Goal: Task Accomplishment & Management: Manage account settings

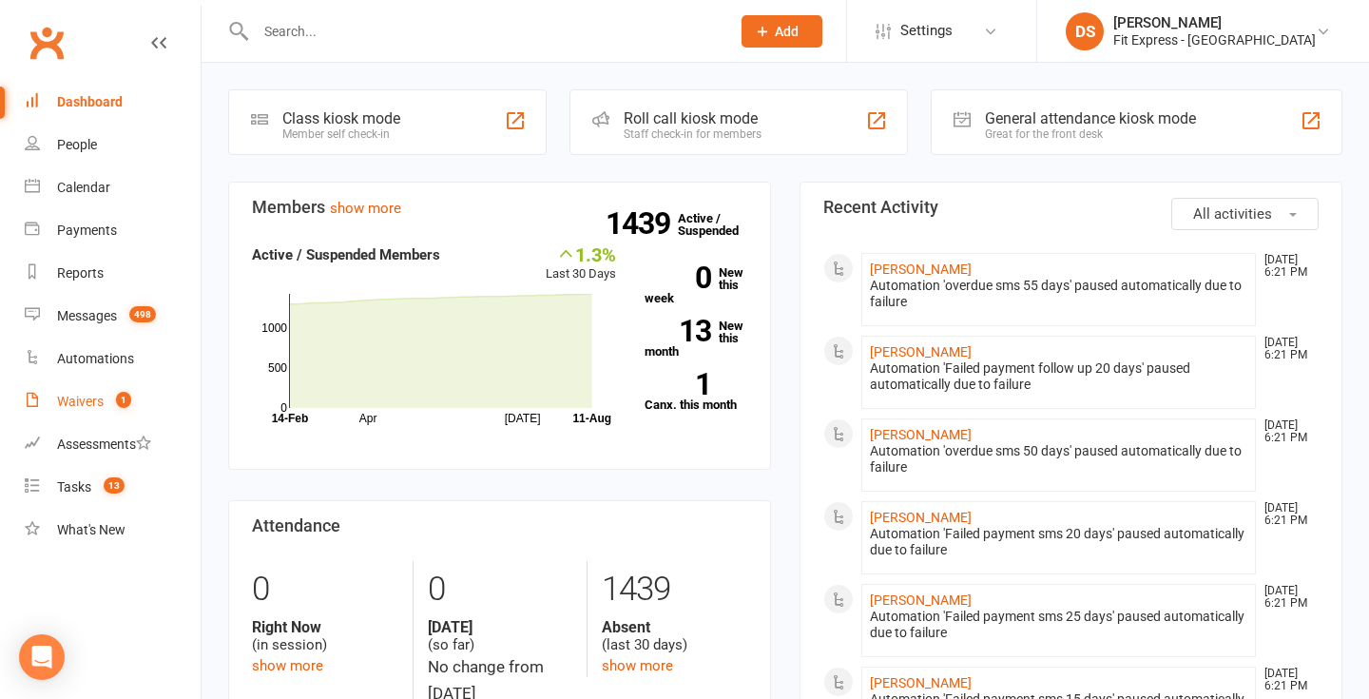
click at [87, 418] on link "Waivers 1" at bounding box center [113, 401] width 176 height 43
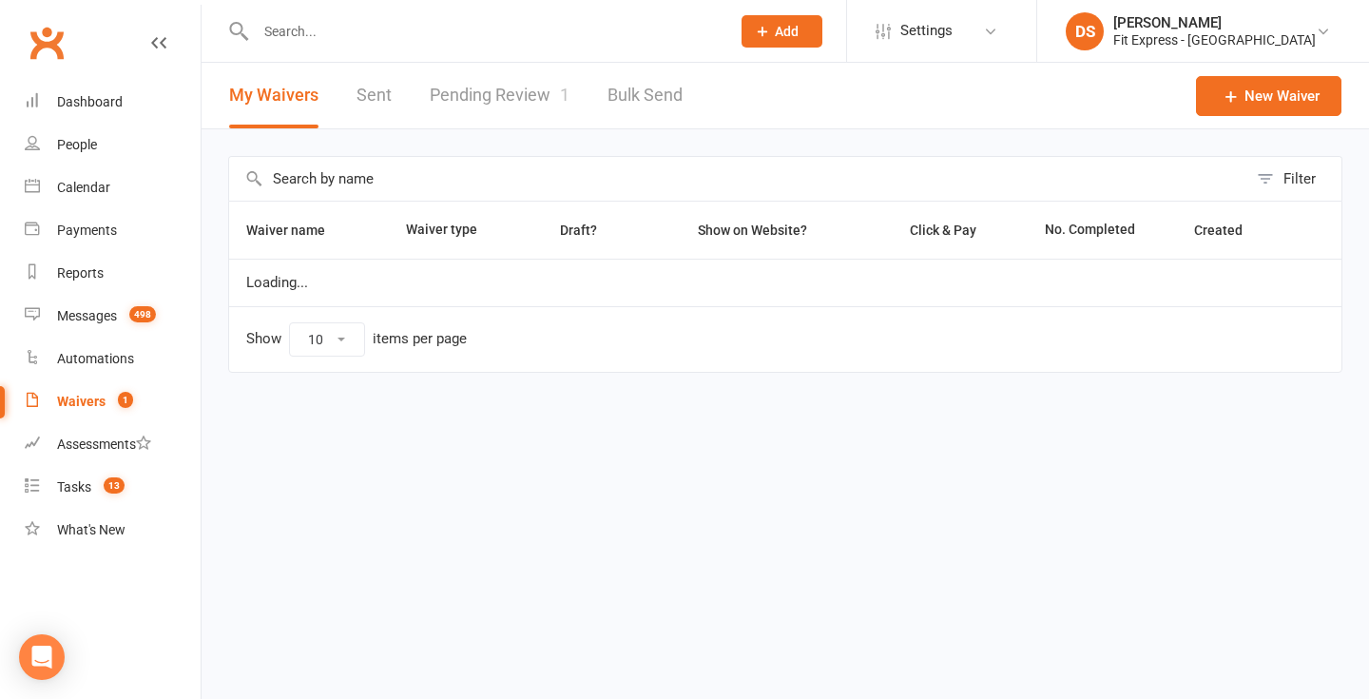
click at [451, 108] on link "Pending Review 1" at bounding box center [500, 96] width 140 height 66
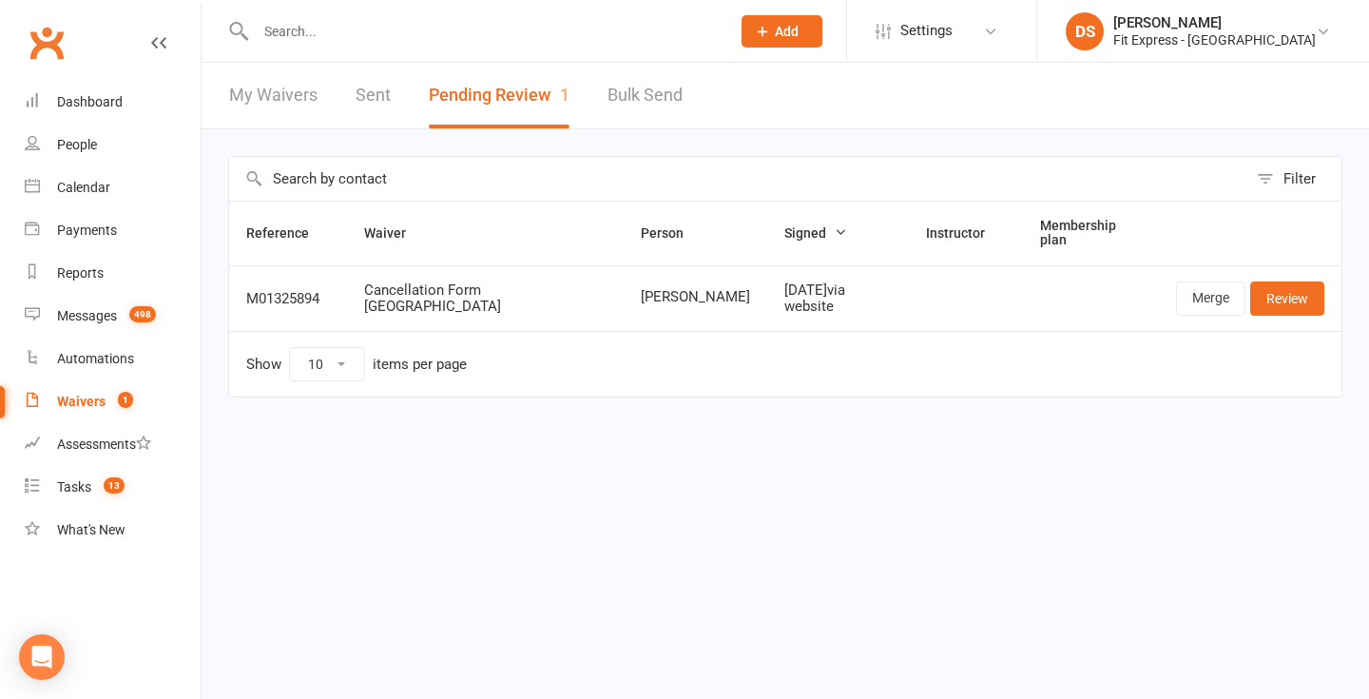
click at [405, 42] on input "text" at bounding box center [483, 31] width 467 height 27
click at [118, 92] on link "Dashboard" at bounding box center [113, 102] width 176 height 43
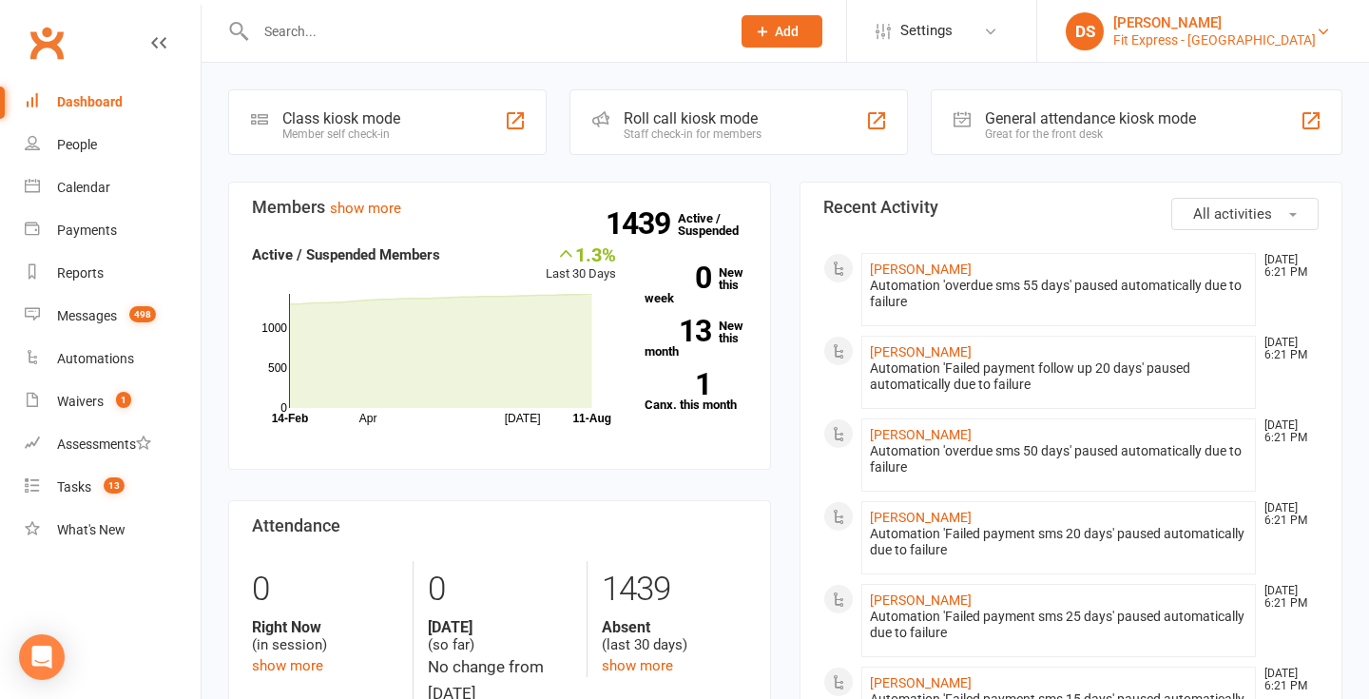
click at [1230, 37] on div "Fit Express - Heidelberg" at bounding box center [1214, 39] width 202 height 17
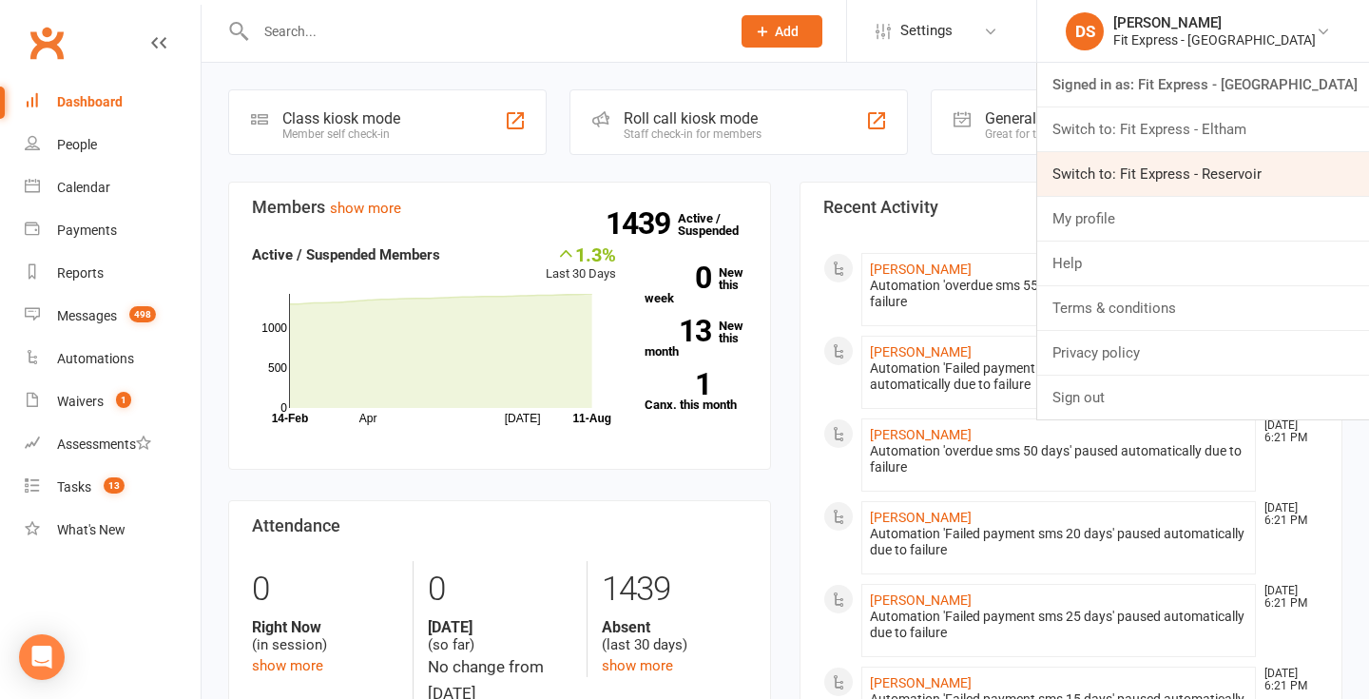
click at [1219, 162] on link "Switch to: Fit Express - Reservoir" at bounding box center [1203, 174] width 332 height 44
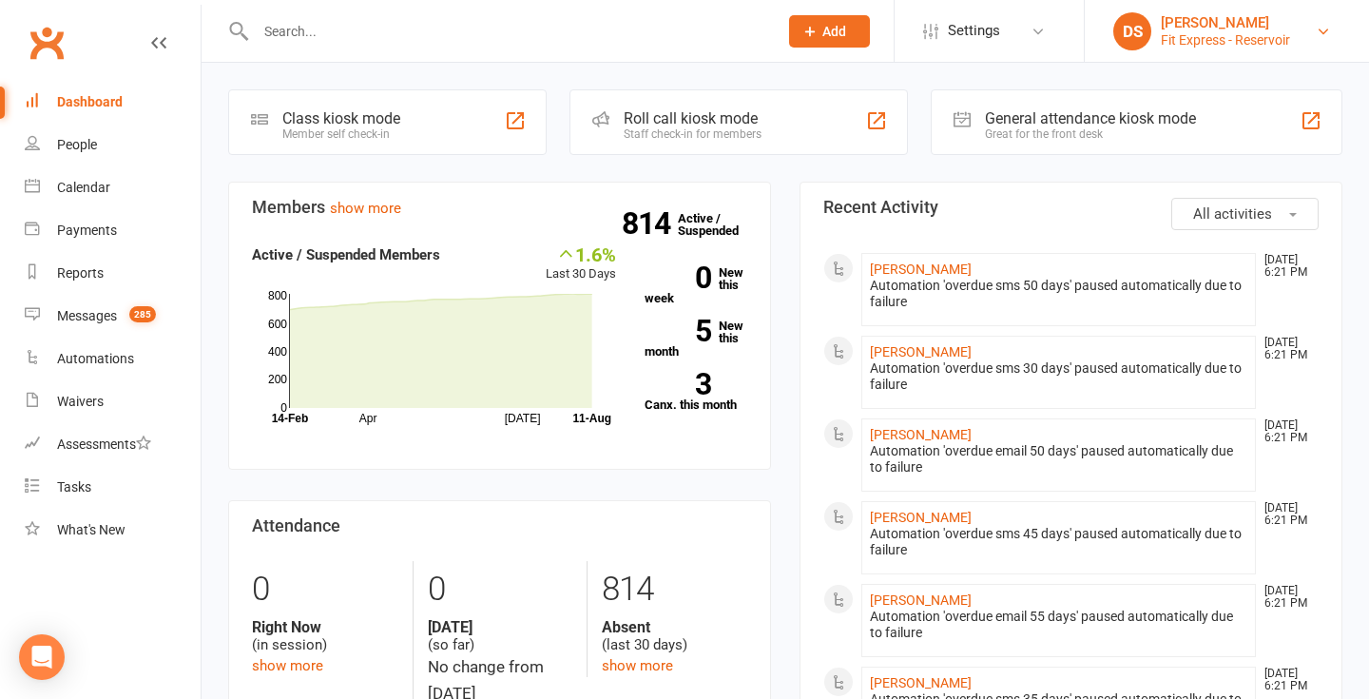
click at [1214, 29] on div "[PERSON_NAME]" at bounding box center [1225, 22] width 129 height 17
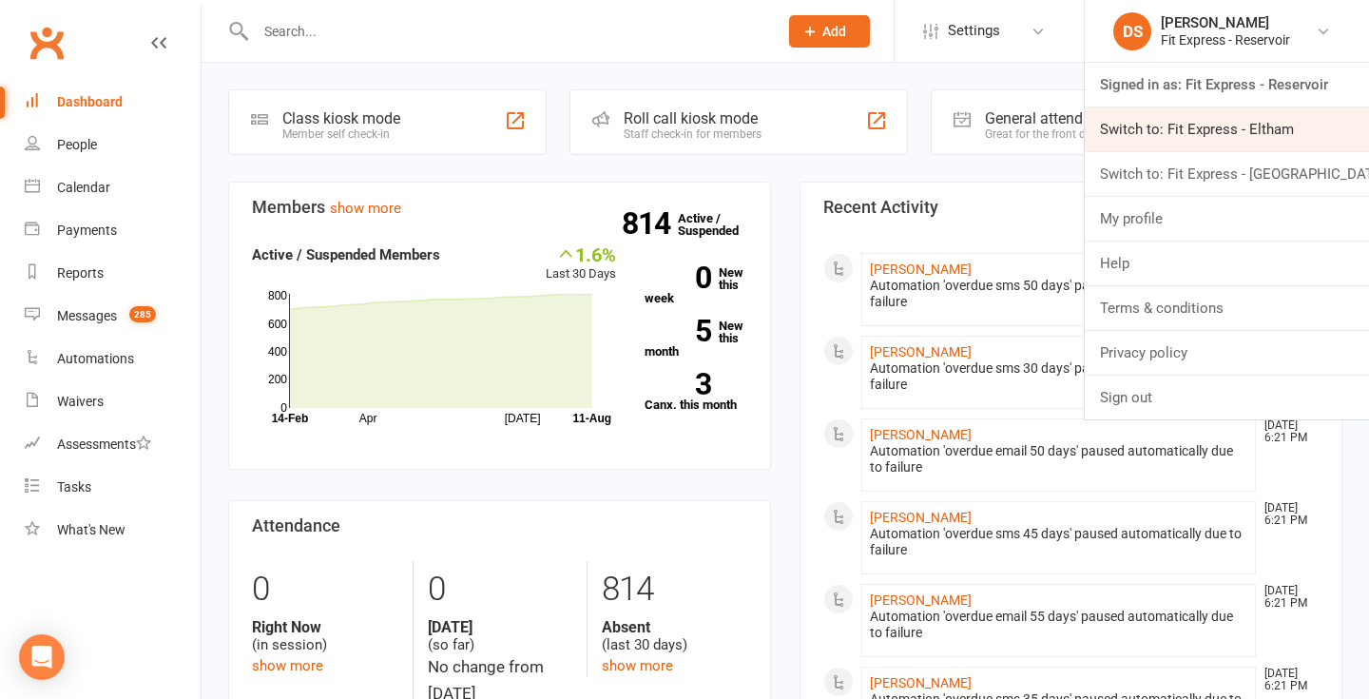
click at [1217, 134] on link "Switch to: Fit Express - Eltham" at bounding box center [1227, 129] width 284 height 44
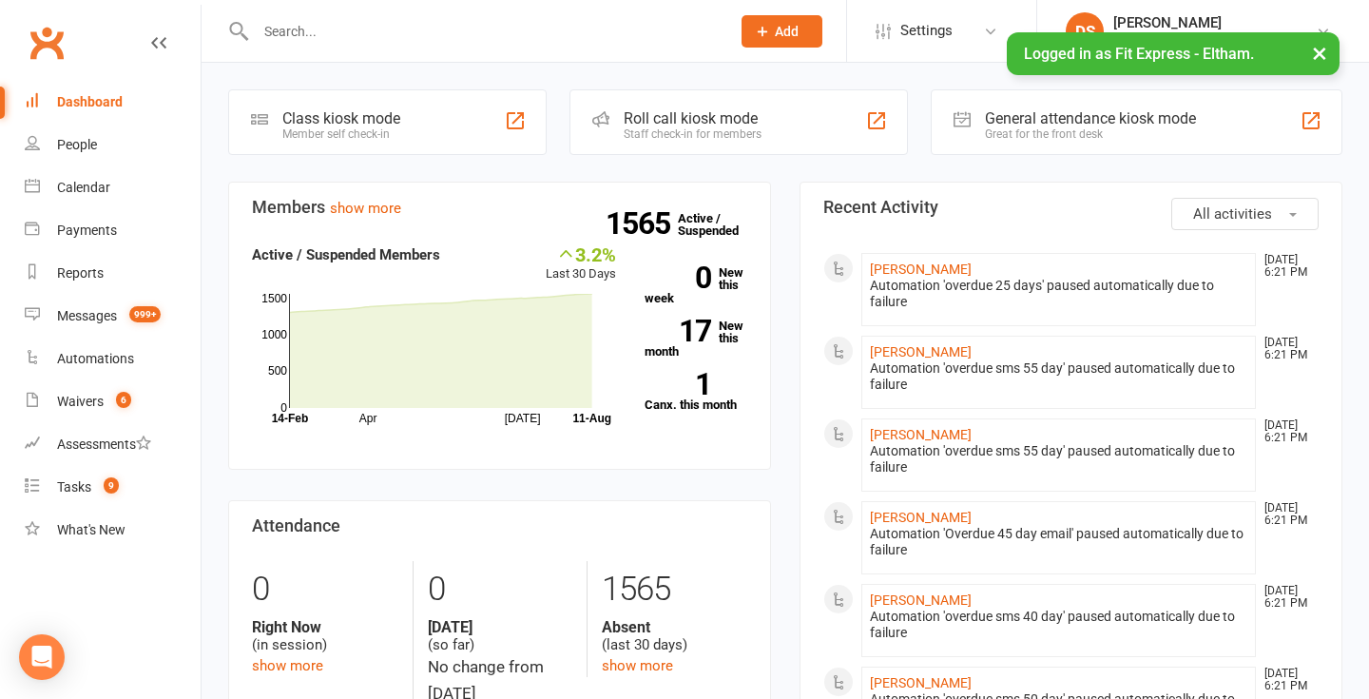
click at [897, 260] on li "Carolyn Revell Aug 10, 6:21 PM Automation 'overdue 25 days' paused automaticall…" at bounding box center [1058, 289] width 395 height 73
click at [894, 267] on link "Carolyn Revell" at bounding box center [921, 268] width 102 height 15
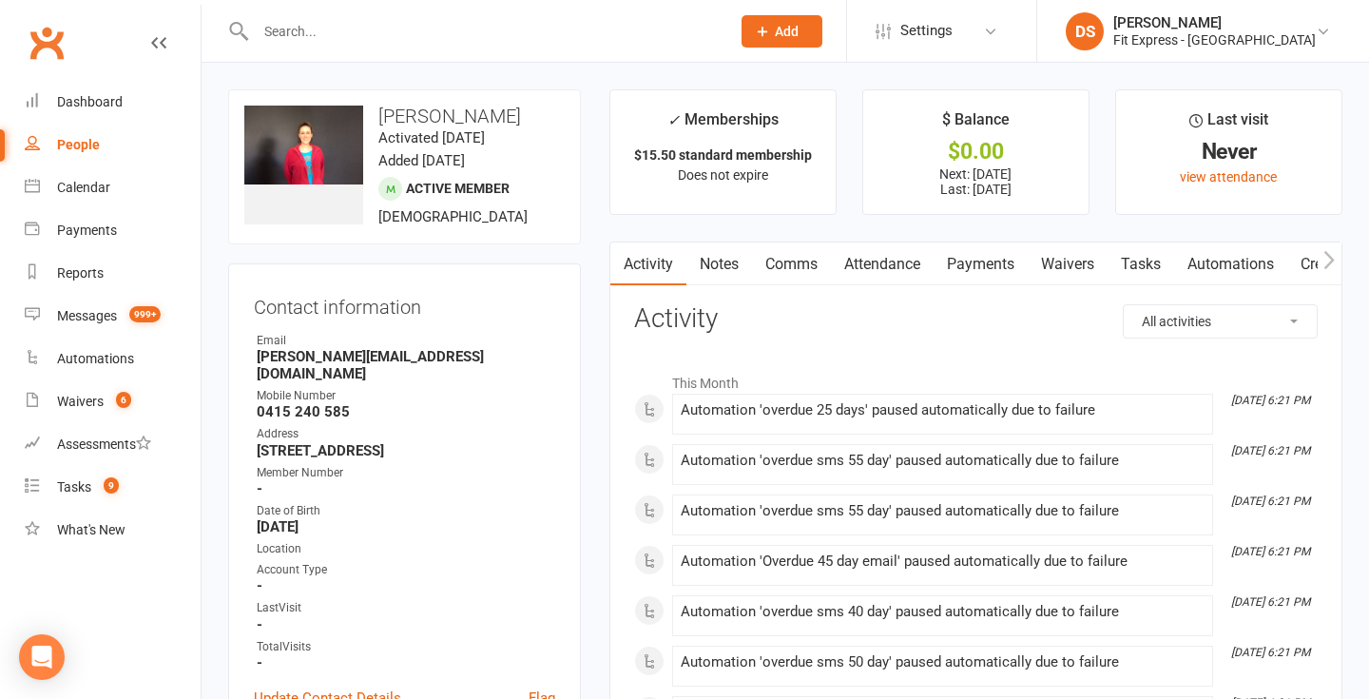
click at [973, 263] on link "Payments" at bounding box center [981, 264] width 94 height 44
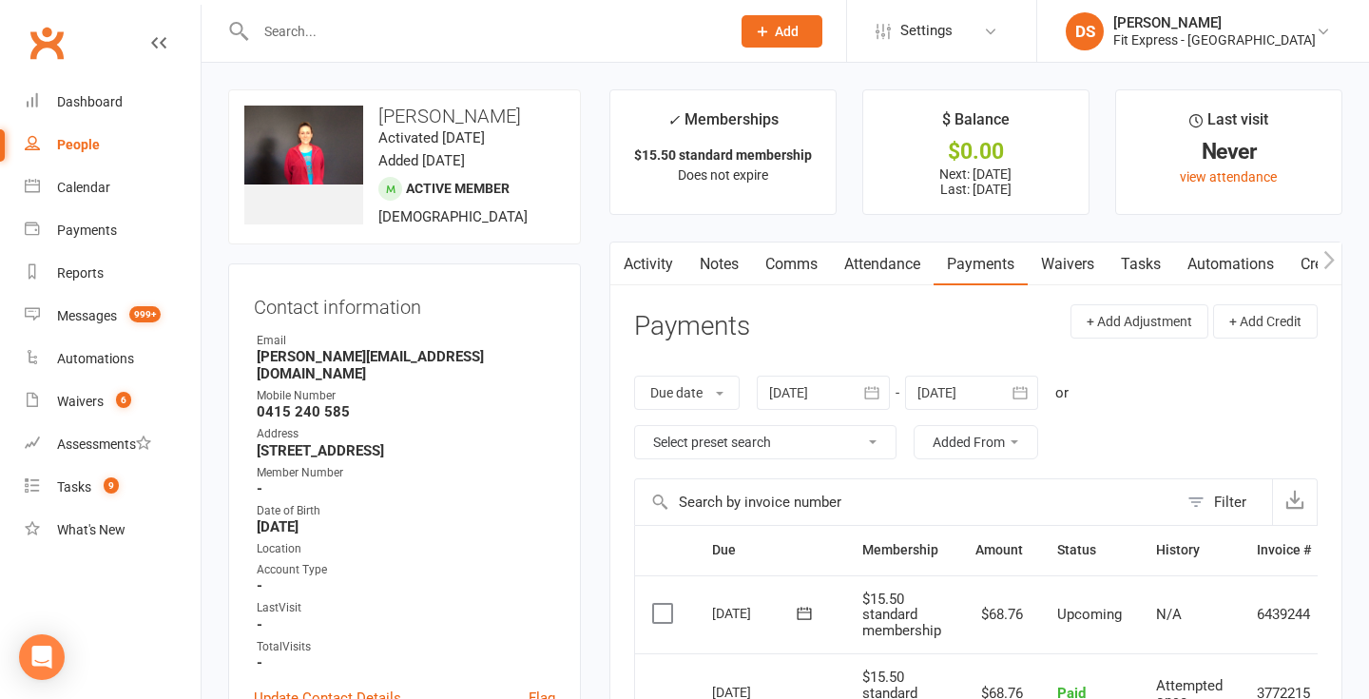
click at [329, 37] on input "text" at bounding box center [483, 31] width 467 height 27
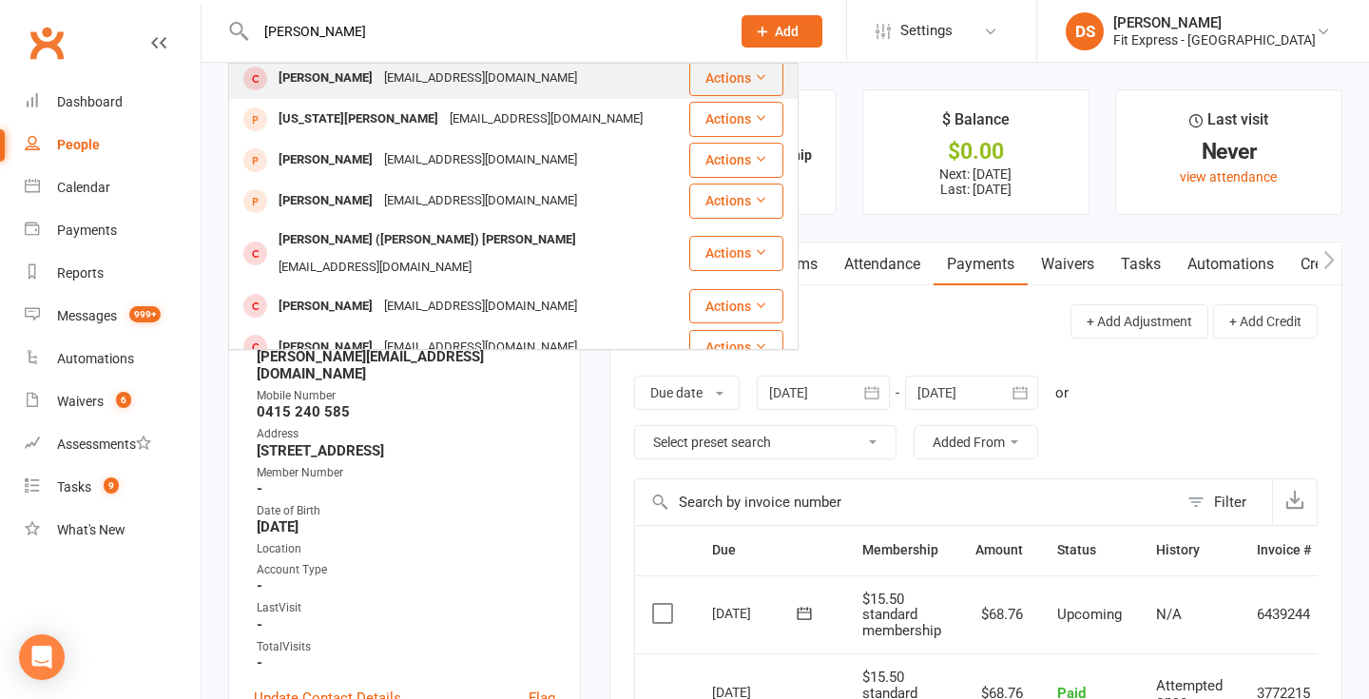
scroll to position [371, 0]
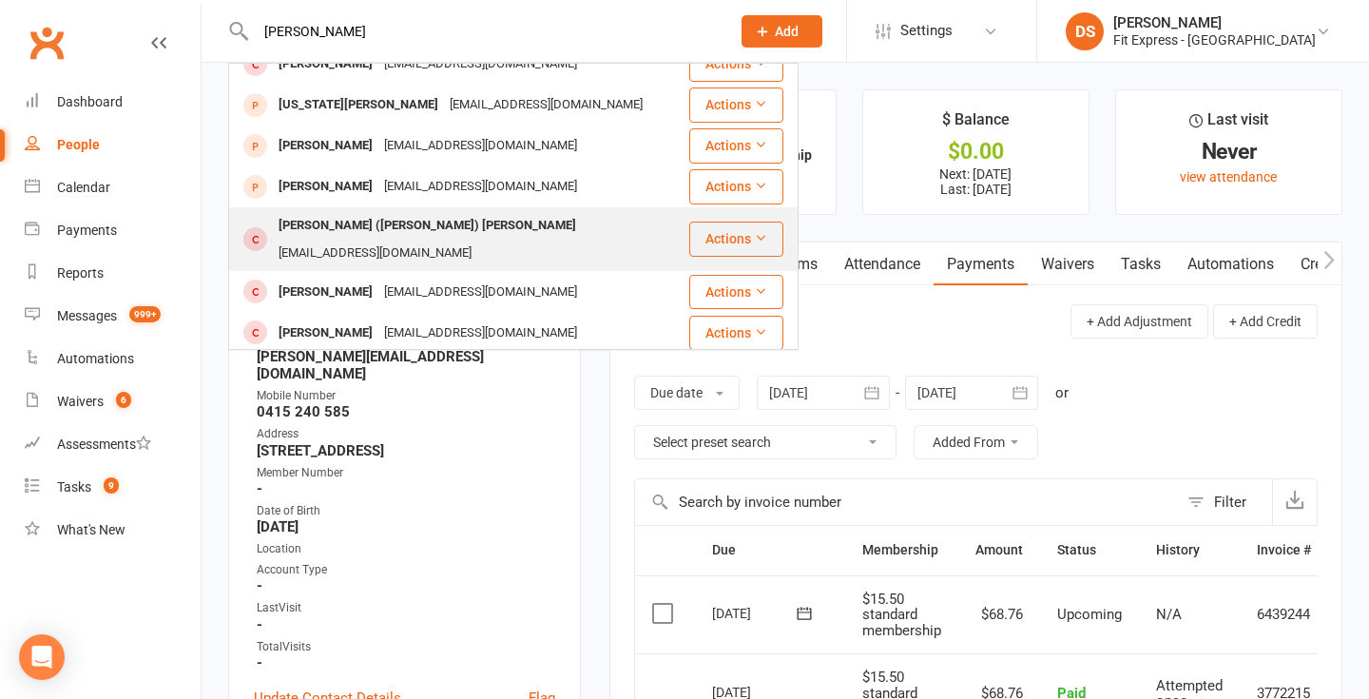
type input "stan"
click at [349, 212] on div "Alfred (Stan) Standfield" at bounding box center [427, 226] width 309 height 28
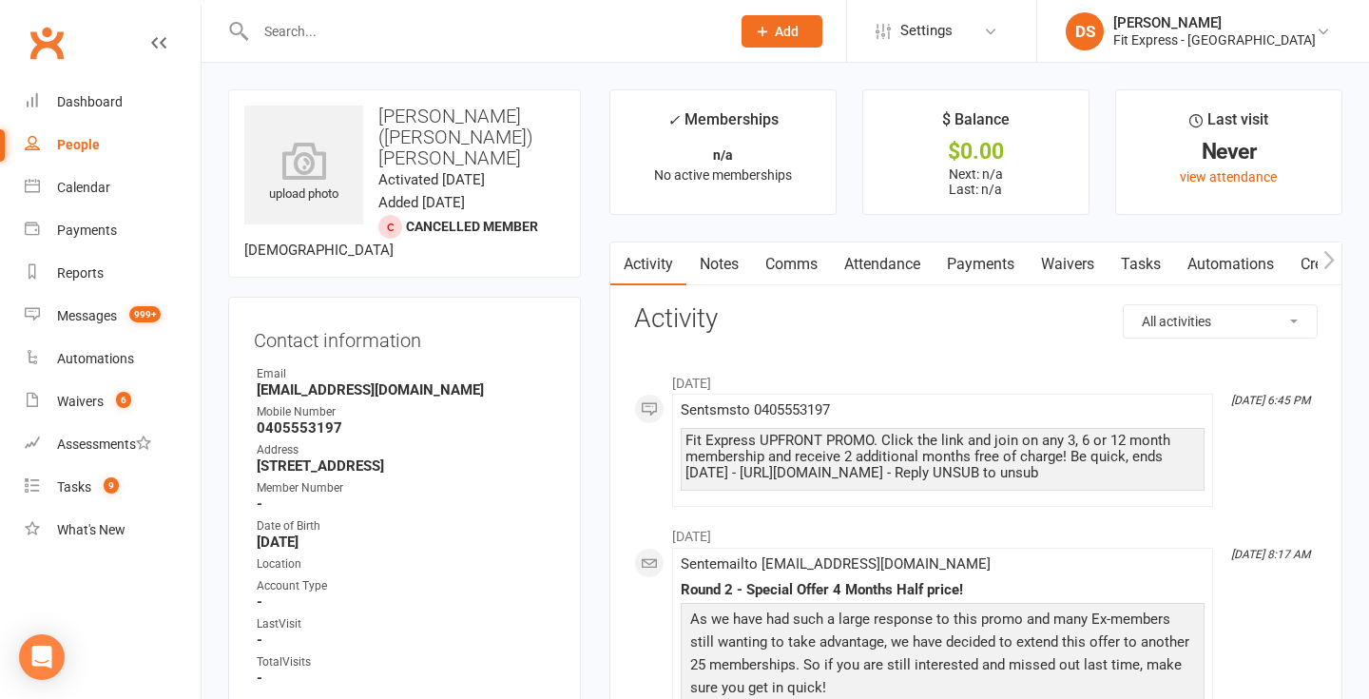
click at [1050, 263] on link "Waivers" at bounding box center [1068, 264] width 80 height 44
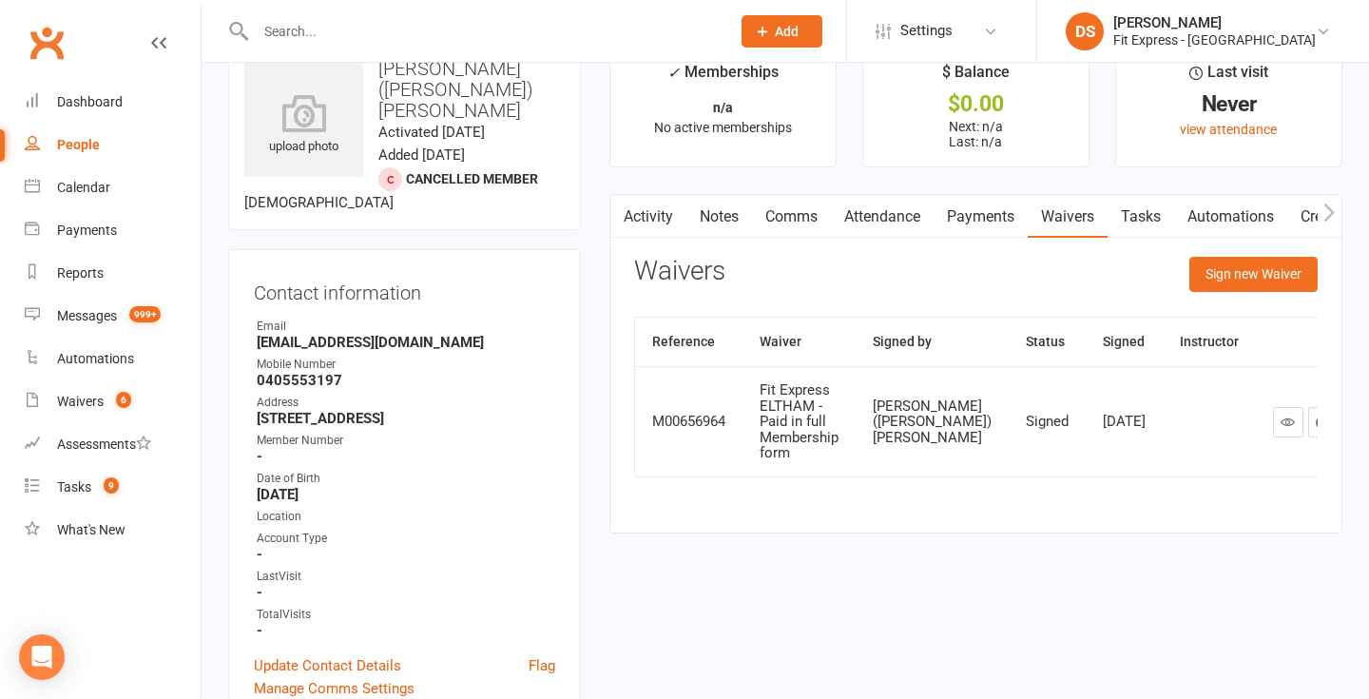
scroll to position [61, 0]
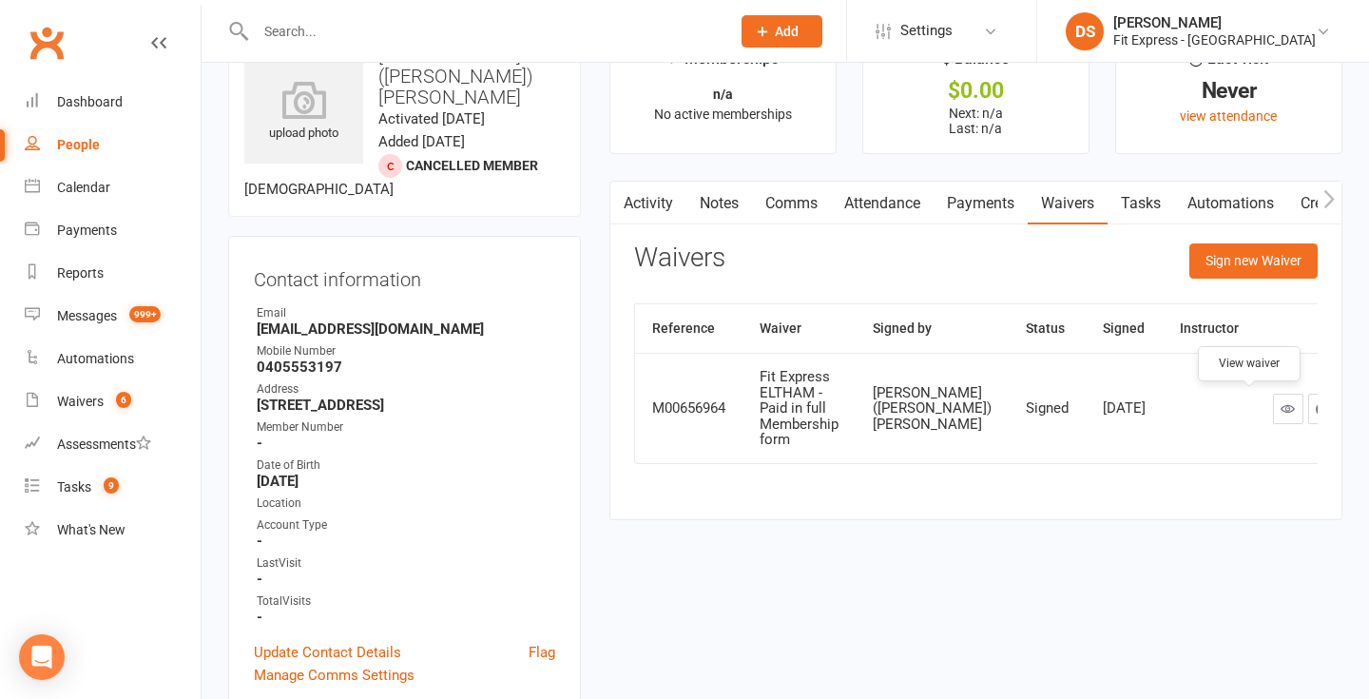
click at [1273, 416] on link at bounding box center [1288, 409] width 30 height 30
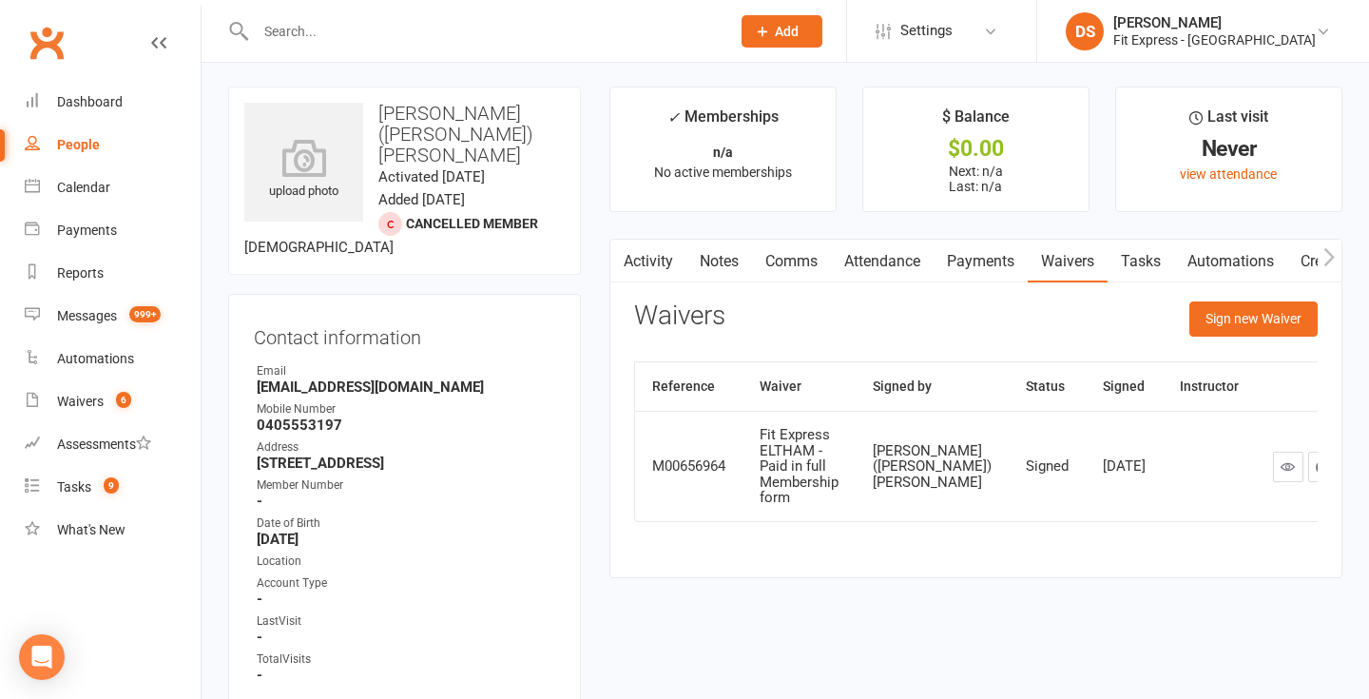
scroll to position [0, 0]
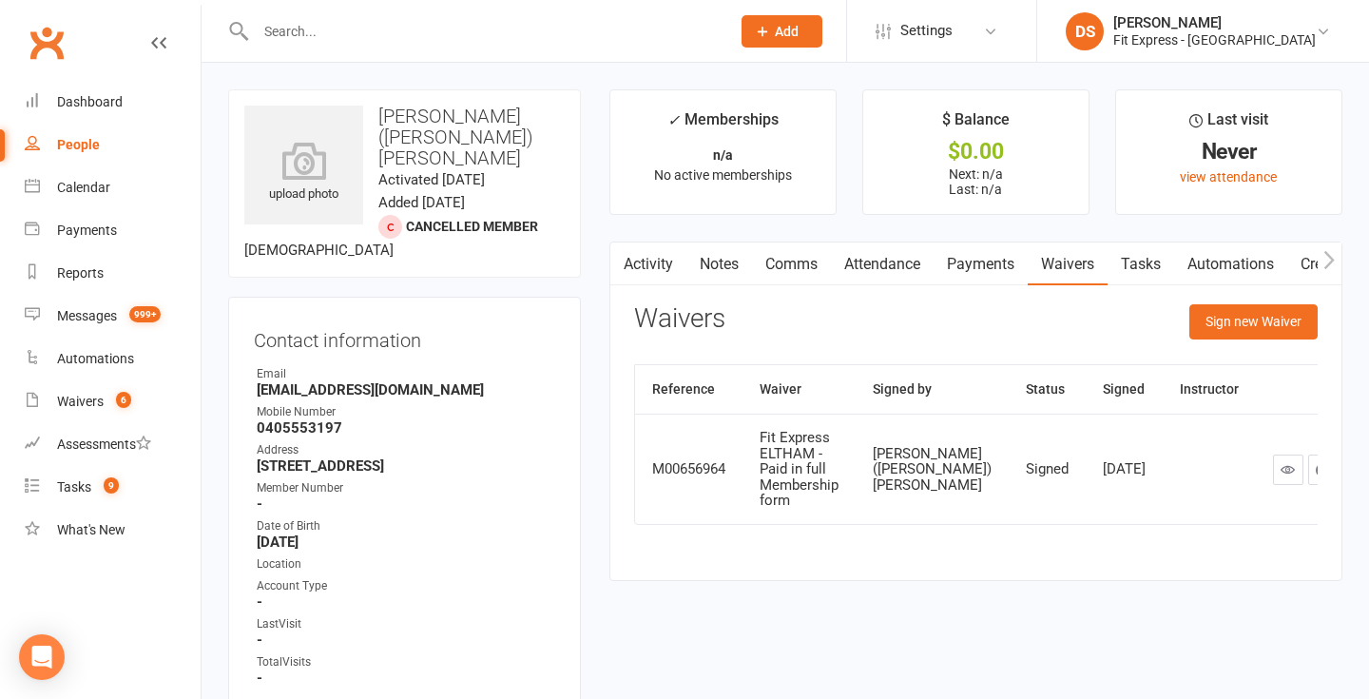
click at [652, 258] on link "Activity" at bounding box center [648, 264] width 76 height 44
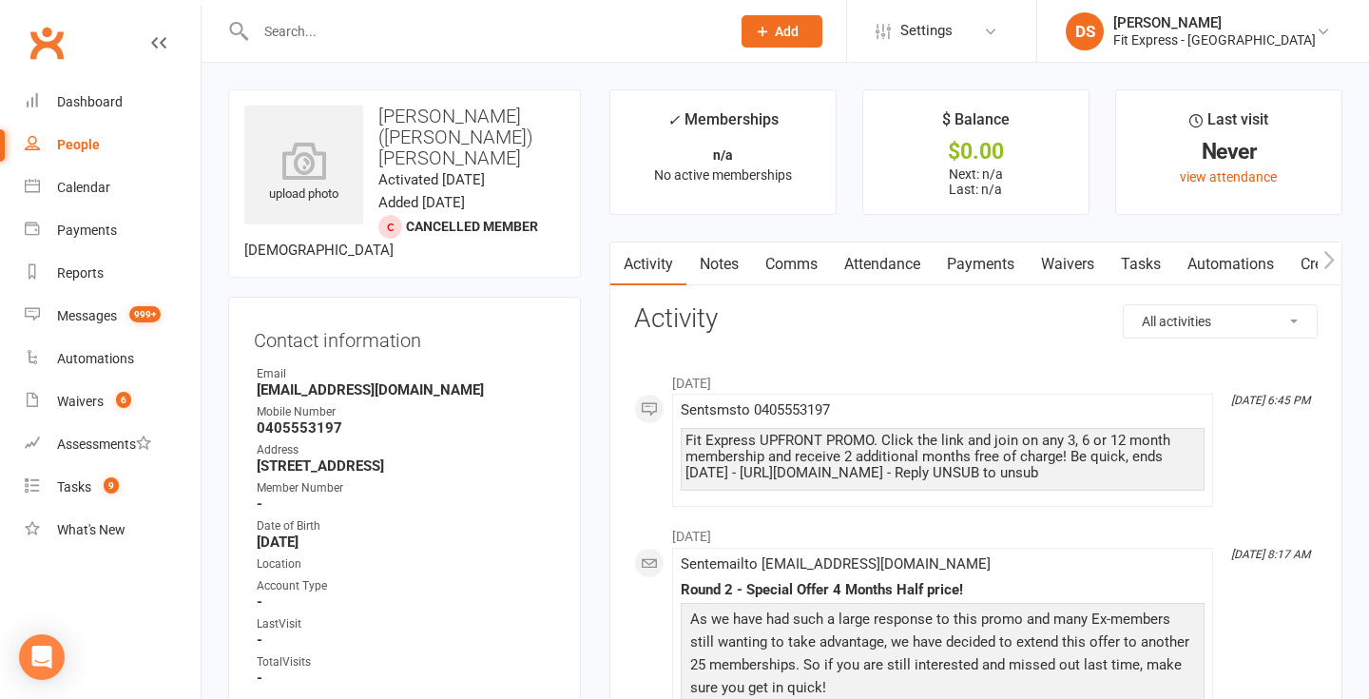
click at [697, 279] on link "Notes" at bounding box center [719, 264] width 66 height 44
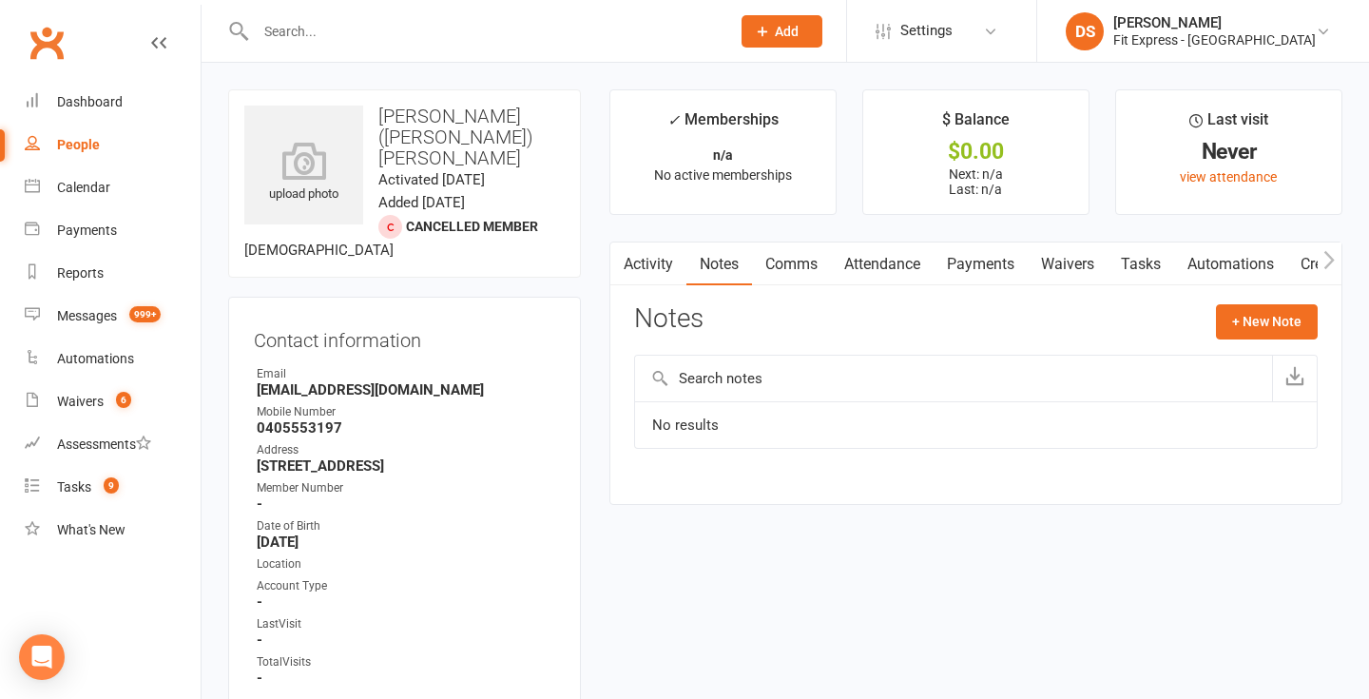
click at [657, 272] on link "Activity" at bounding box center [648, 264] width 76 height 44
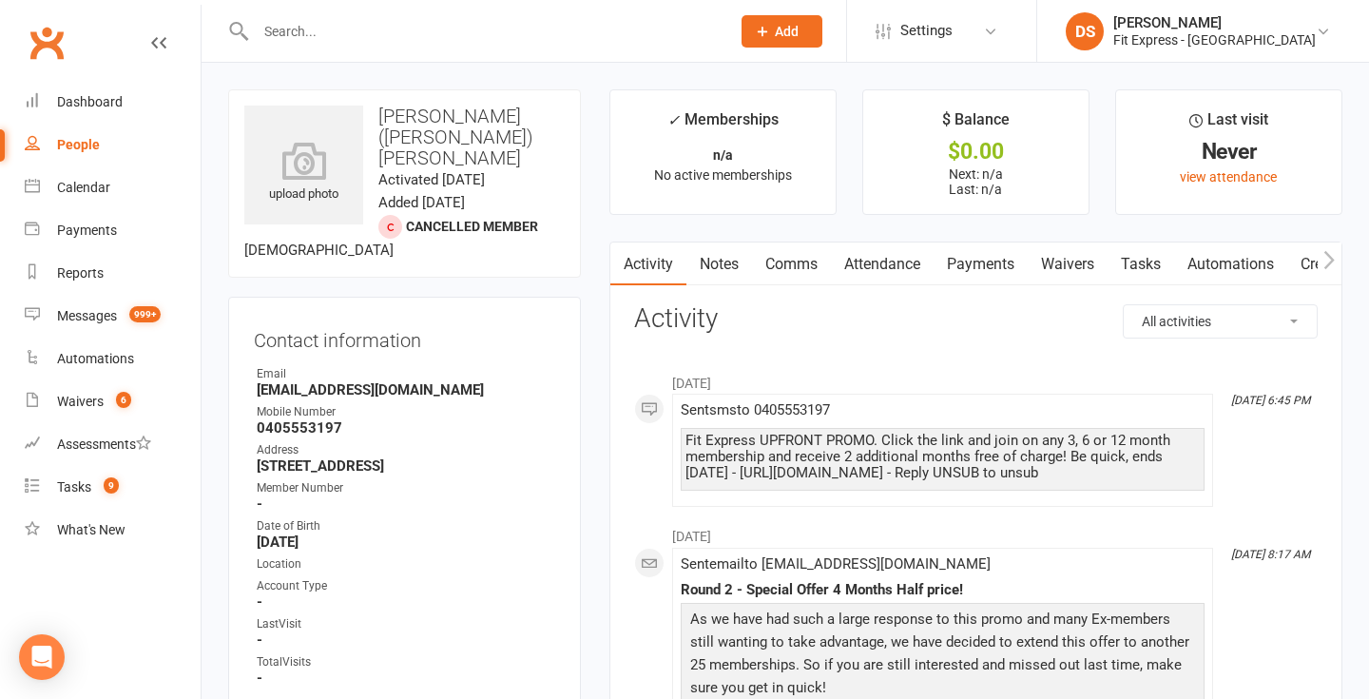
click at [47, 40] on link "Clubworx" at bounding box center [47, 43] width 48 height 48
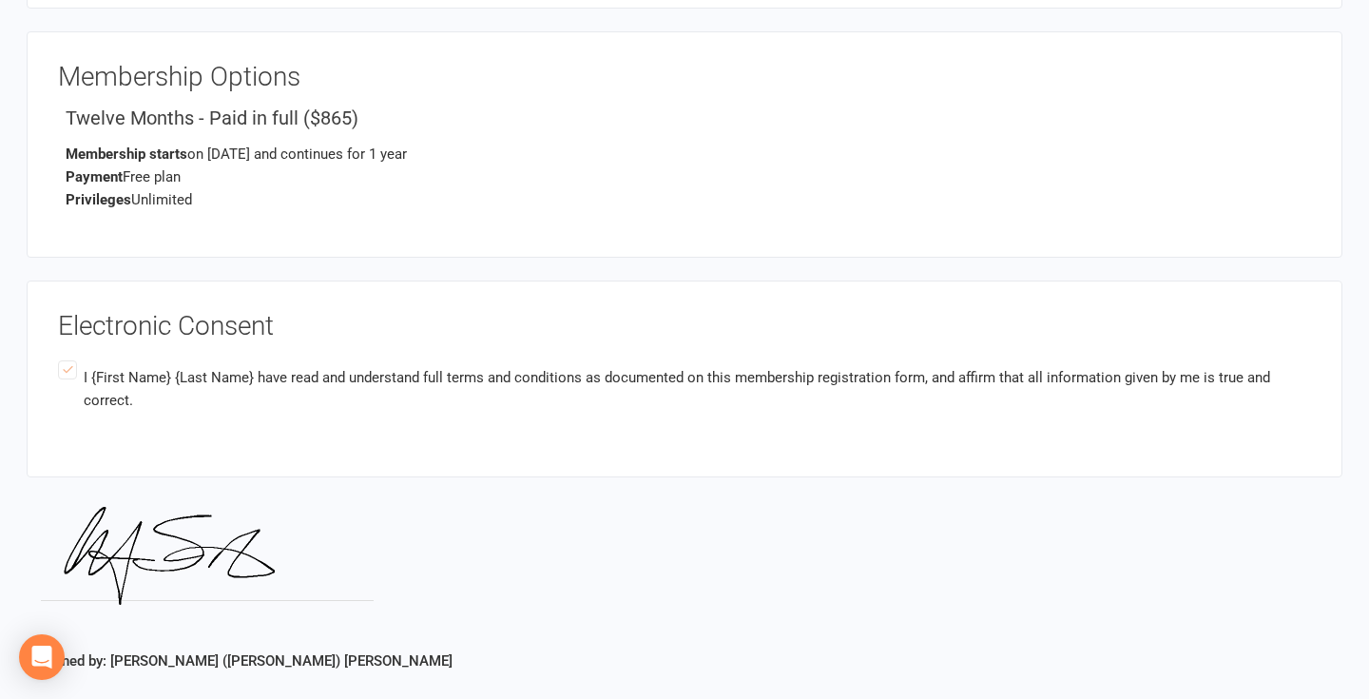
scroll to position [2367, 0]
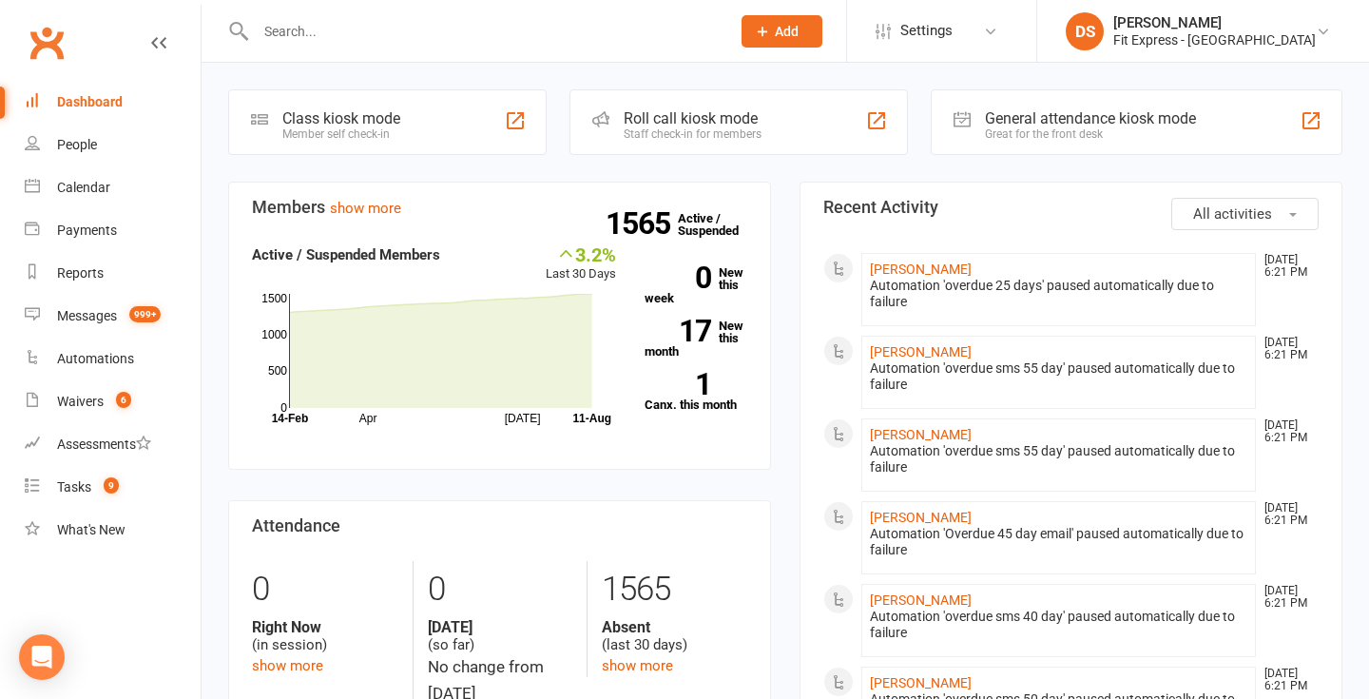
click at [44, 36] on link "Clubworx" at bounding box center [47, 43] width 48 height 48
click at [1212, 34] on div "Fit Express - Eltham" at bounding box center [1214, 39] width 202 height 17
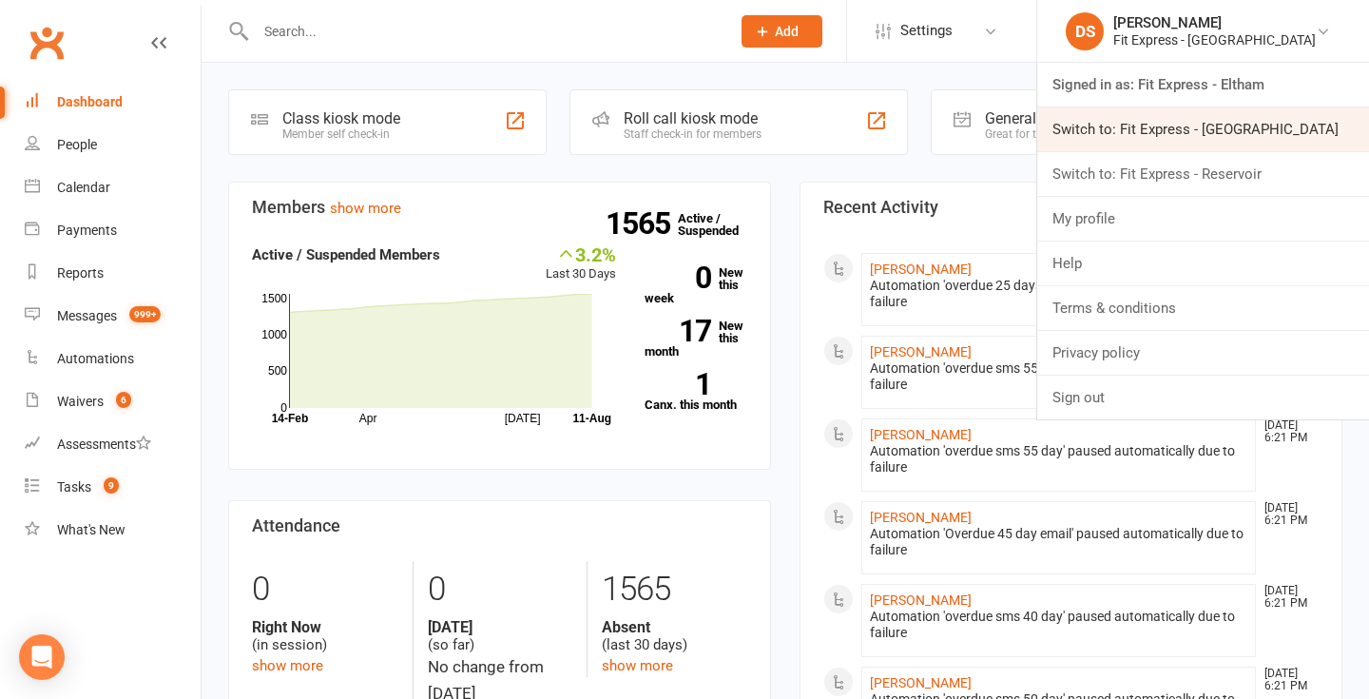
click at [1242, 127] on link "Switch to: Fit Express - Heidelberg" at bounding box center [1203, 129] width 332 height 44
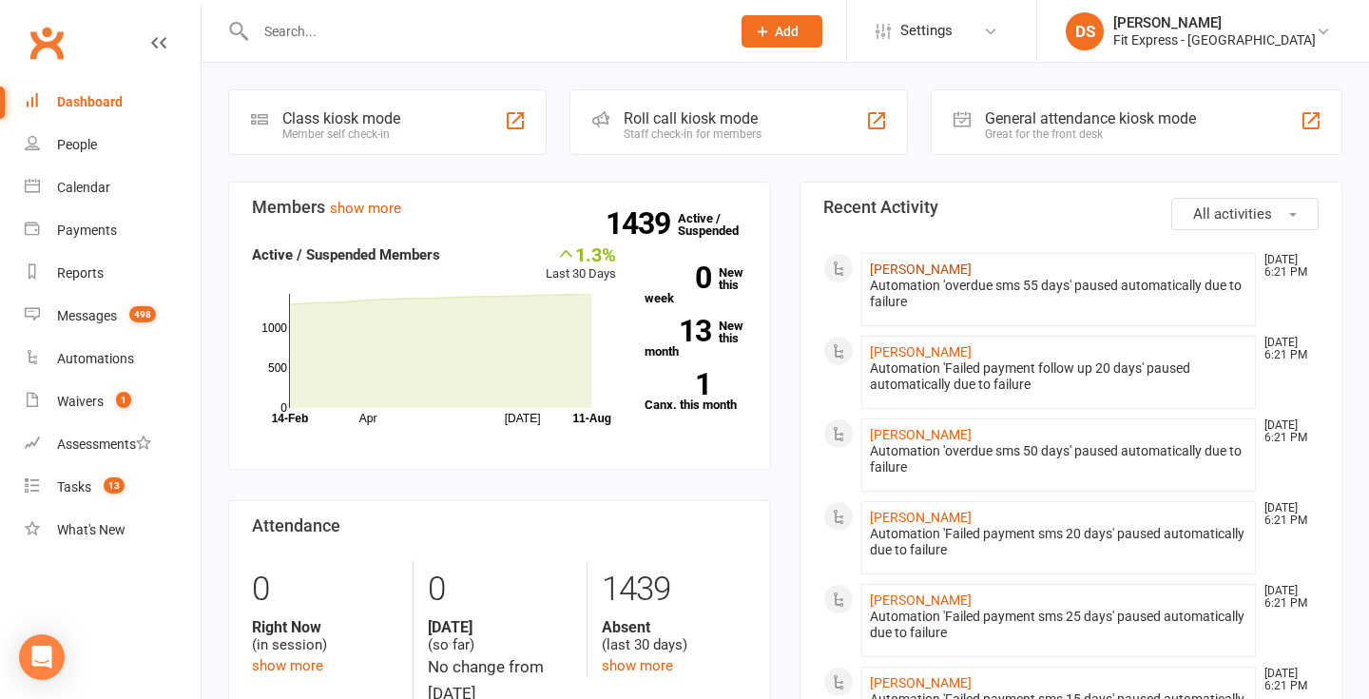
click at [938, 267] on link "[PERSON_NAME]" at bounding box center [921, 268] width 102 height 15
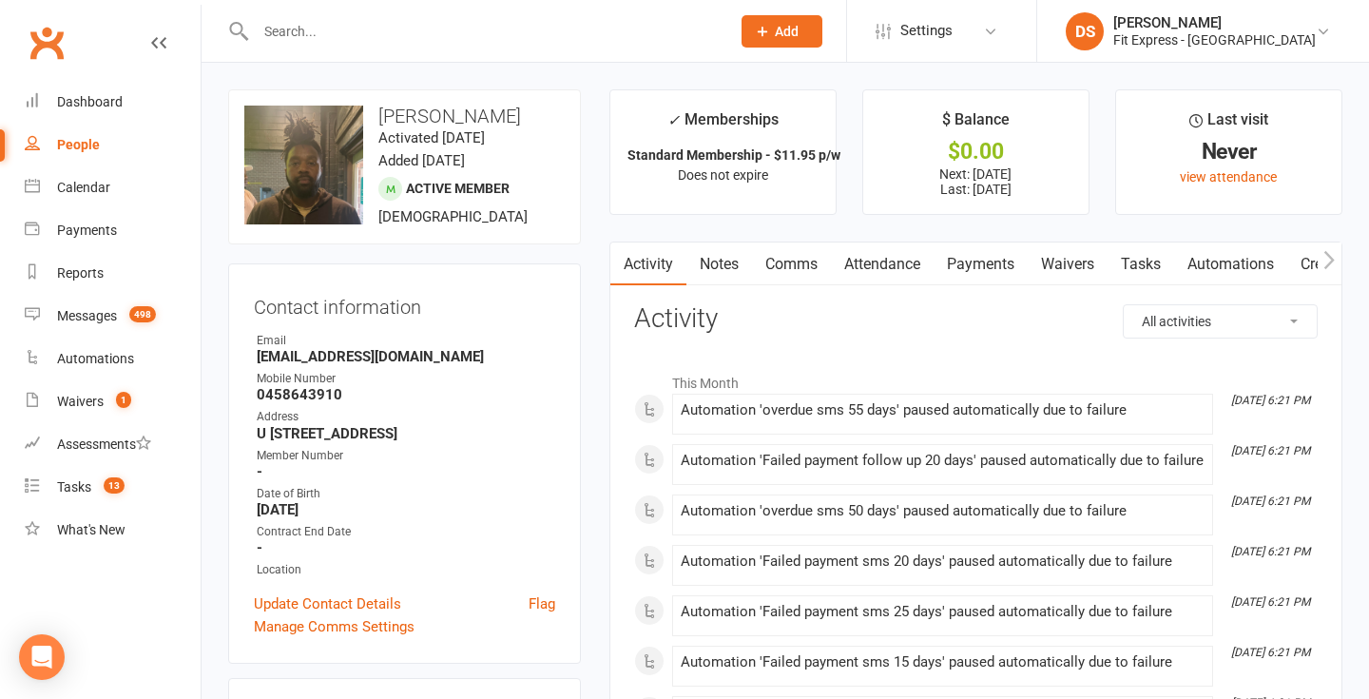
click at [984, 272] on link "Payments" at bounding box center [981, 264] width 94 height 44
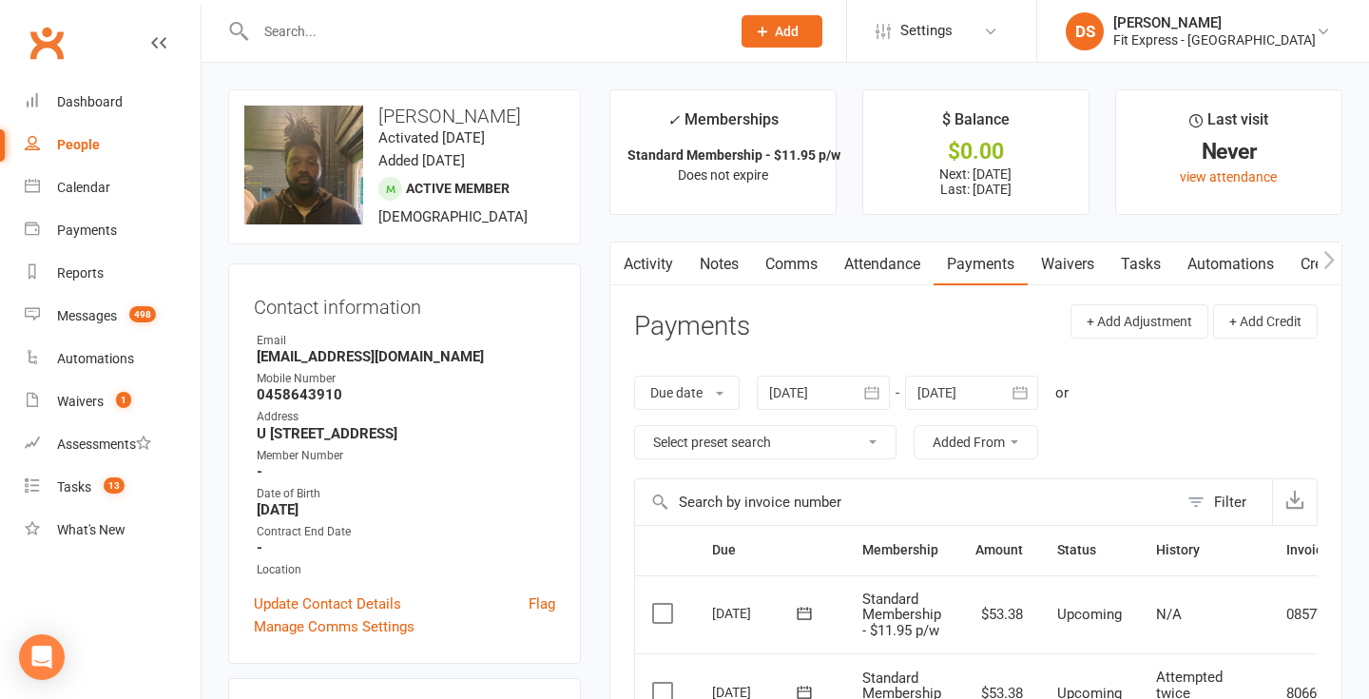
click at [36, 40] on link "Clubworx" at bounding box center [47, 43] width 48 height 48
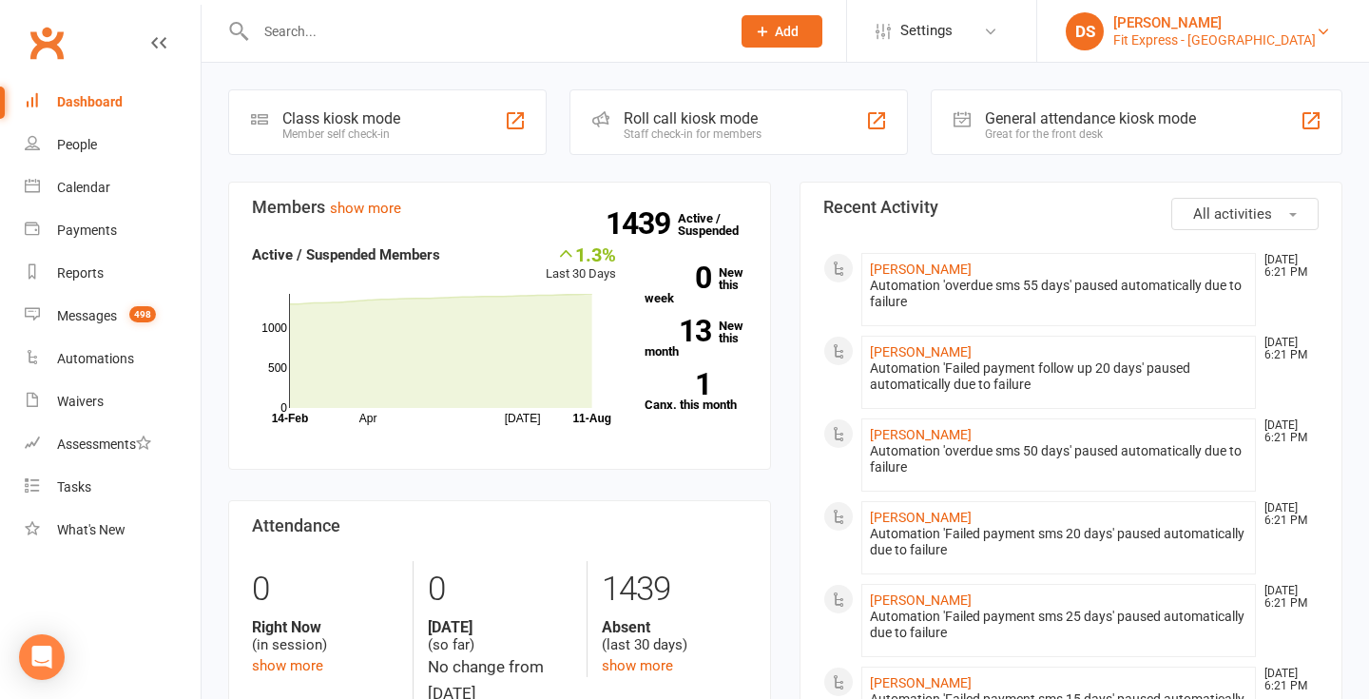
click at [1183, 34] on div "Fit Express - [GEOGRAPHIC_DATA]" at bounding box center [1214, 39] width 202 height 17
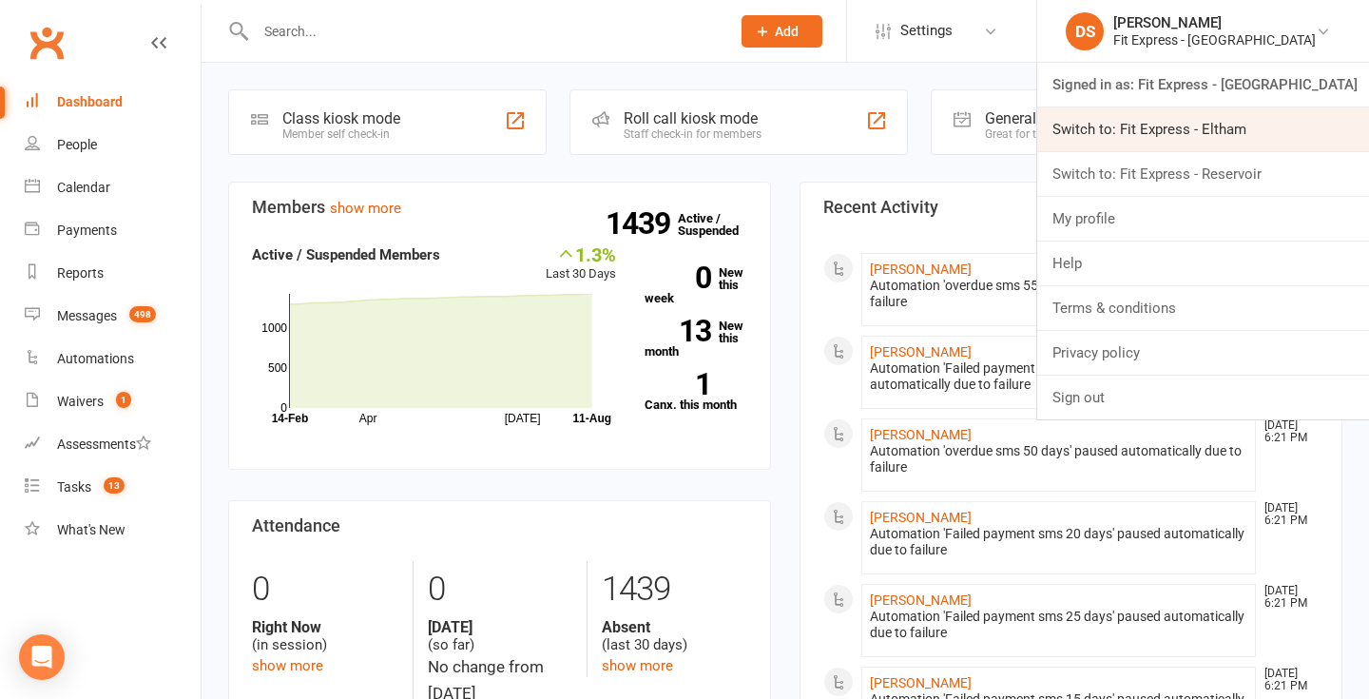
click at [1240, 137] on link "Switch to: Fit Express - Eltham" at bounding box center [1203, 129] width 332 height 44
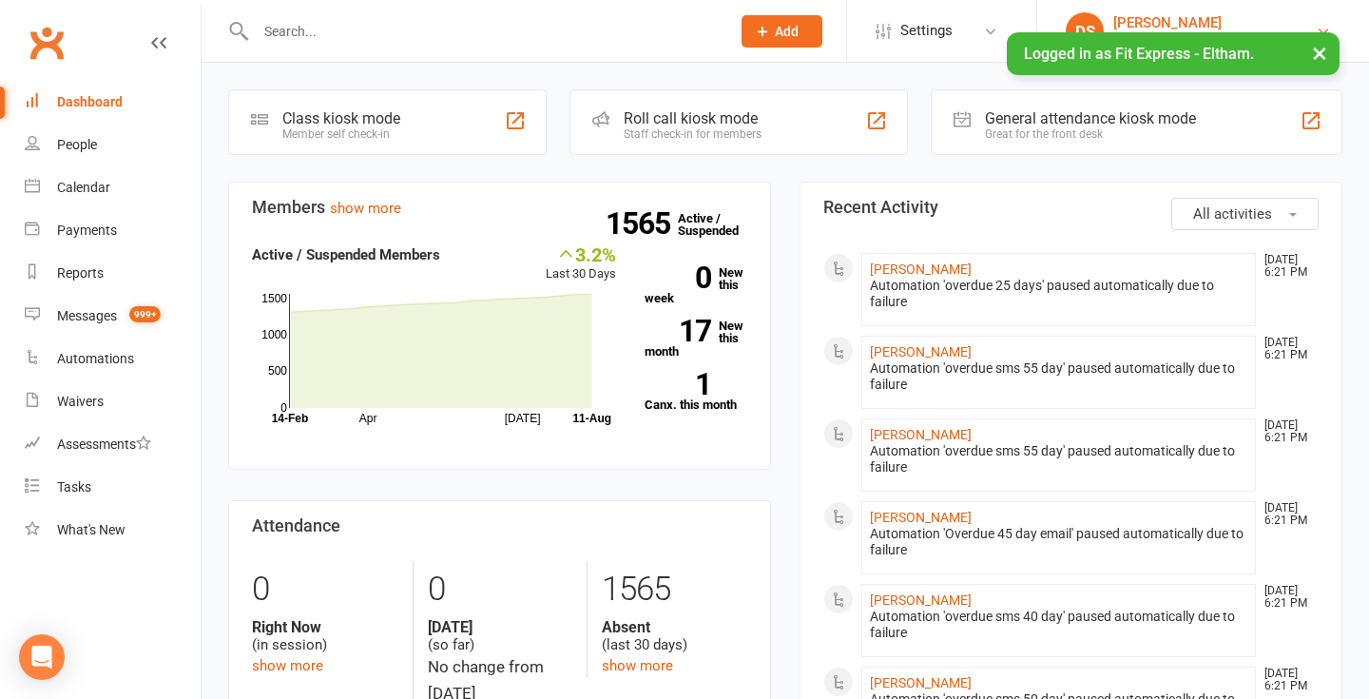
click at [1220, 20] on div "[PERSON_NAME]" at bounding box center [1214, 22] width 202 height 17
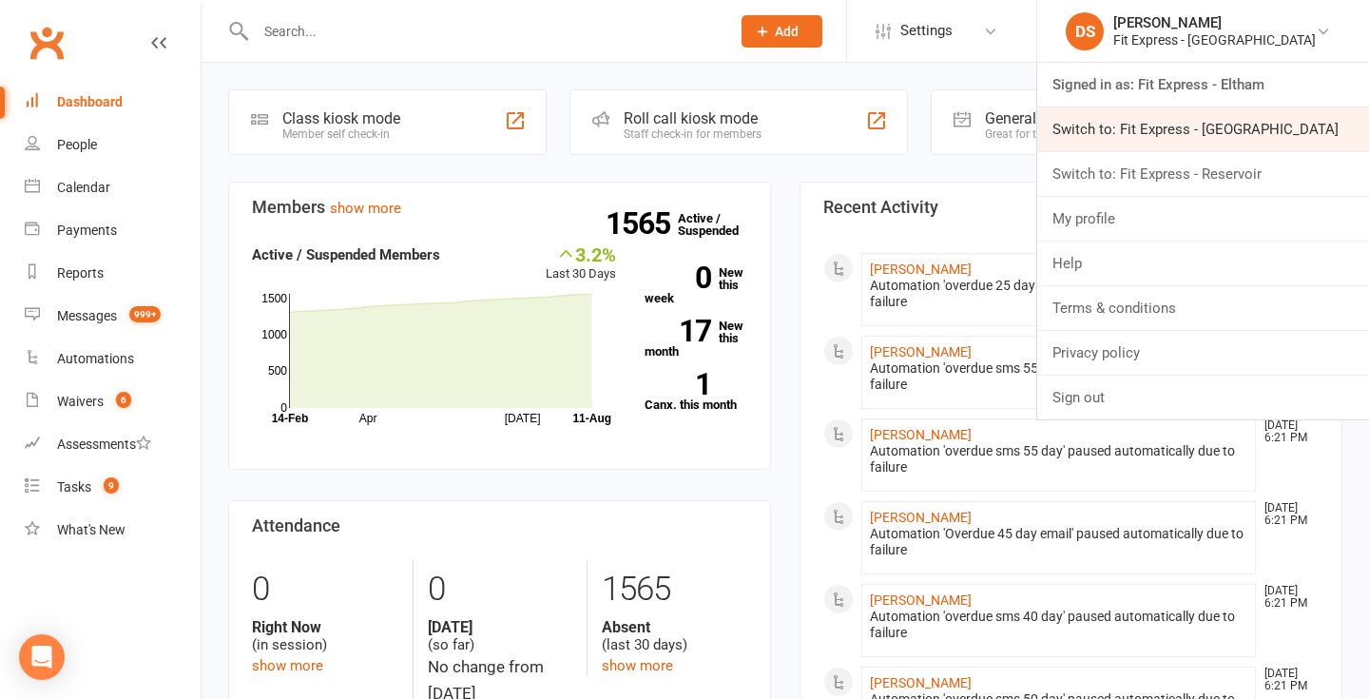
click at [1235, 125] on link "Switch to: Fit Express - Heidelberg" at bounding box center [1203, 129] width 332 height 44
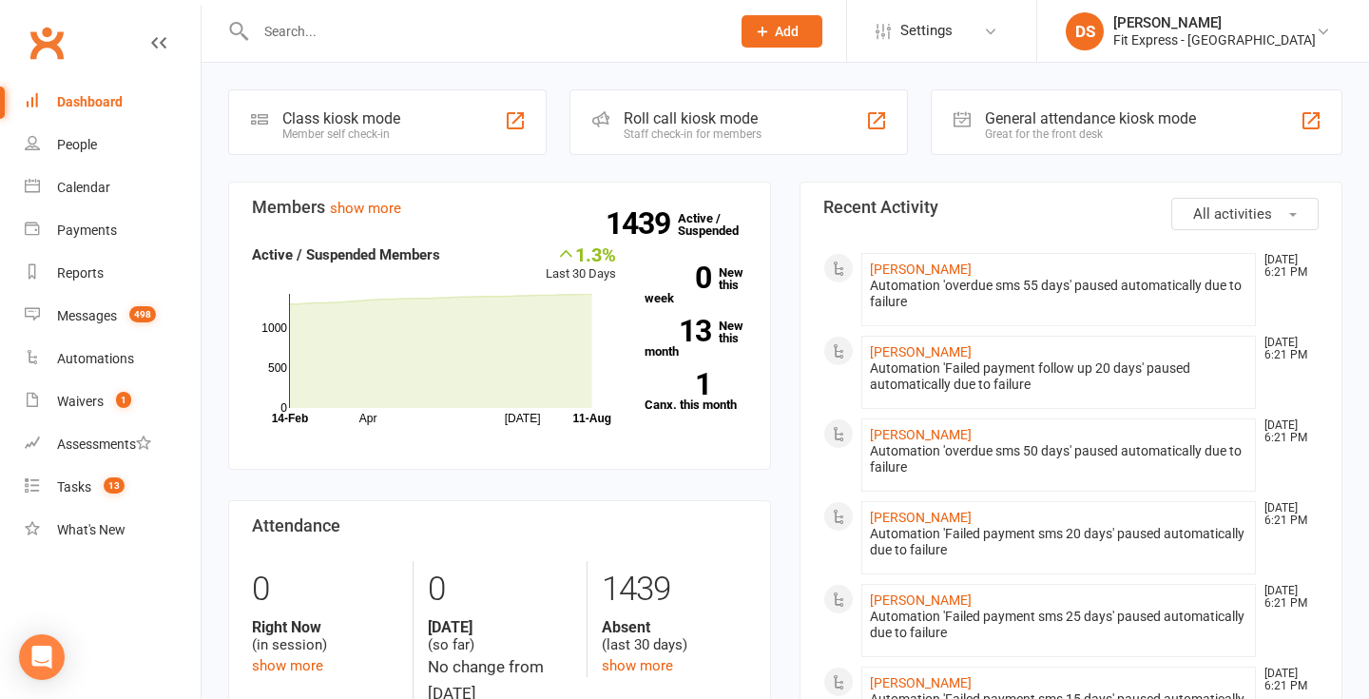
click at [39, 44] on link "Clubworx" at bounding box center [47, 43] width 48 height 48
drag, startPoint x: 50, startPoint y: 26, endPoint x: 213, endPoint y: 136, distance: 196.4
click at [50, 26] on link "Clubworx" at bounding box center [47, 43] width 48 height 48
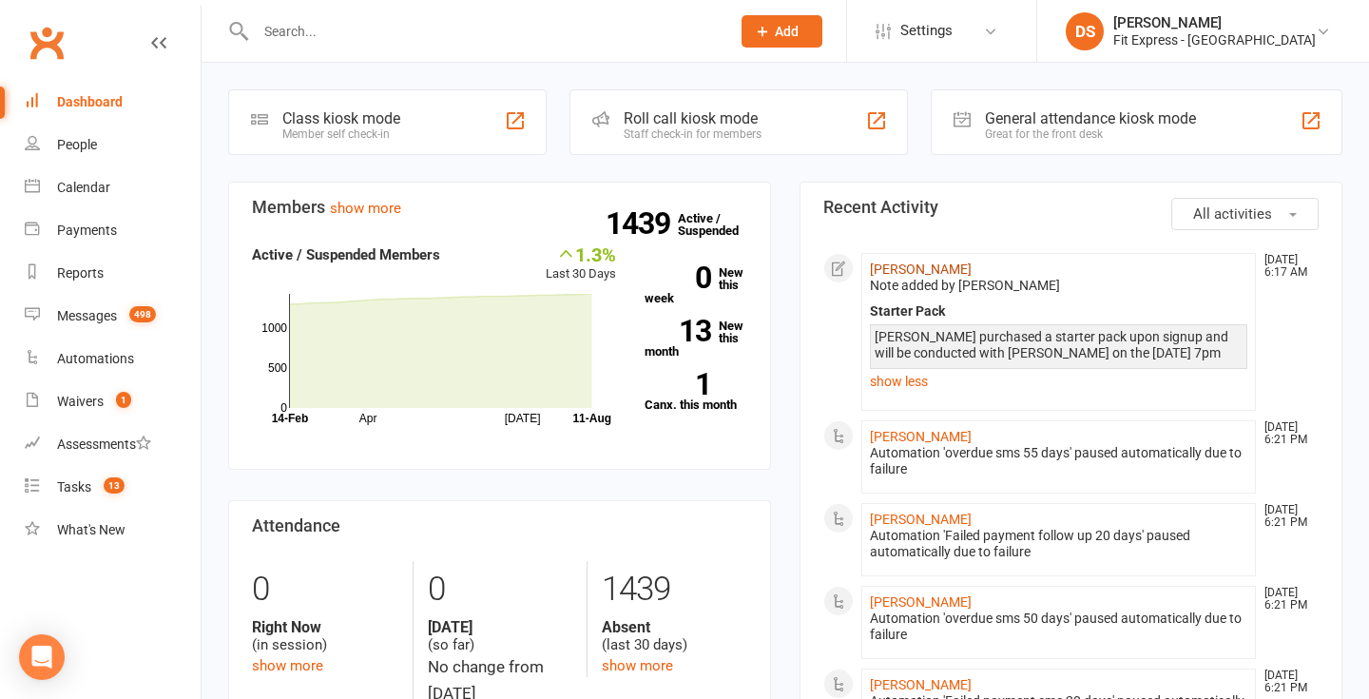
click at [892, 265] on link "[PERSON_NAME]" at bounding box center [921, 268] width 102 height 15
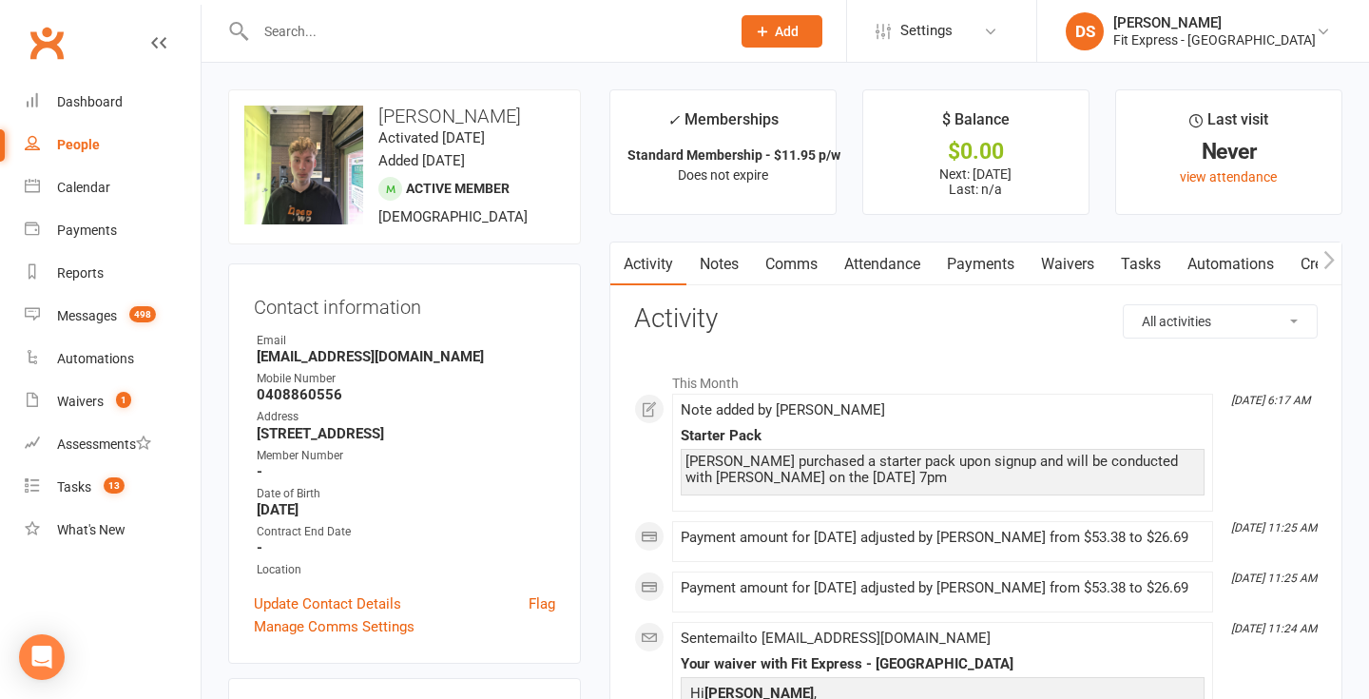
click at [426, 21] on input "text" at bounding box center [483, 31] width 467 height 27
click at [111, 394] on count-badge "1" at bounding box center [118, 401] width 25 height 15
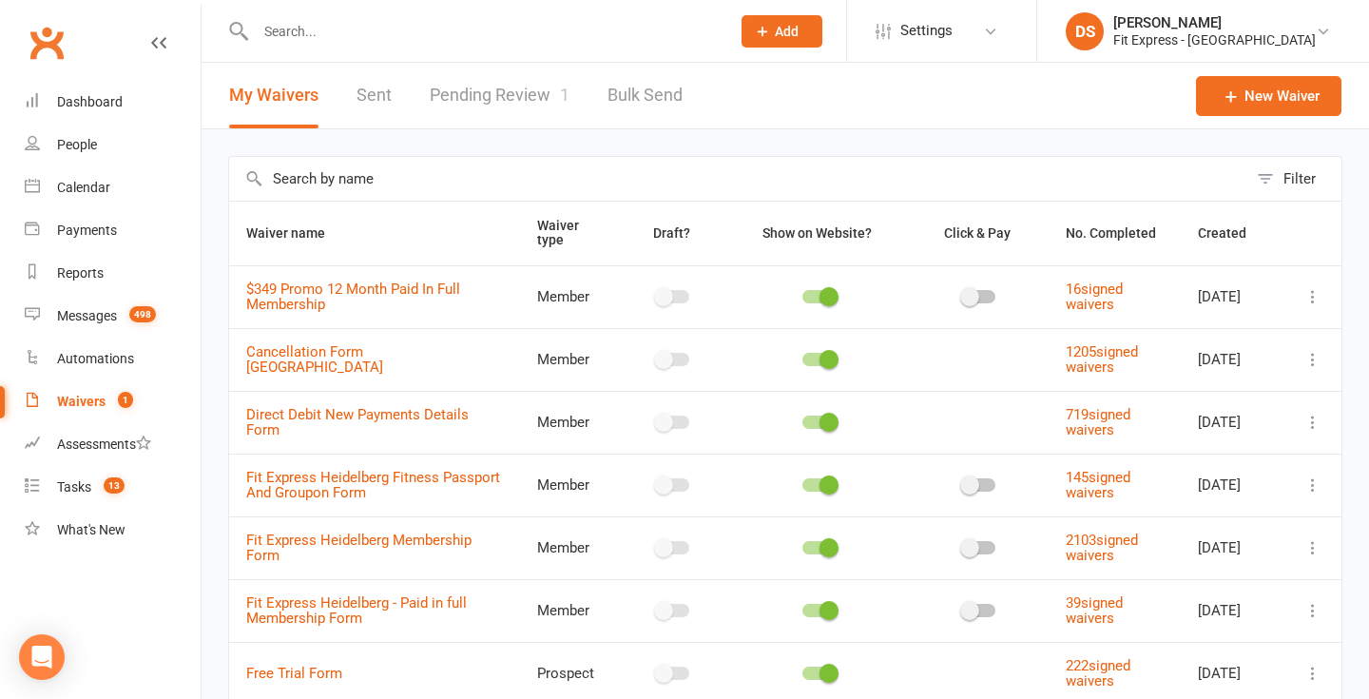
click at [536, 96] on link "Pending Review 1" at bounding box center [500, 96] width 140 height 66
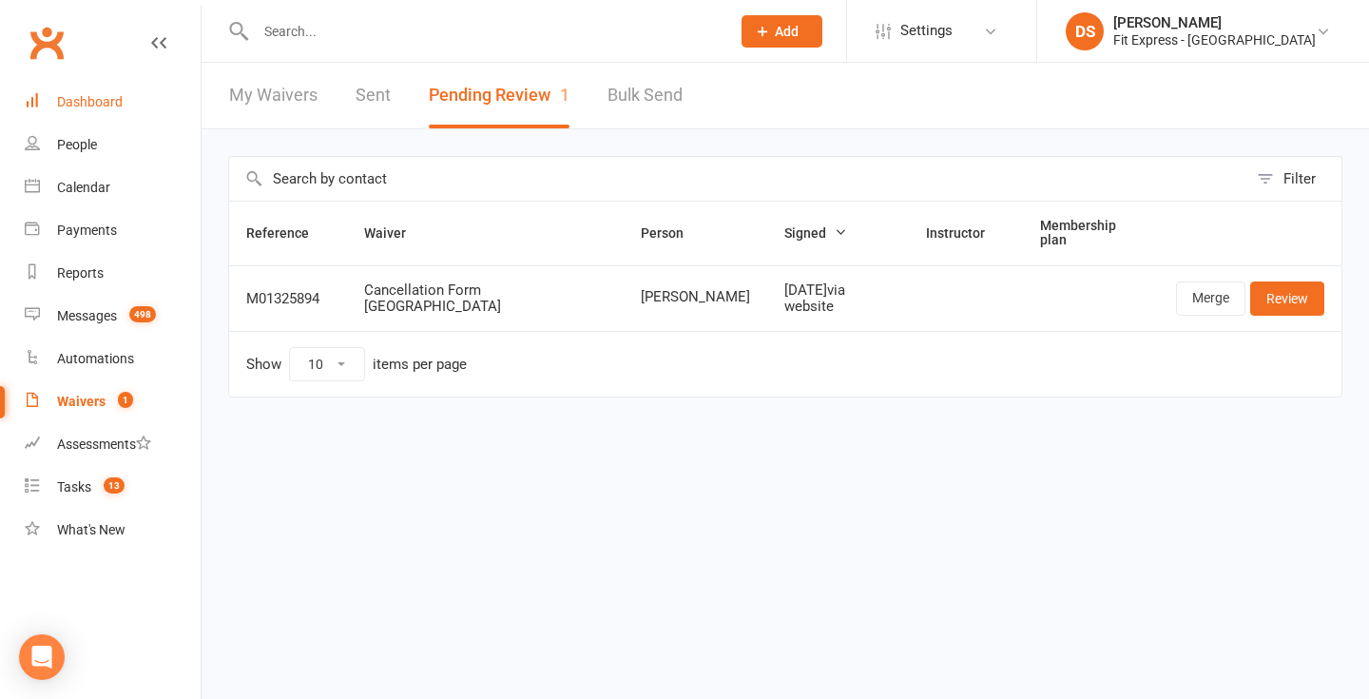
click at [63, 105] on div "Dashboard" at bounding box center [90, 101] width 66 height 15
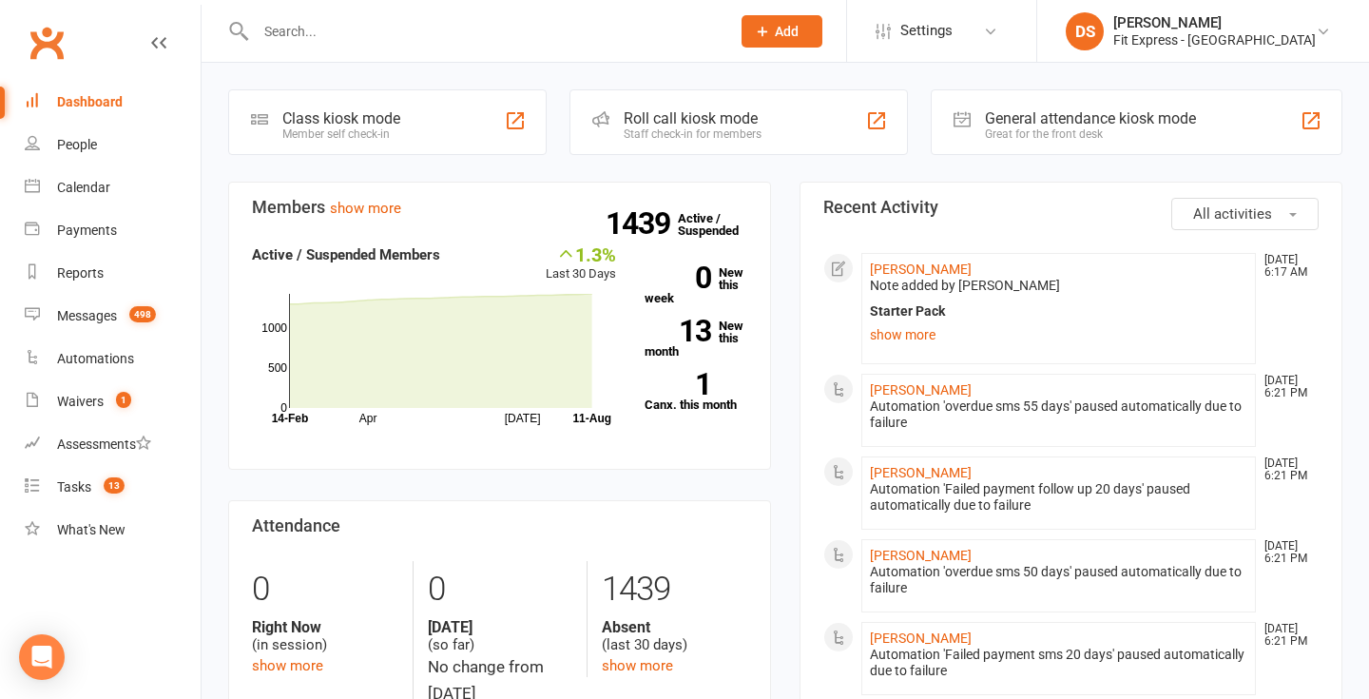
click at [272, 31] on input "text" at bounding box center [483, 31] width 467 height 27
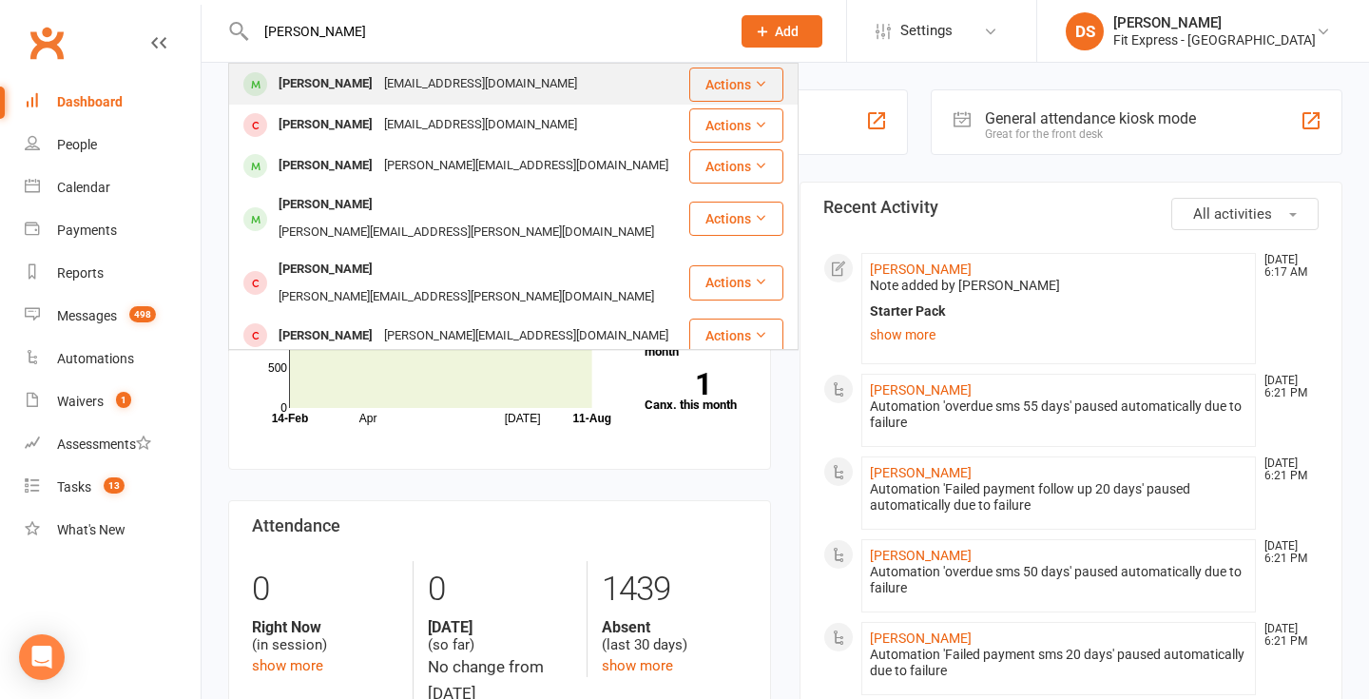
type input "james miller"
click at [271, 73] on div at bounding box center [255, 83] width 35 height 31
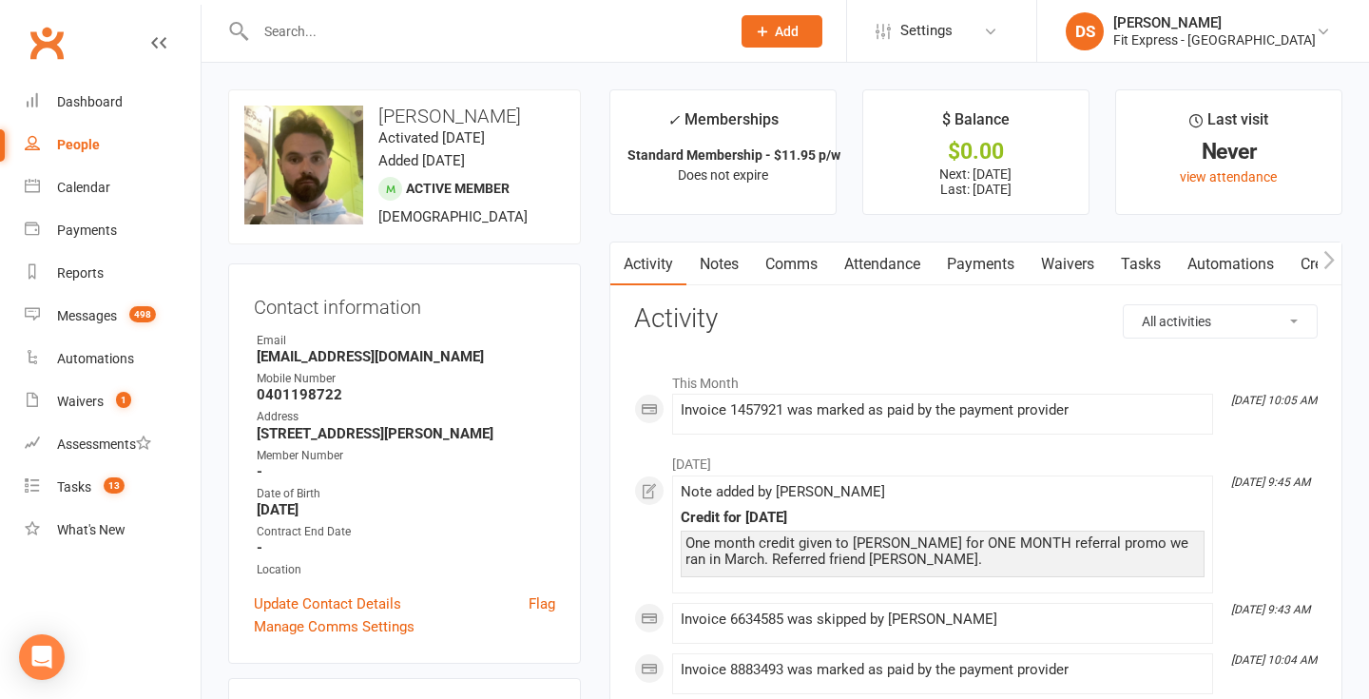
click at [44, 21] on link "Clubworx" at bounding box center [47, 43] width 48 height 48
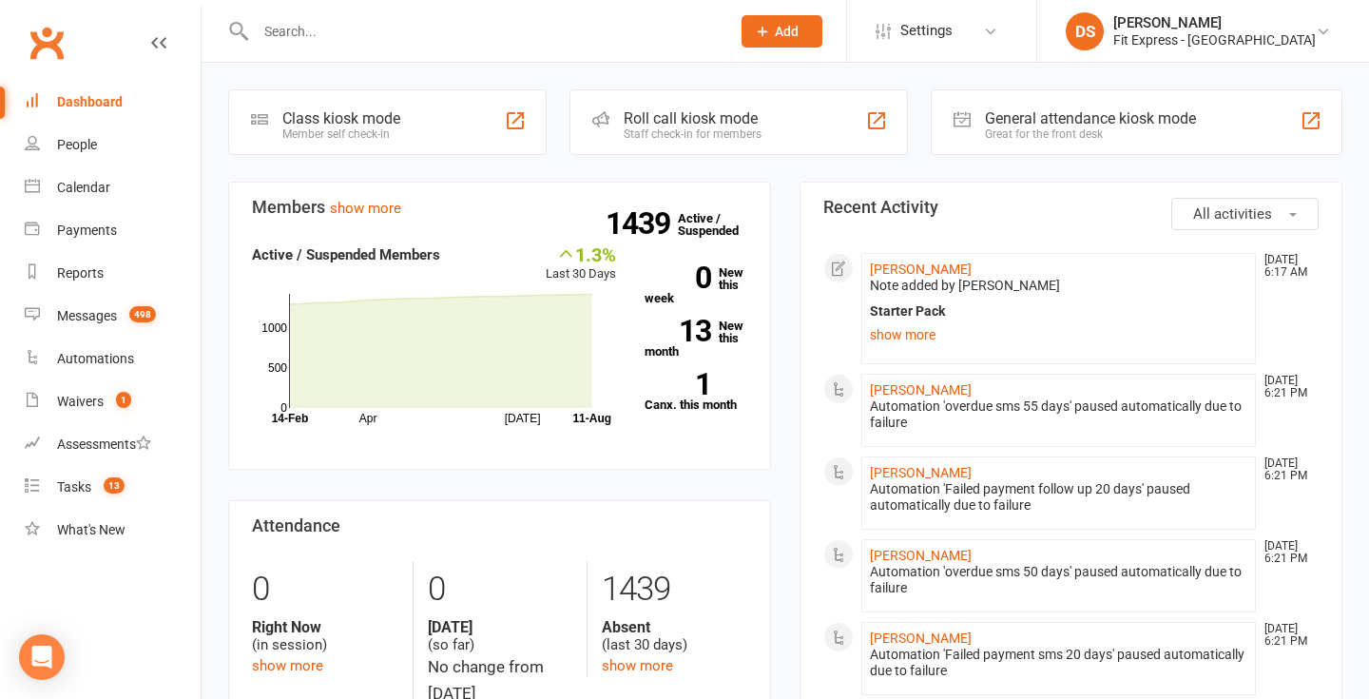
click at [45, 45] on link "Clubworx" at bounding box center [47, 43] width 48 height 48
click at [38, 36] on link "Clubworx" at bounding box center [47, 43] width 48 height 48
click at [887, 332] on link "show more" at bounding box center [1058, 334] width 377 height 27
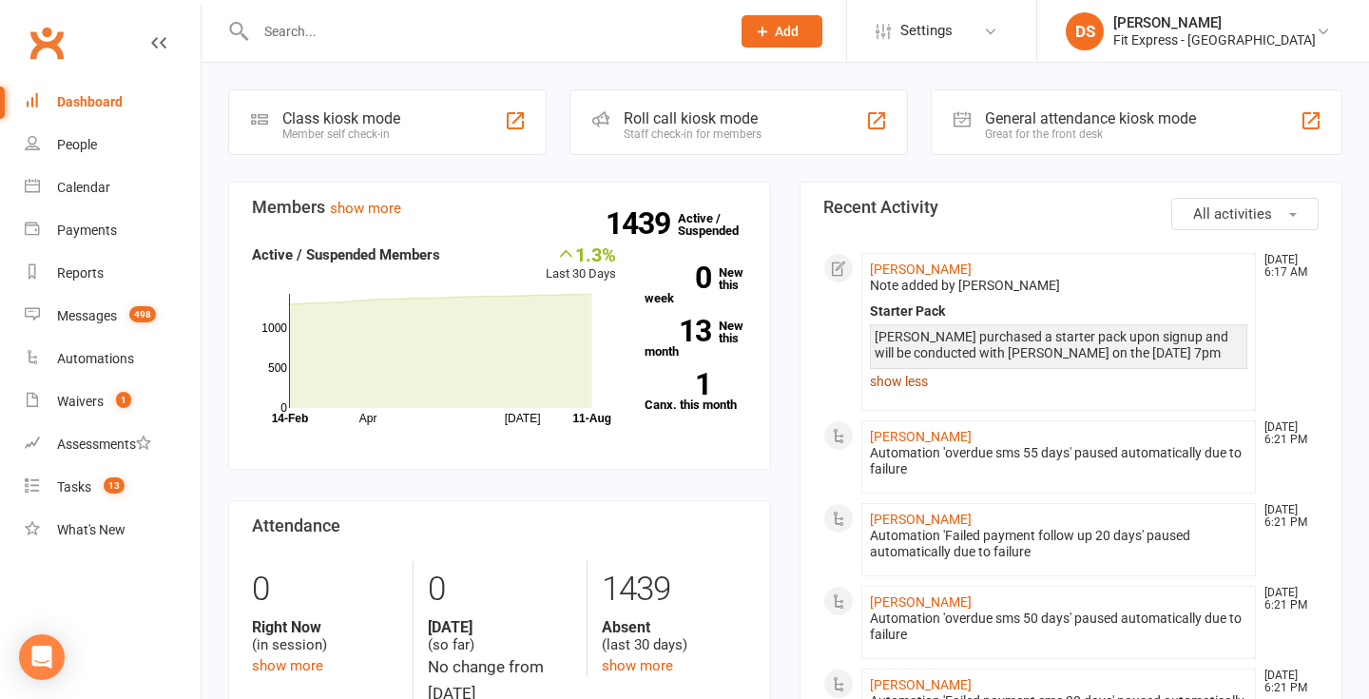
click at [899, 376] on link "show less" at bounding box center [1058, 381] width 377 height 27
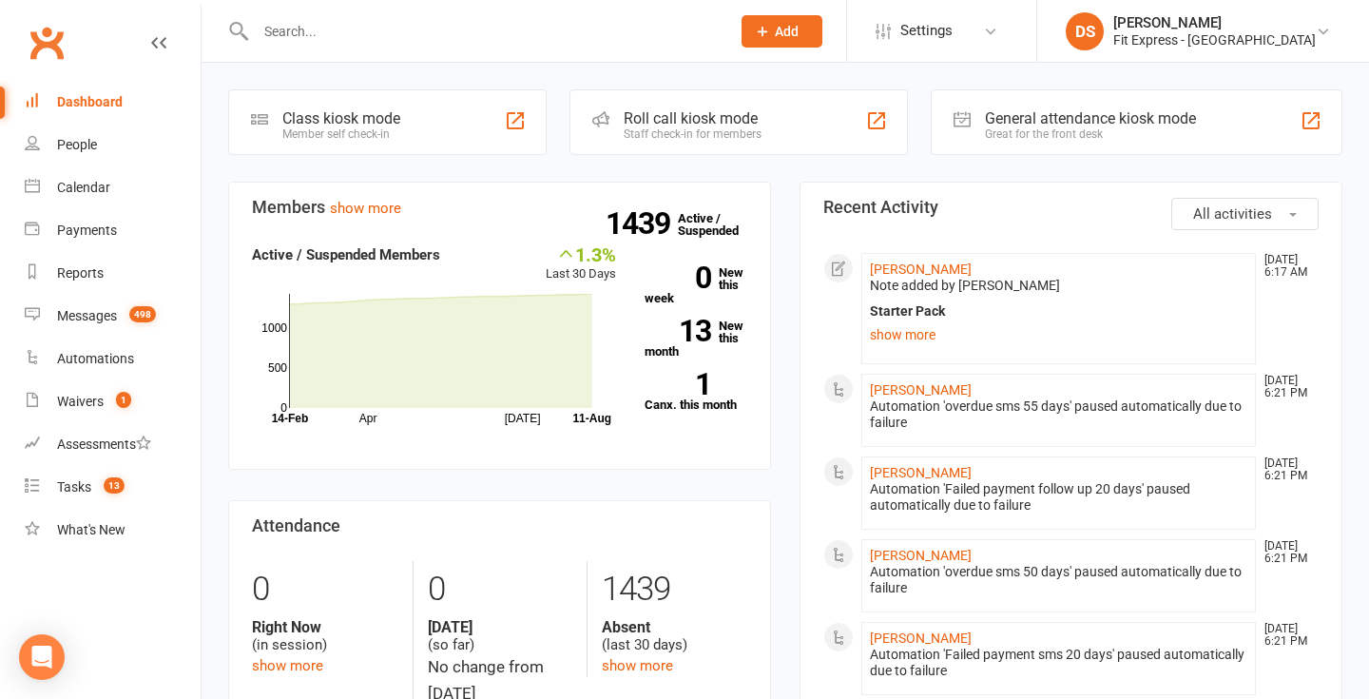
click at [870, 398] on div at bounding box center [1058, 398] width 377 height 0
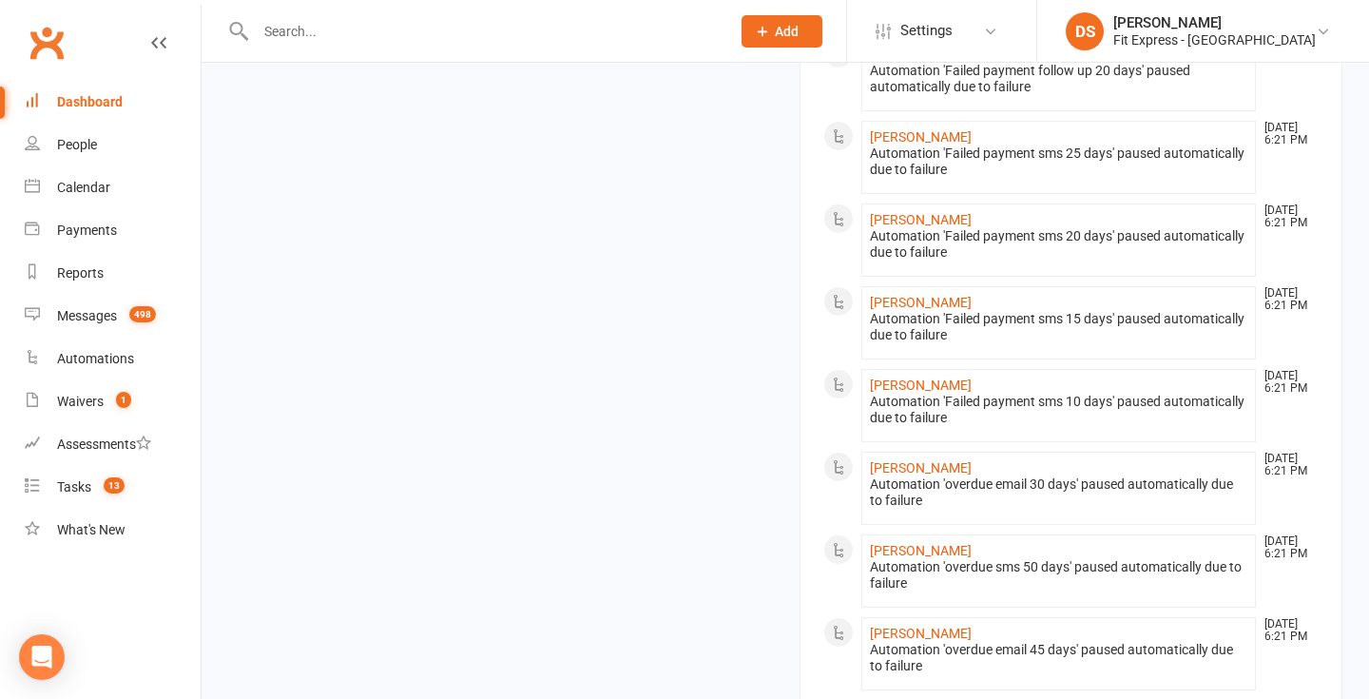
scroll to position [1079, 0]
click at [887, 384] on link "Jonathan T" at bounding box center [921, 385] width 102 height 15
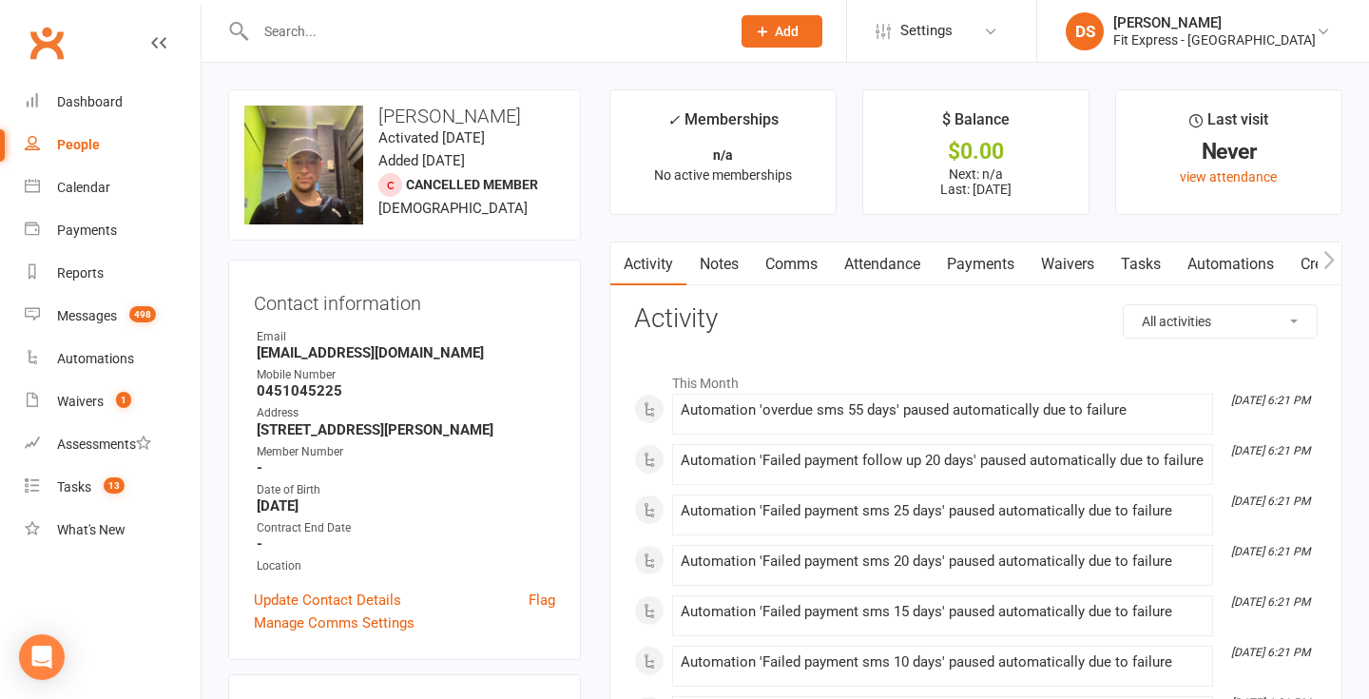
click at [710, 243] on link "Notes" at bounding box center [719, 264] width 66 height 44
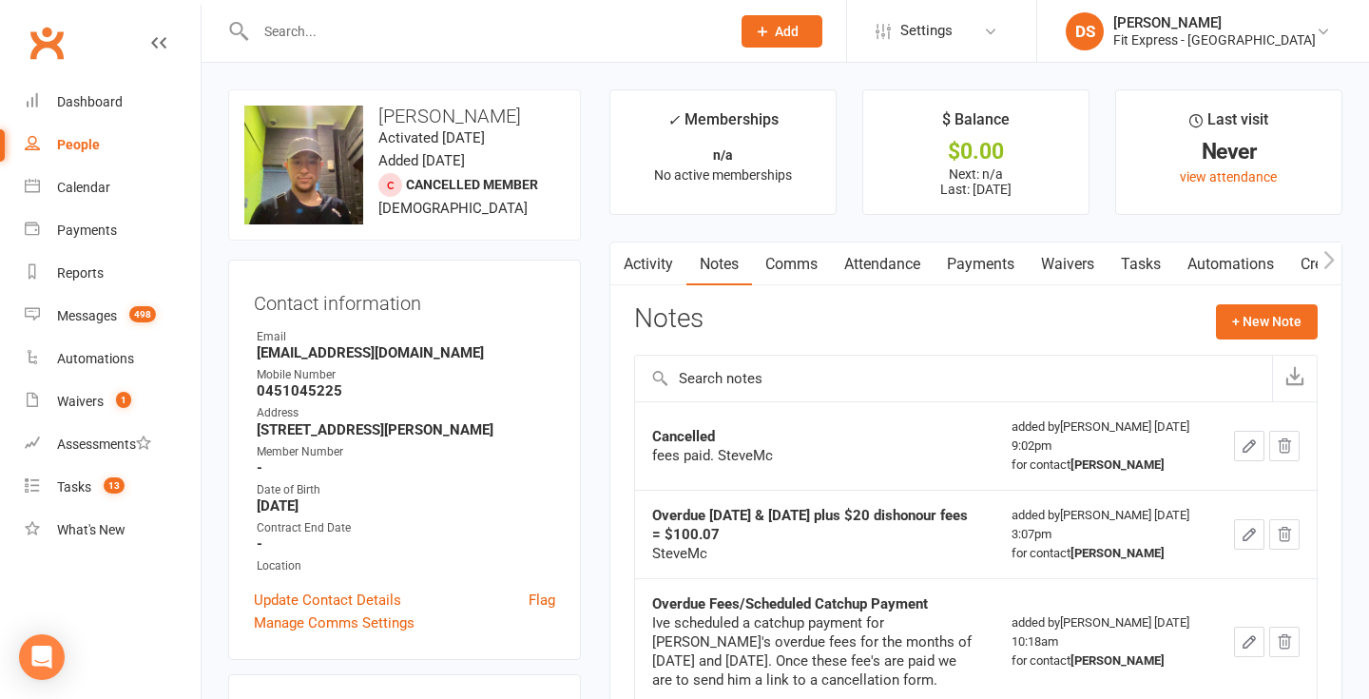
click at [990, 254] on link "Payments" at bounding box center [981, 264] width 94 height 44
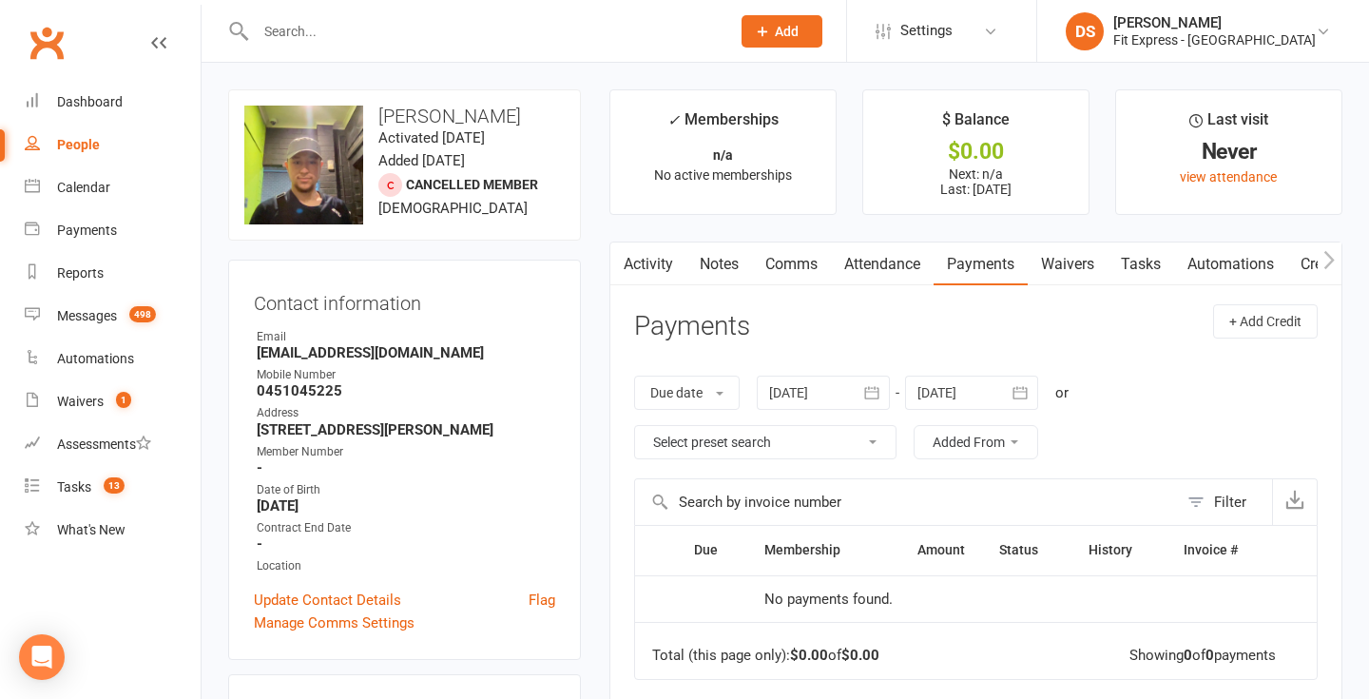
click at [52, 35] on link "Clubworx" at bounding box center [47, 43] width 48 height 48
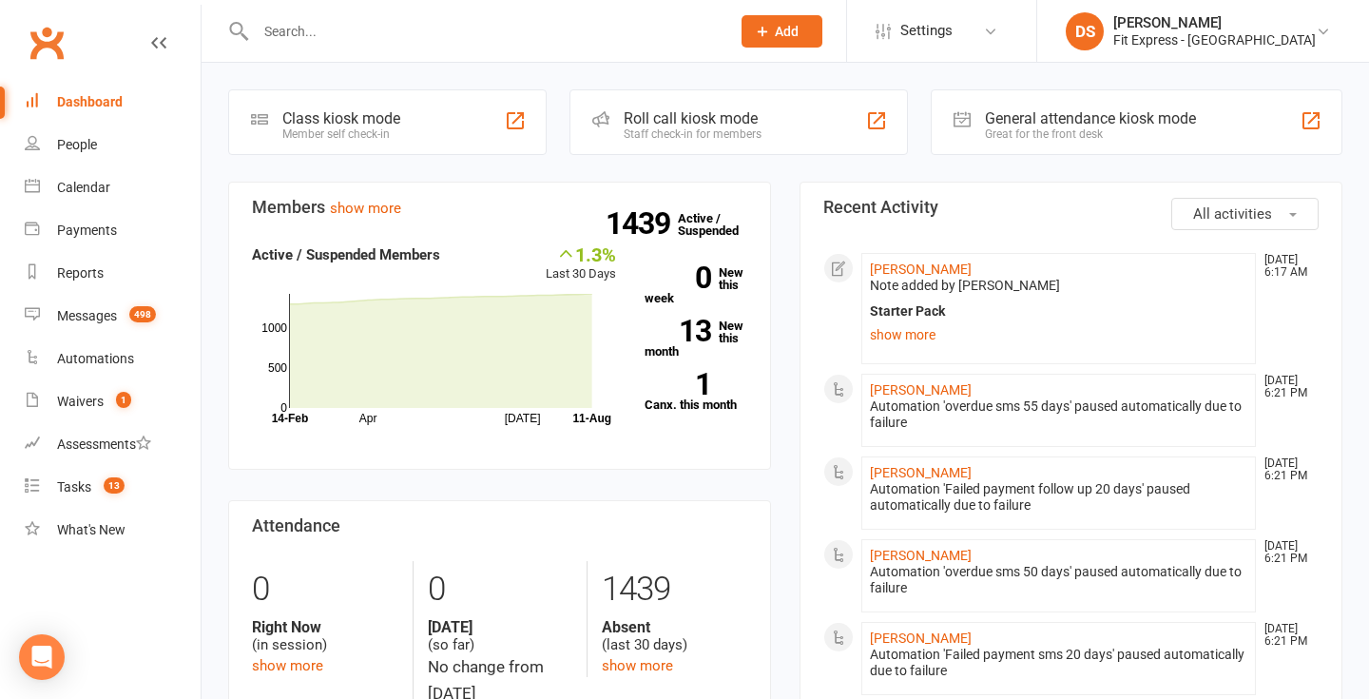
click at [1227, 49] on li "DS Drew Stubbs Fit Express - Heidelberg Signed in as: Fit Express - Heidelberg …" at bounding box center [1202, 31] width 333 height 62
click at [1186, 34] on div "Fit Express - Heidelberg" at bounding box center [1214, 39] width 202 height 17
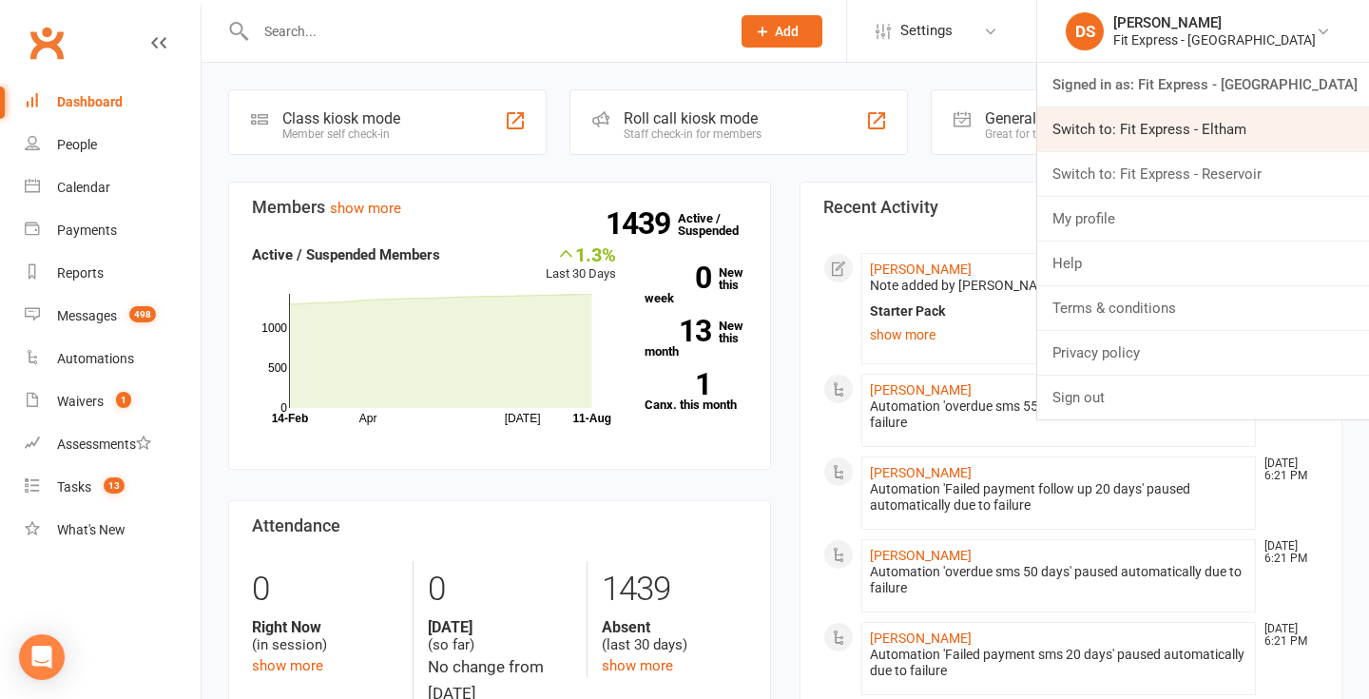
click at [1171, 126] on link "Switch to: Fit Express - Eltham" at bounding box center [1203, 129] width 332 height 44
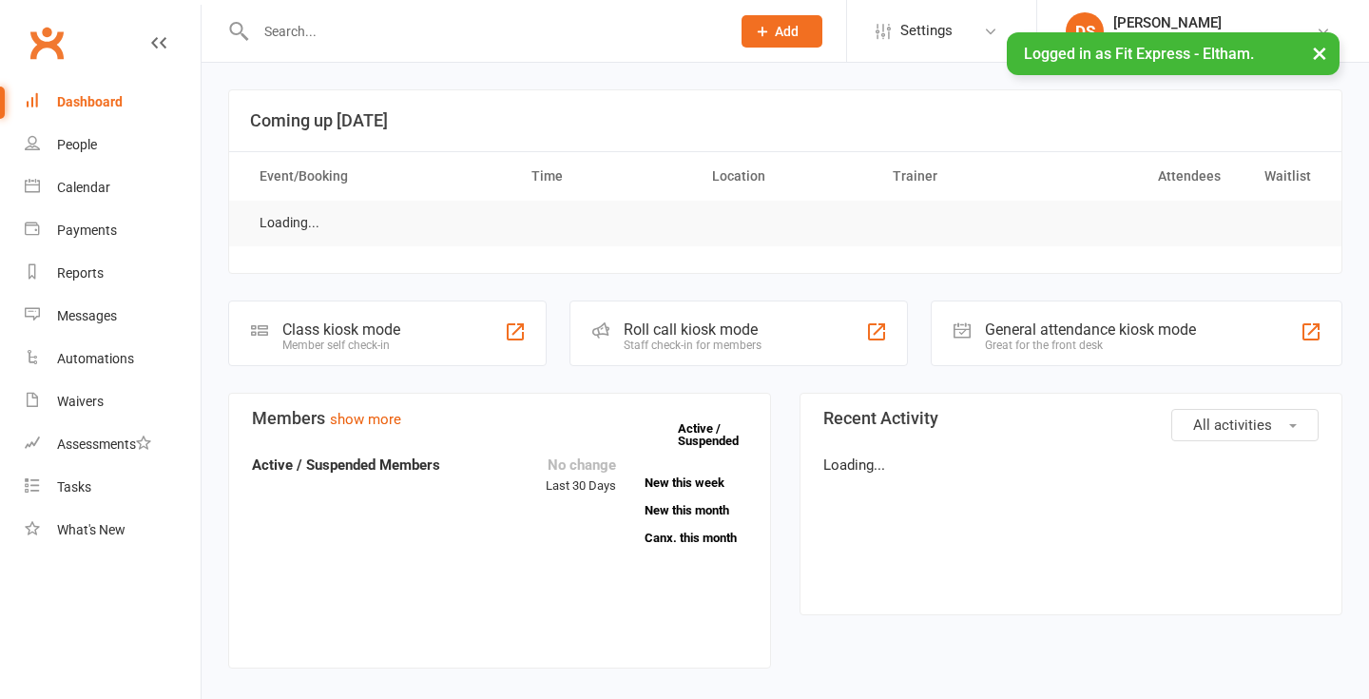
click at [371, 43] on input "text" at bounding box center [483, 31] width 467 height 27
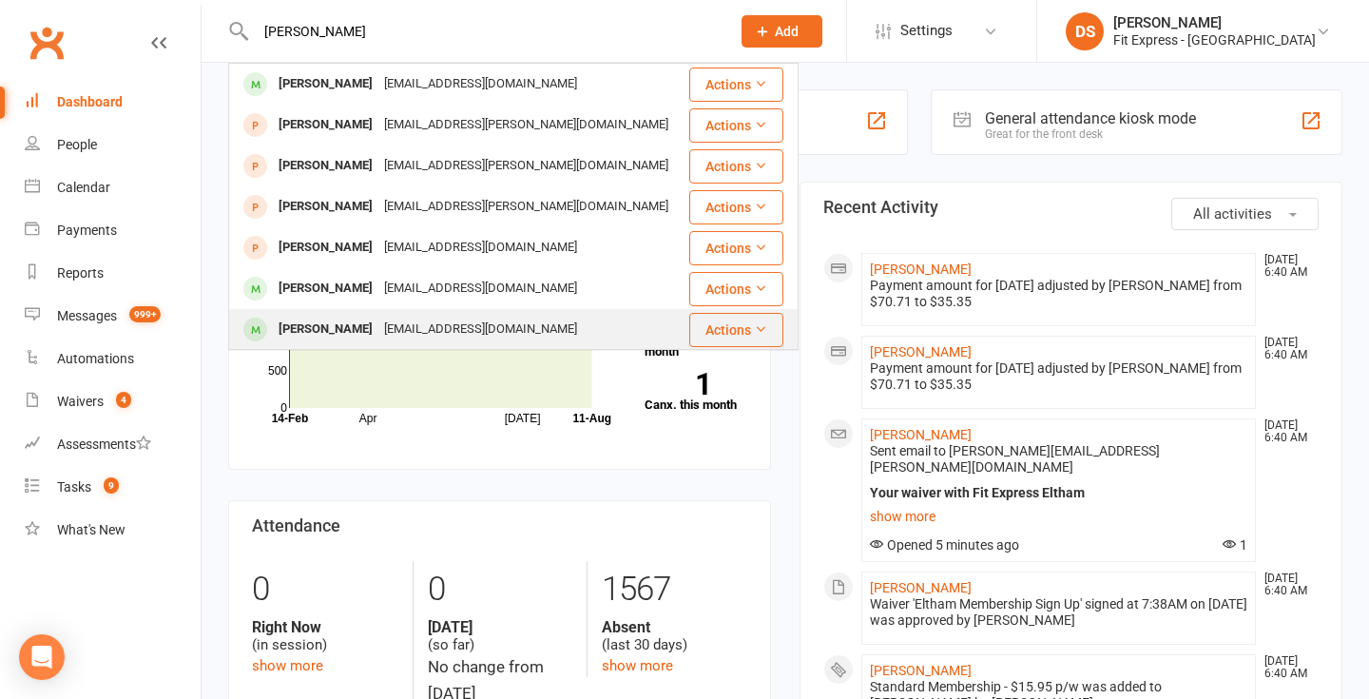
type input "[PERSON_NAME]"
click at [299, 333] on div "[PERSON_NAME]" at bounding box center [326, 330] width 106 height 28
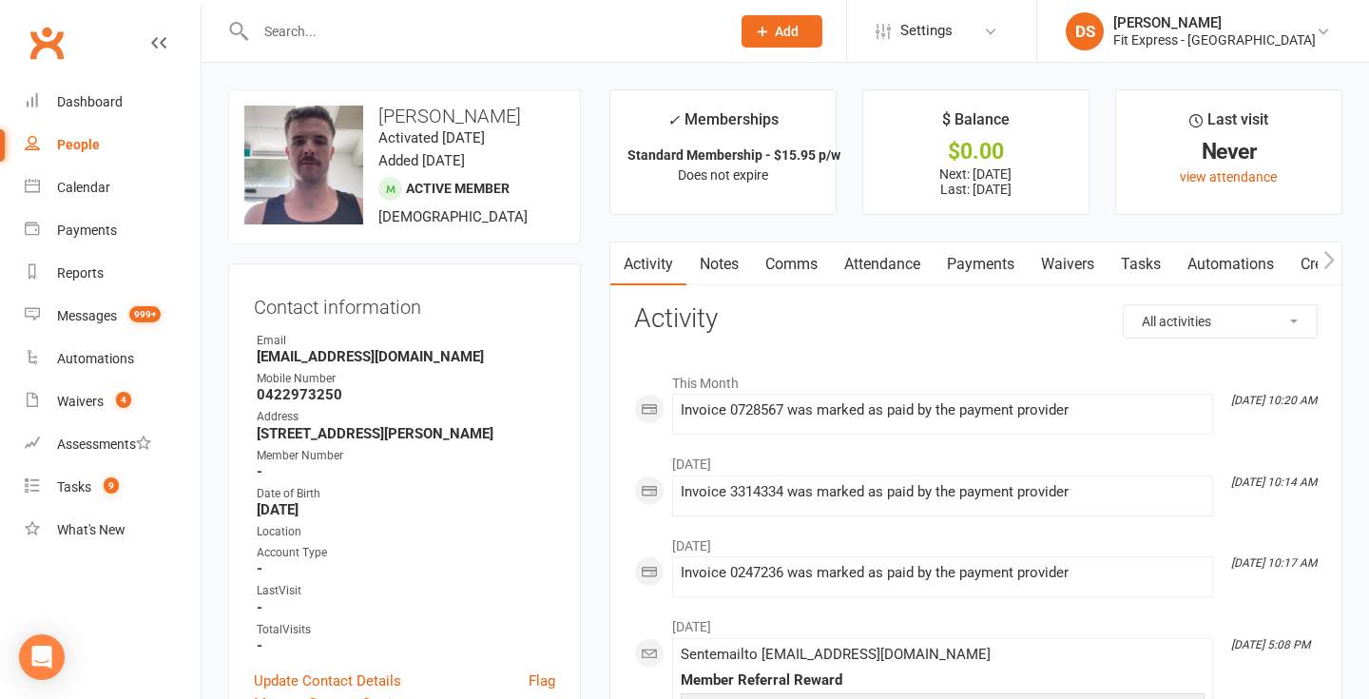
click at [366, 40] on input "text" at bounding box center [483, 31] width 467 height 27
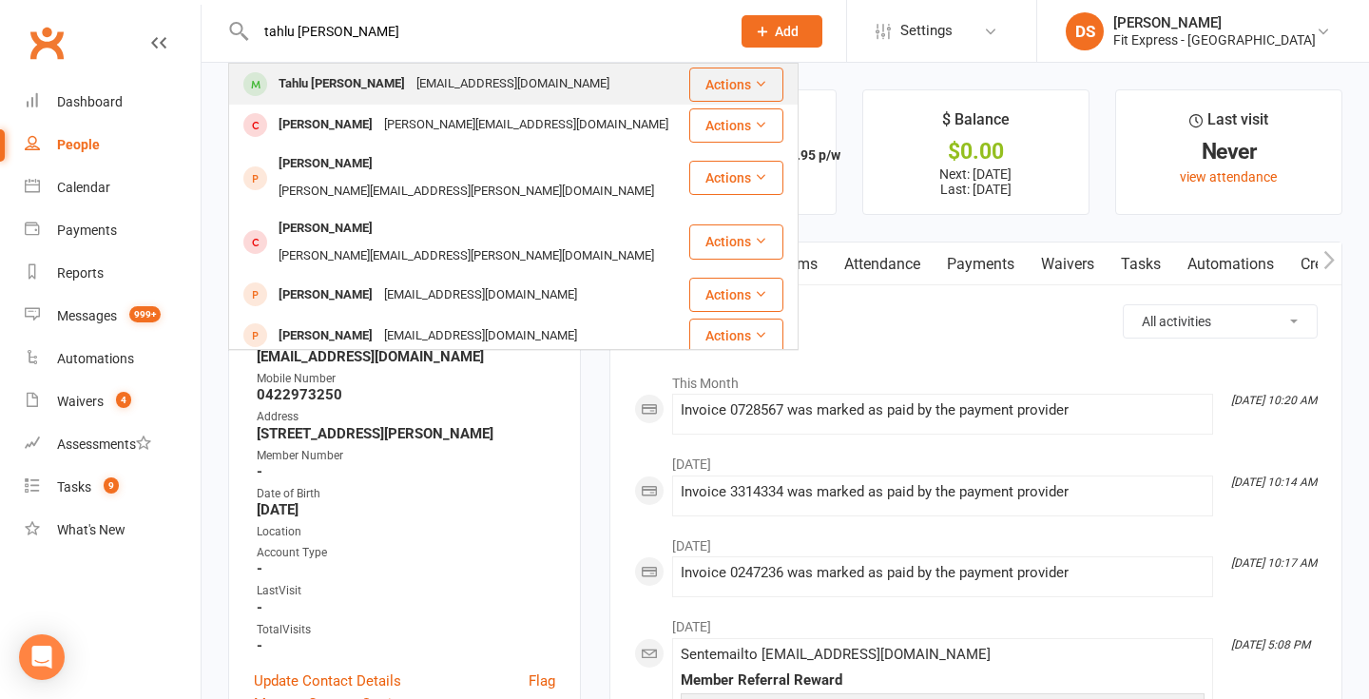
type input "tahlu [PERSON_NAME]"
click at [411, 71] on div "tahlufrazer@gmail.com" at bounding box center [513, 84] width 204 height 28
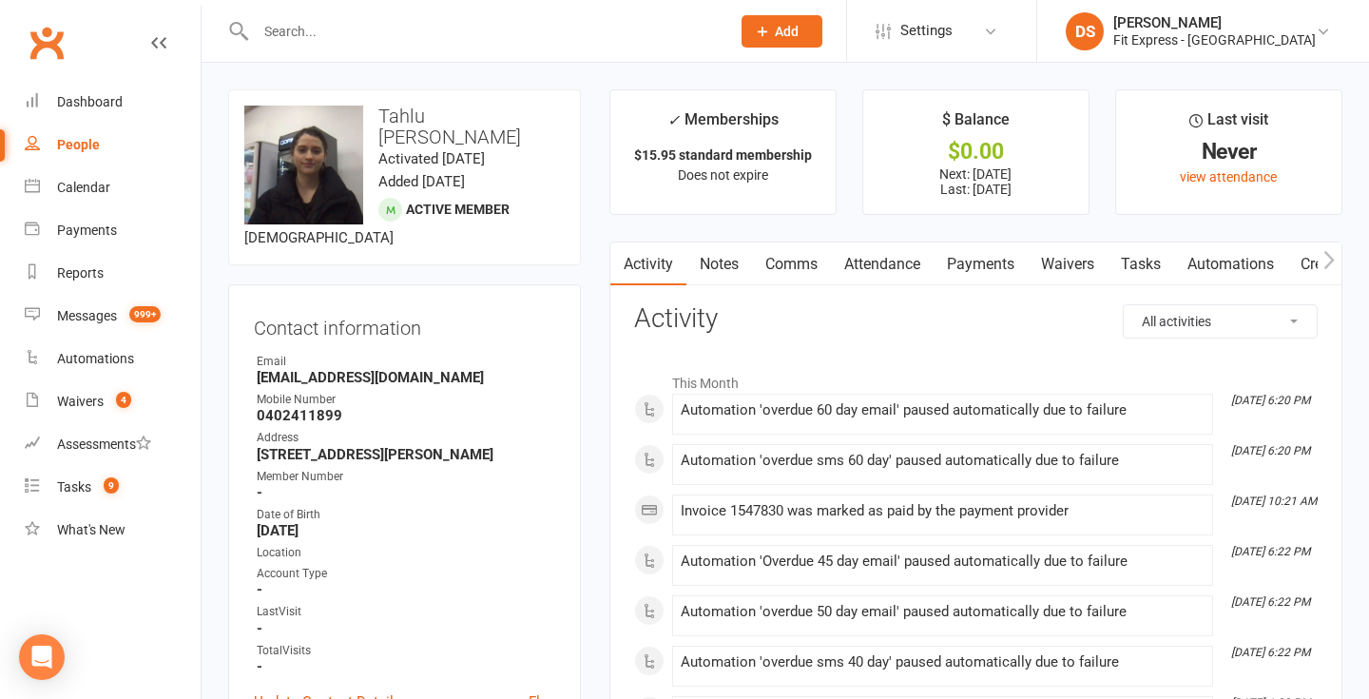
click at [344, 33] on input "text" at bounding box center [483, 31] width 467 height 27
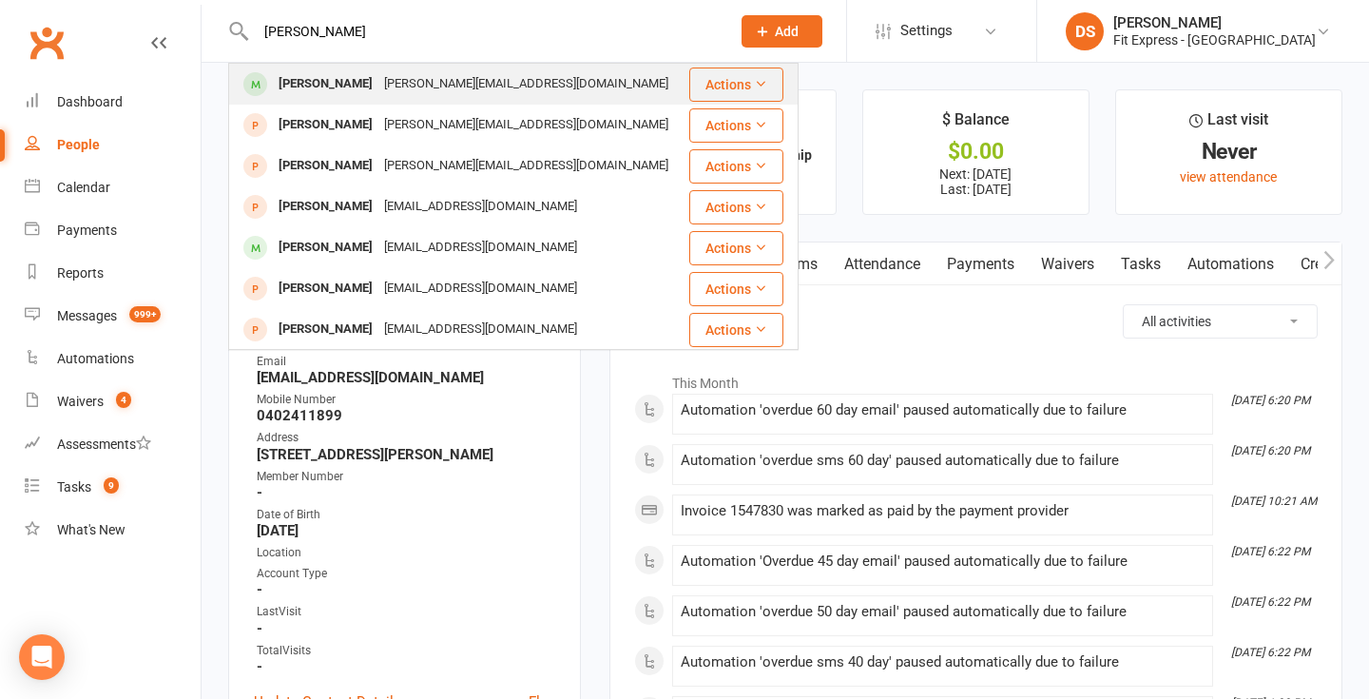
type input "darci"
click at [330, 80] on div "darci gale" at bounding box center [326, 84] width 106 height 28
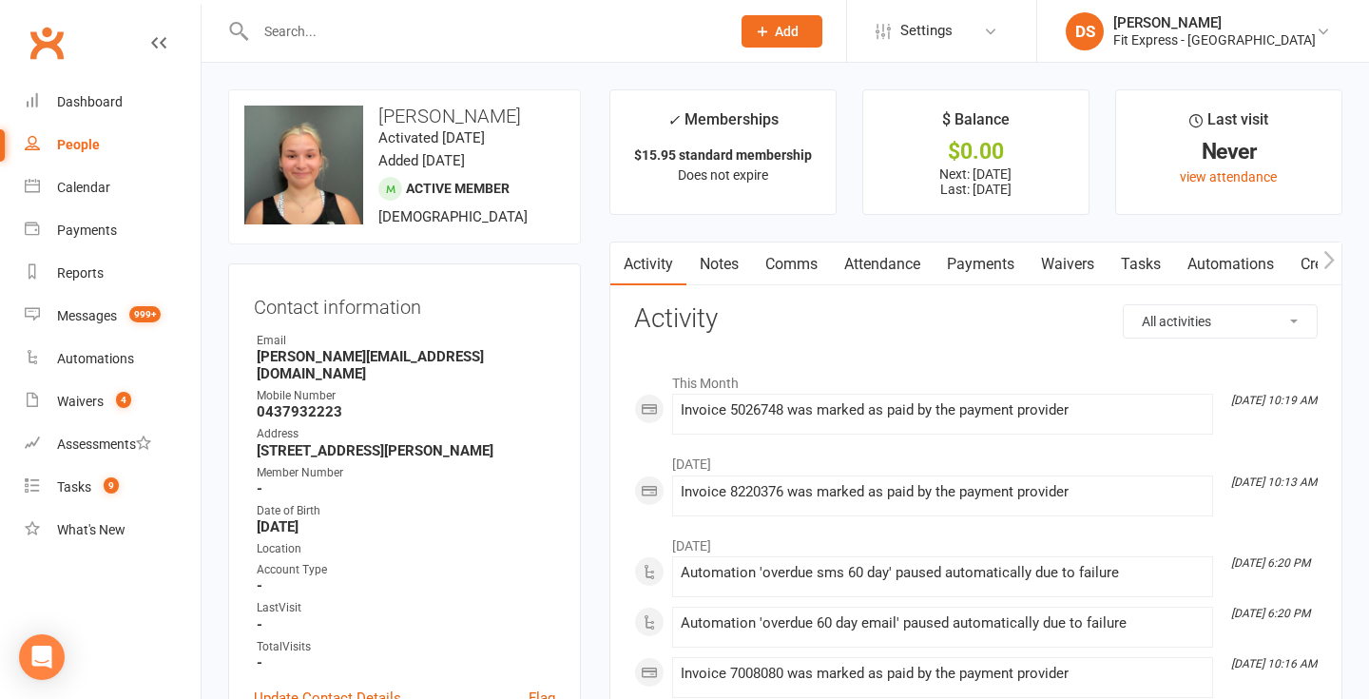
click at [317, 37] on input "text" at bounding box center [483, 31] width 467 height 27
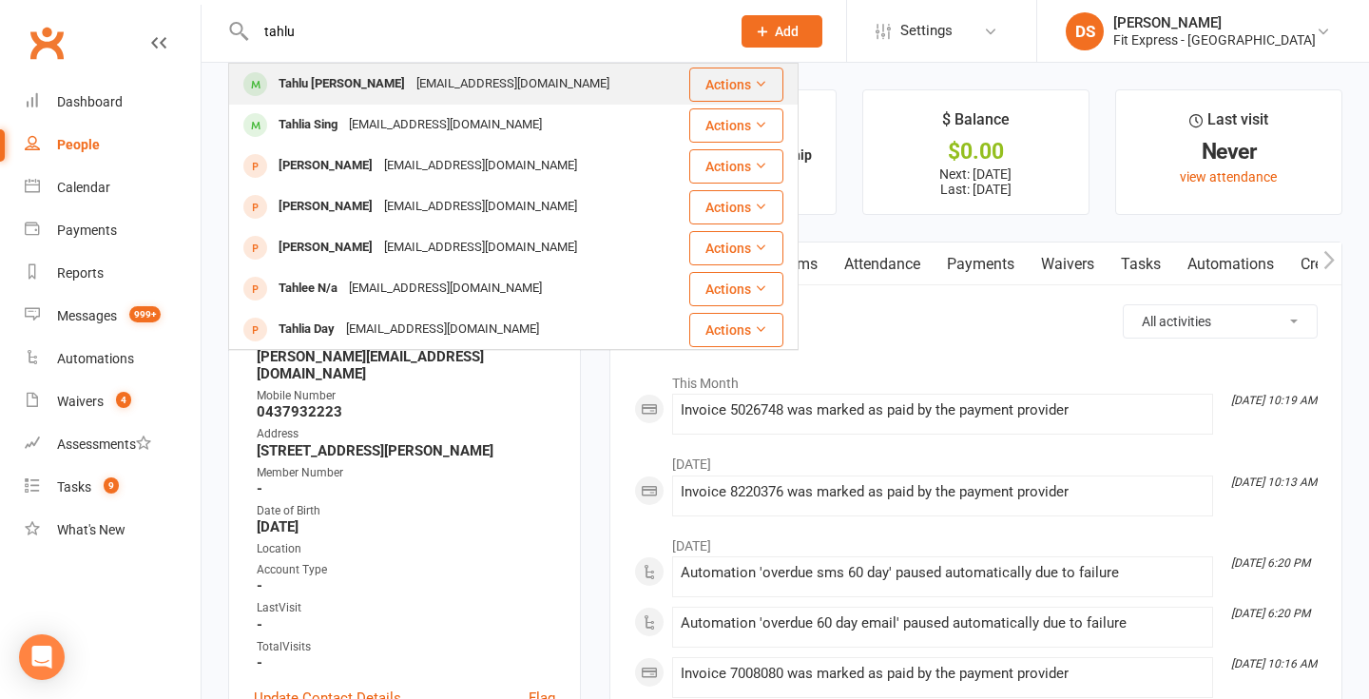
type input "tahlu"
click at [317, 87] on div "Tahlu Frazer" at bounding box center [342, 84] width 138 height 28
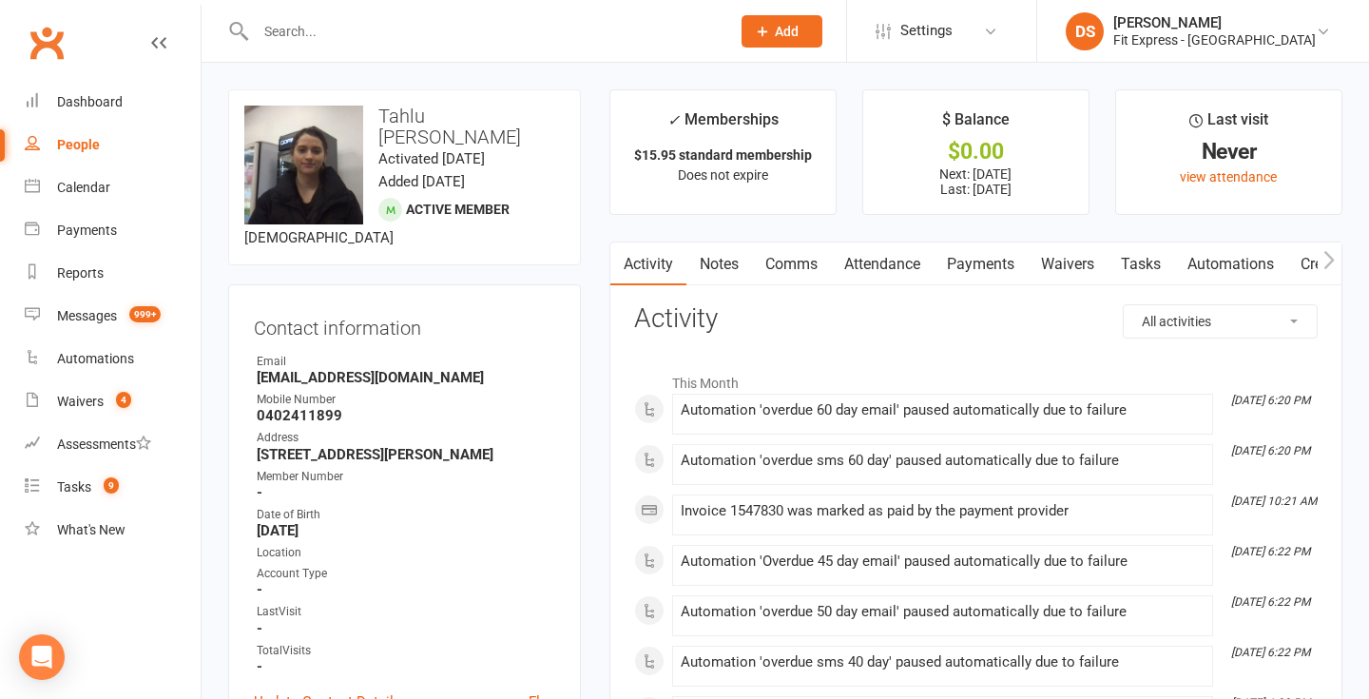
click at [718, 272] on link "Notes" at bounding box center [719, 264] width 66 height 44
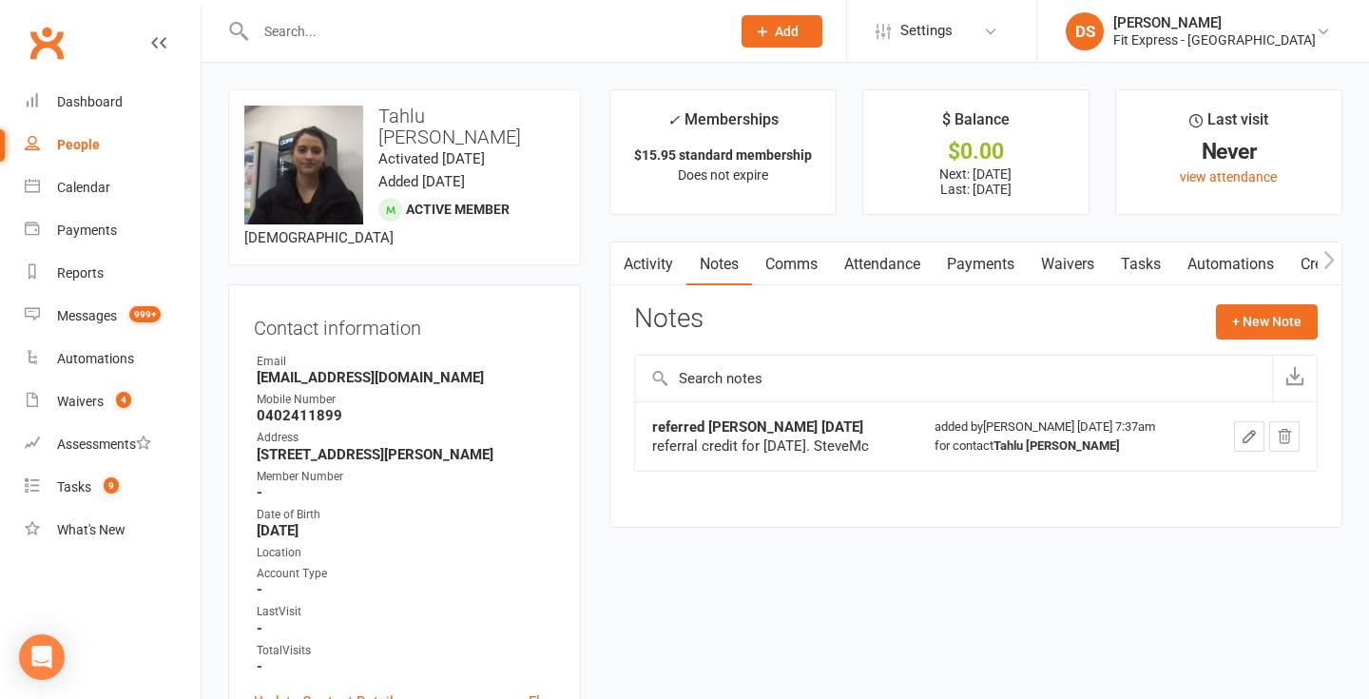
click at [963, 261] on link "Payments" at bounding box center [981, 264] width 94 height 44
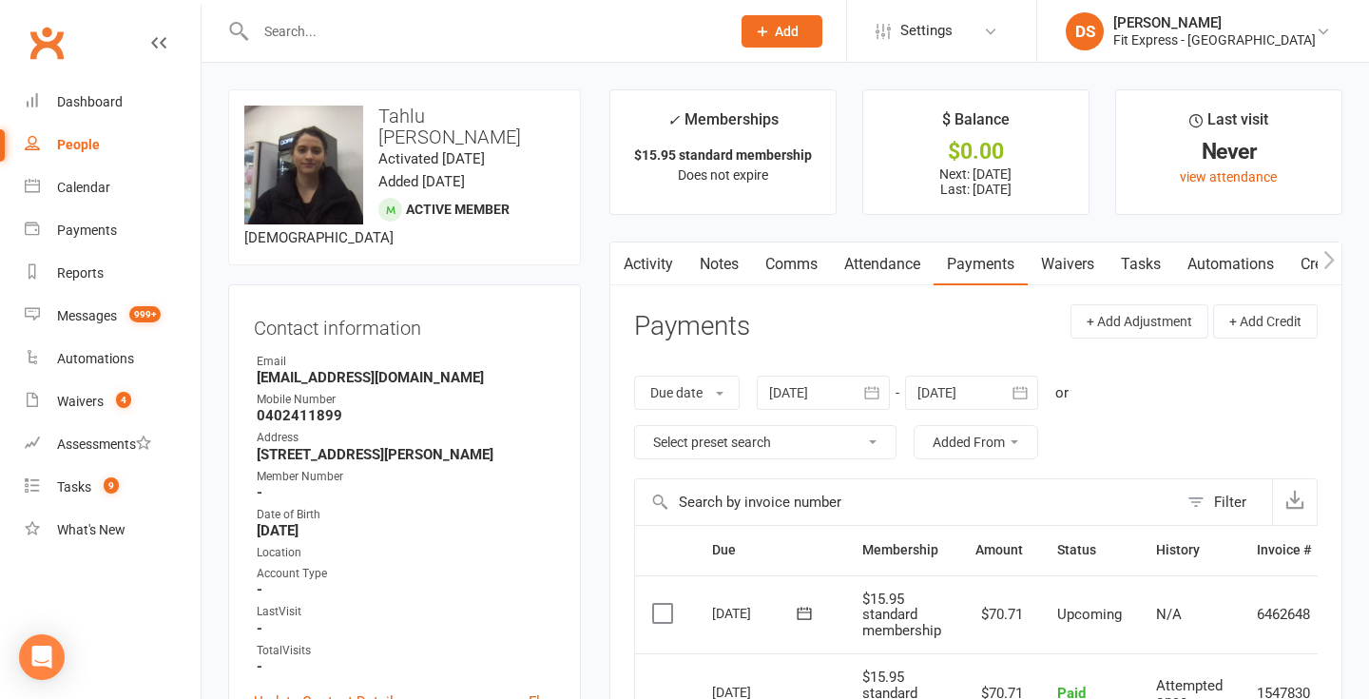
click at [309, 23] on input "text" at bounding box center [483, 31] width 467 height 27
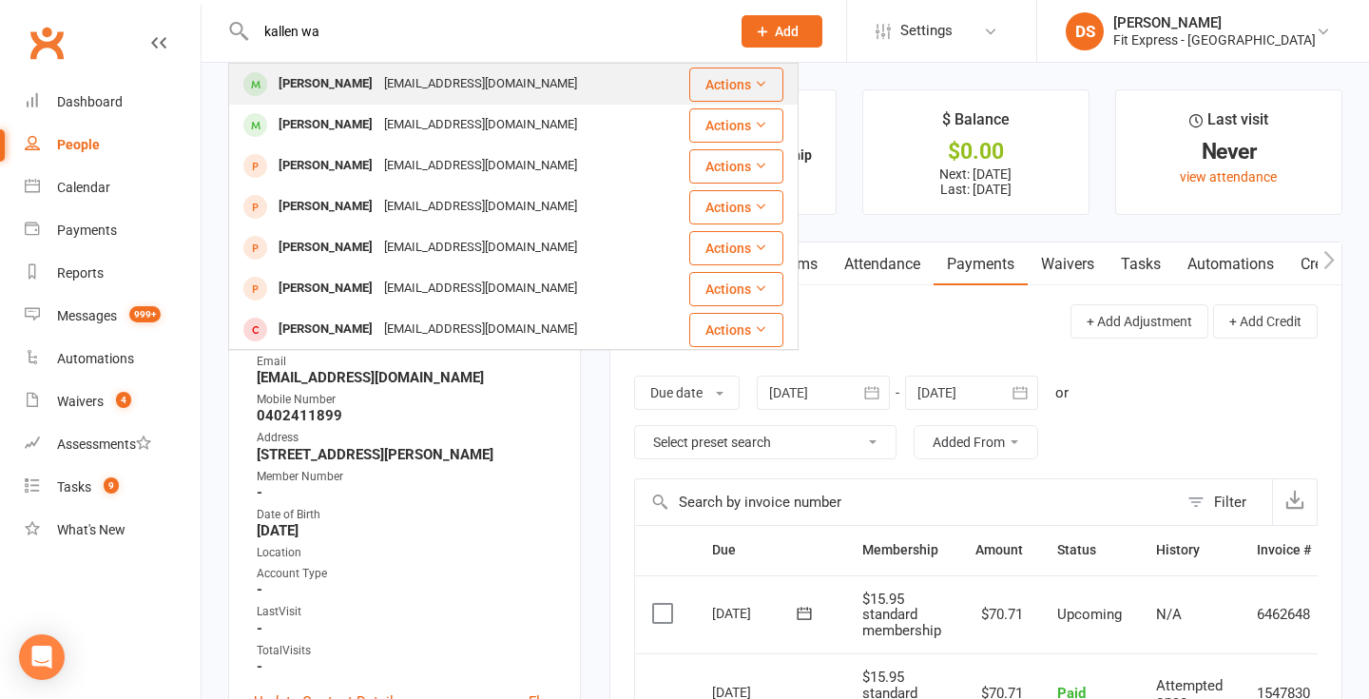
type input "kallen wa"
click at [300, 69] on div "Kallen Walsh kallen2005@icloud.com" at bounding box center [458, 84] width 457 height 39
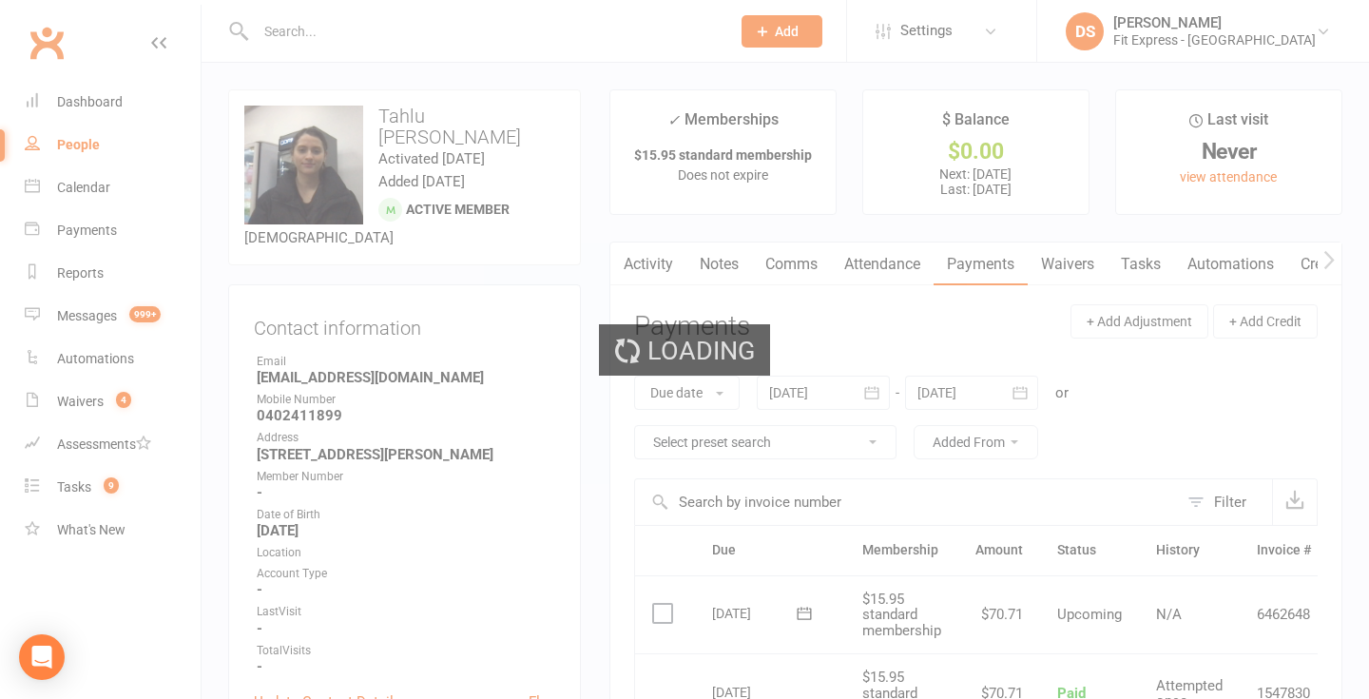
click at [300, 69] on div "Loading" at bounding box center [684, 349] width 1369 height 699
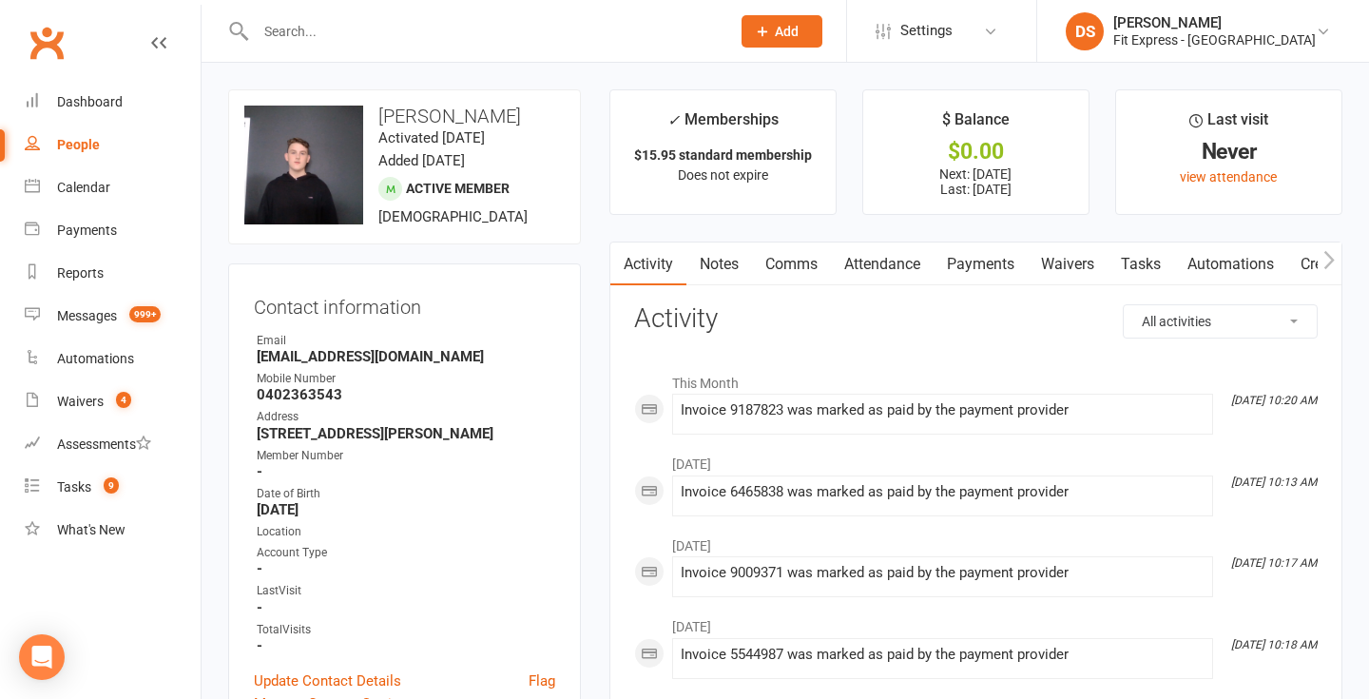
click at [718, 275] on link "Notes" at bounding box center [719, 264] width 66 height 44
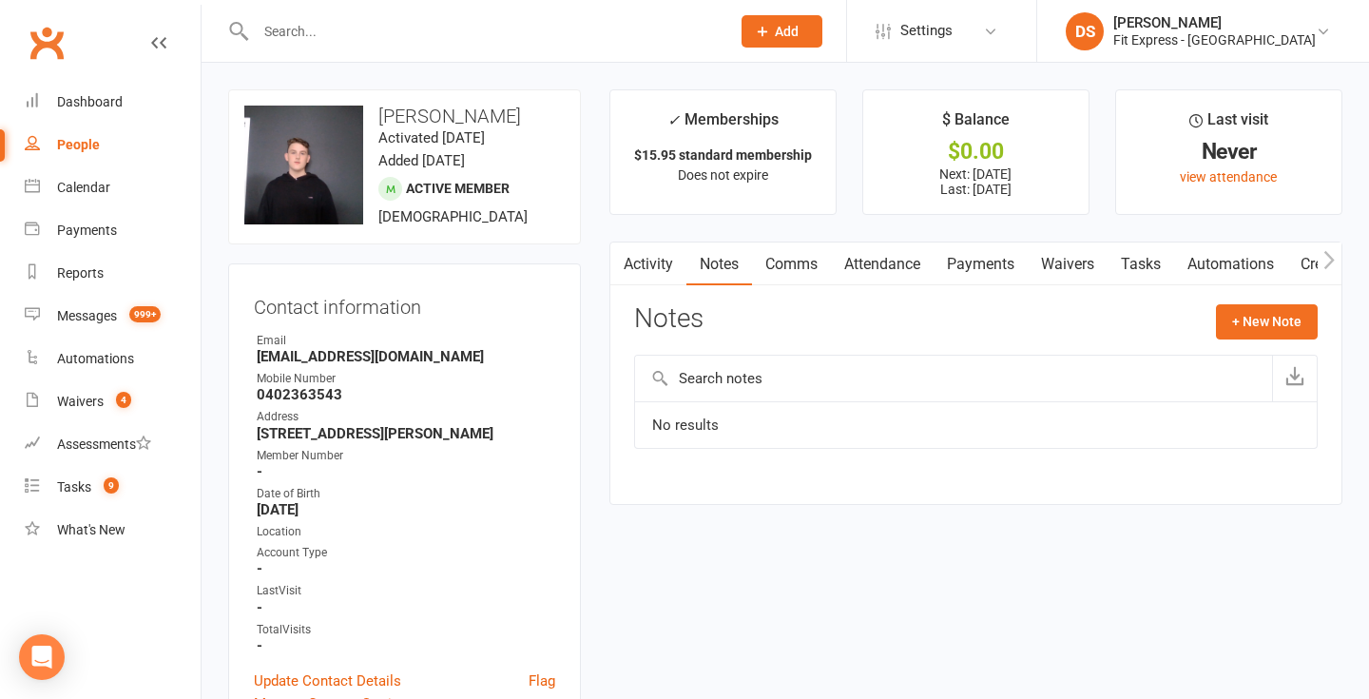
click at [967, 271] on link "Payments" at bounding box center [981, 264] width 94 height 44
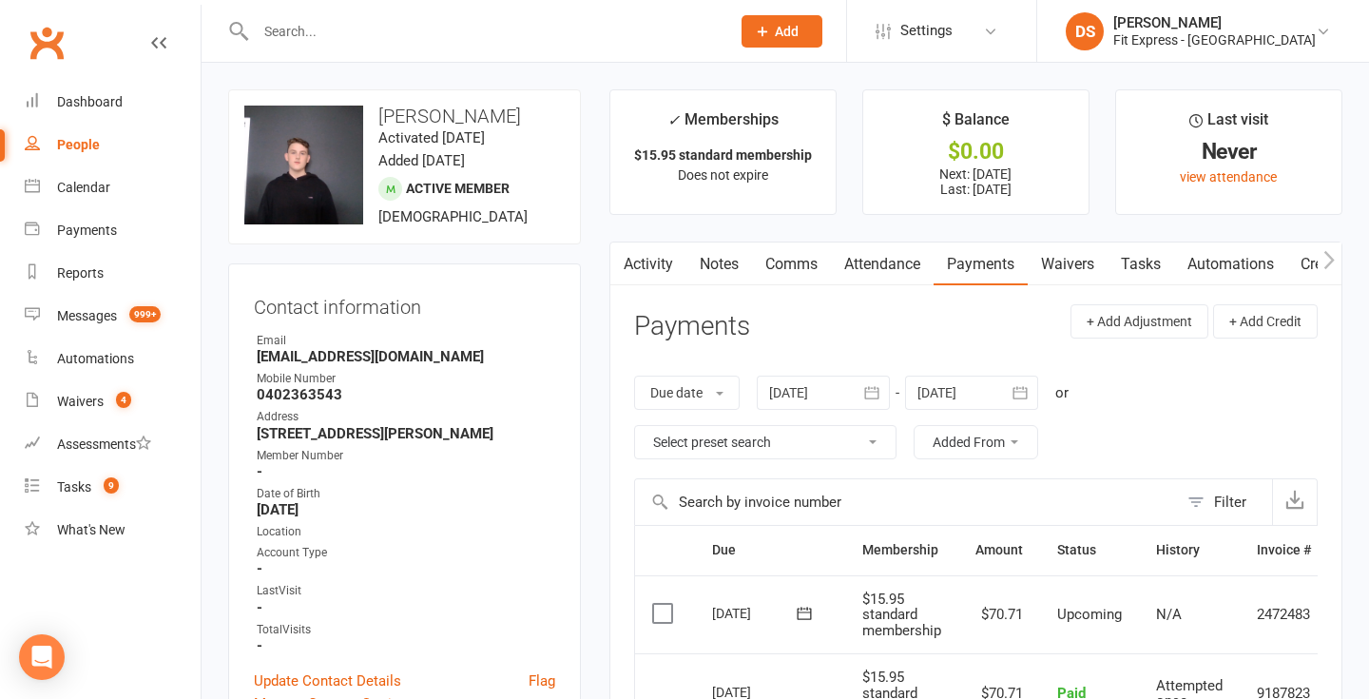
click at [38, 48] on link "Clubworx" at bounding box center [47, 43] width 48 height 48
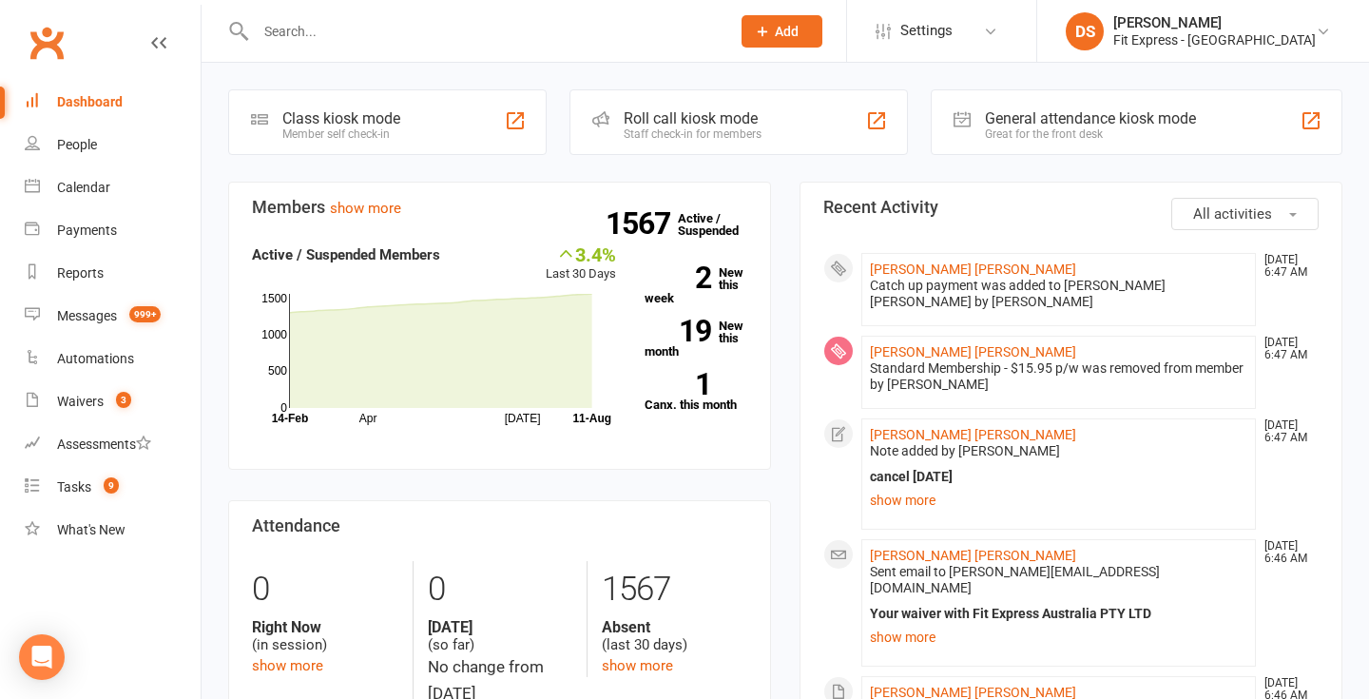
click at [459, 51] on div at bounding box center [472, 31] width 489 height 62
click at [888, 489] on link "show more" at bounding box center [1058, 500] width 377 height 27
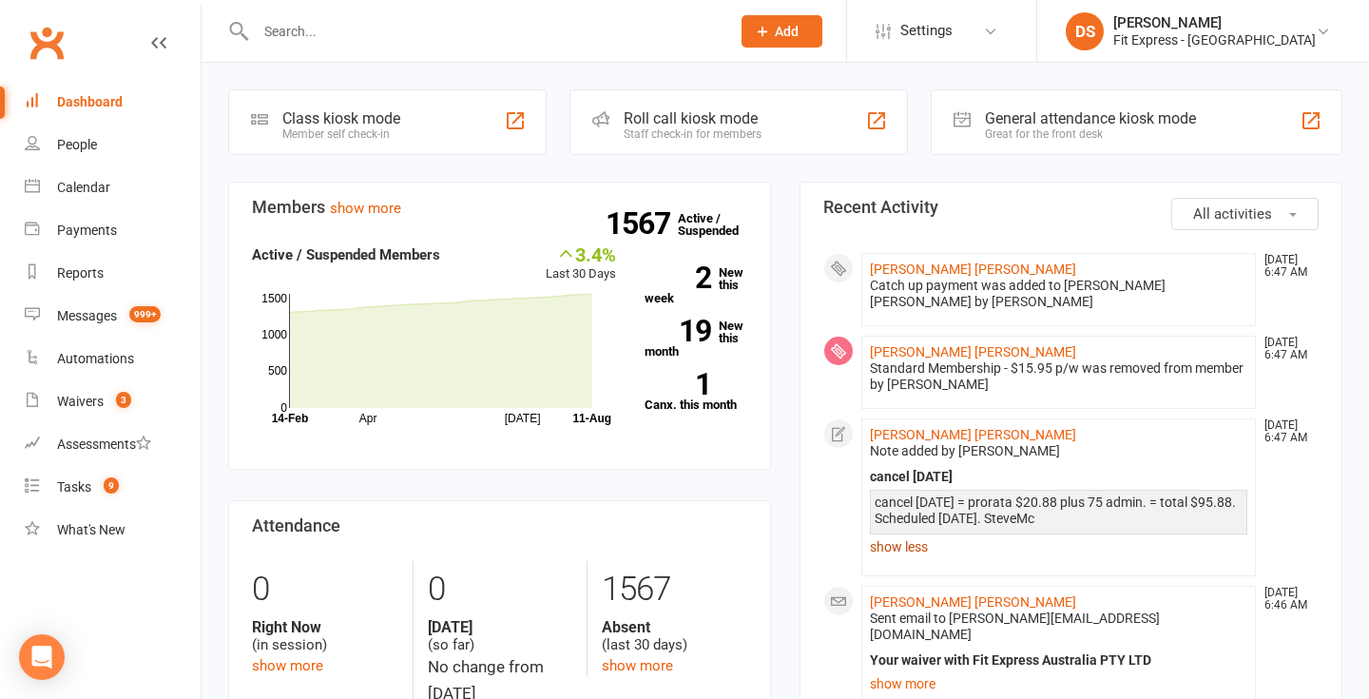
click at [894, 533] on link "show less" at bounding box center [1058, 546] width 377 height 27
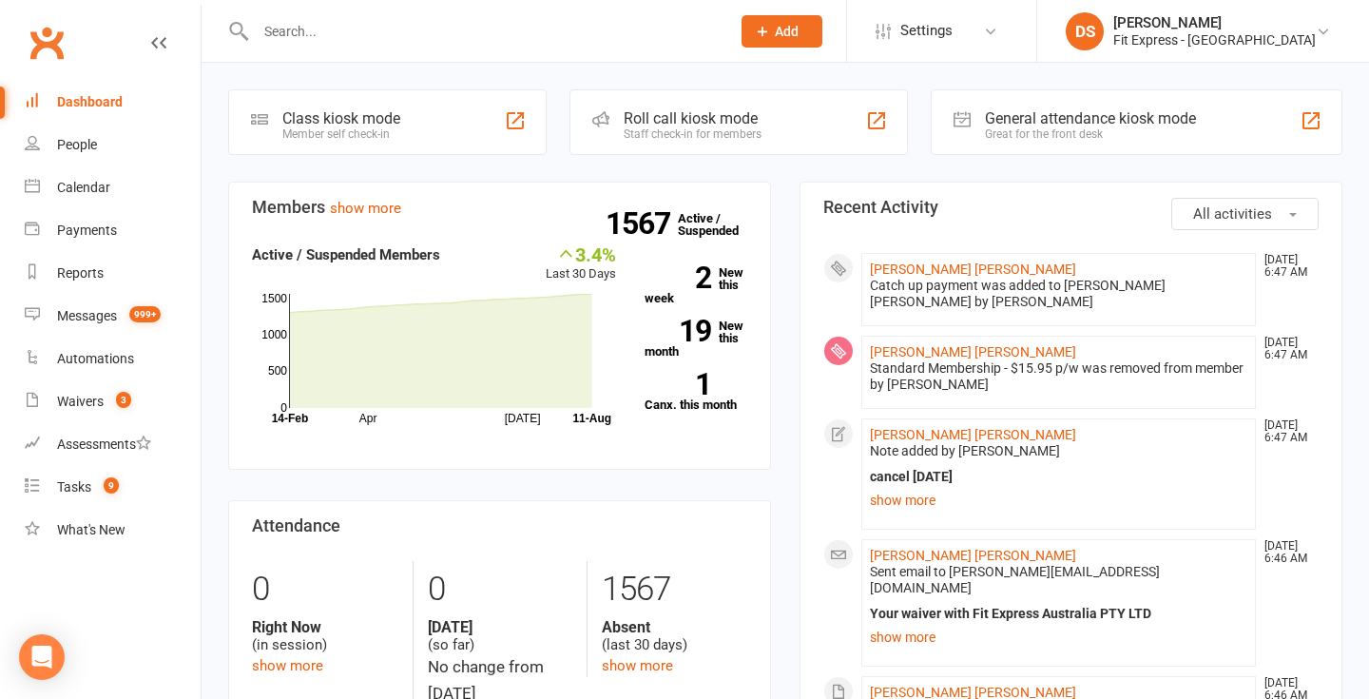
click at [510, 43] on input "text" at bounding box center [483, 31] width 467 height 27
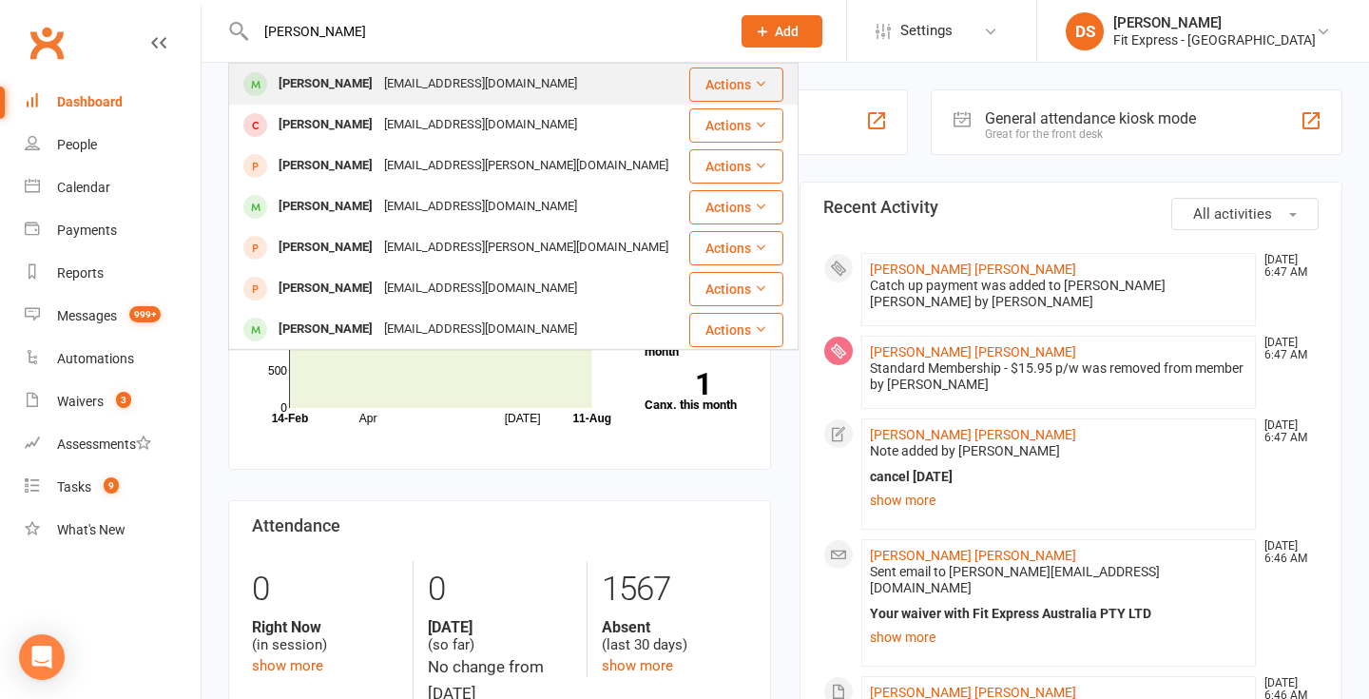
type input "luke reilly"
click at [491, 80] on div "lukereilly12345@gmail.com" at bounding box center [480, 84] width 204 height 28
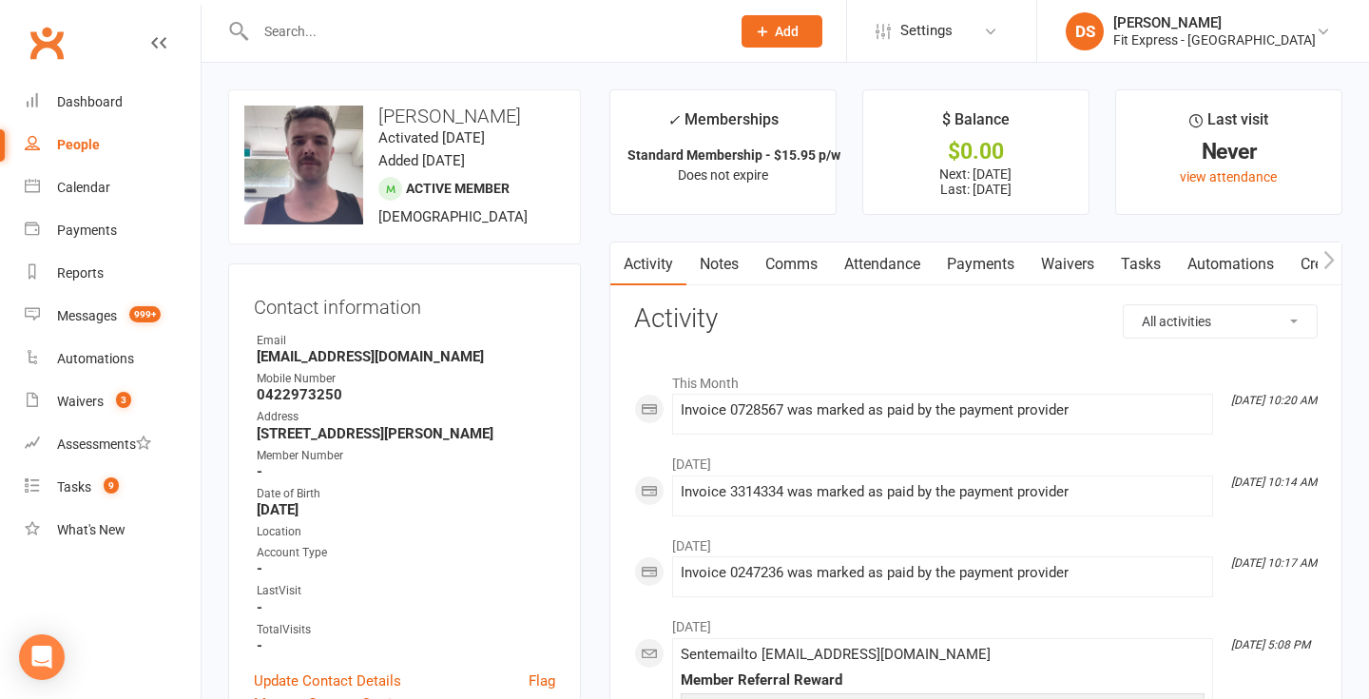
click at [960, 260] on link "Payments" at bounding box center [981, 264] width 94 height 44
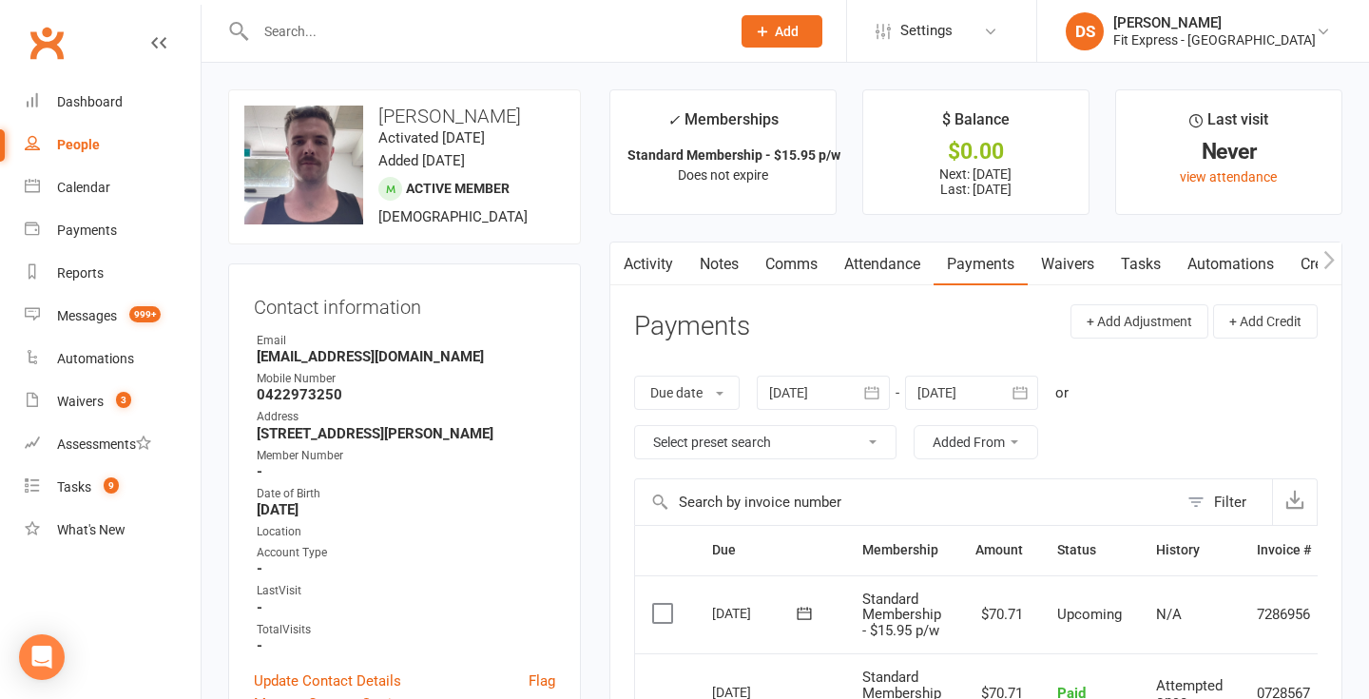
click at [1062, 272] on link "Waivers" at bounding box center [1068, 264] width 80 height 44
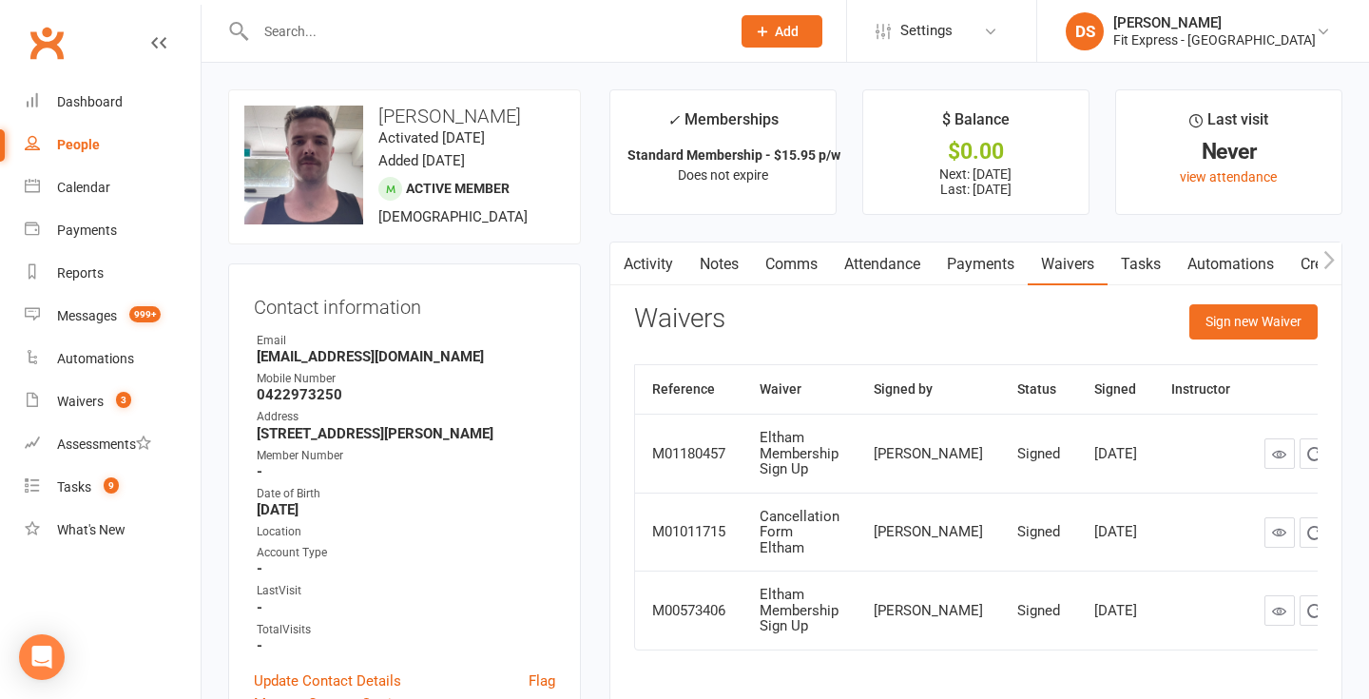
click at [645, 267] on link "Activity" at bounding box center [648, 264] width 76 height 44
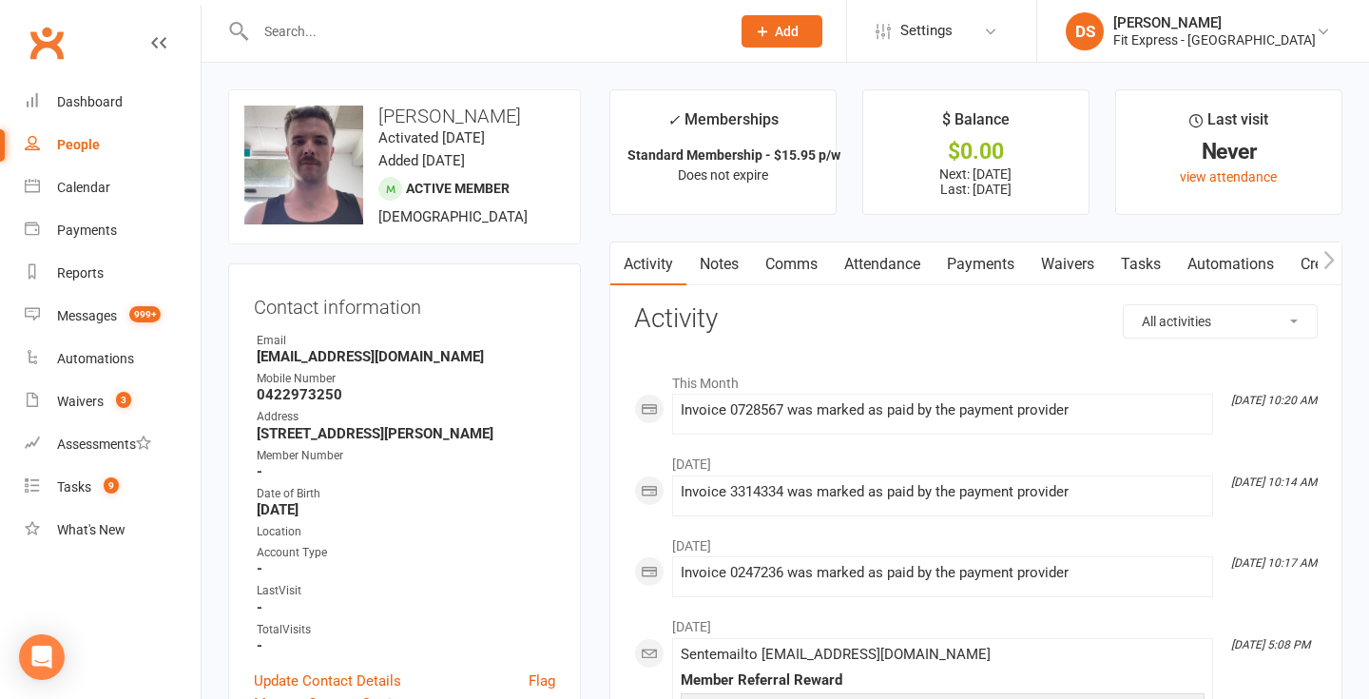
click at [49, 36] on link "Clubworx" at bounding box center [47, 43] width 48 height 48
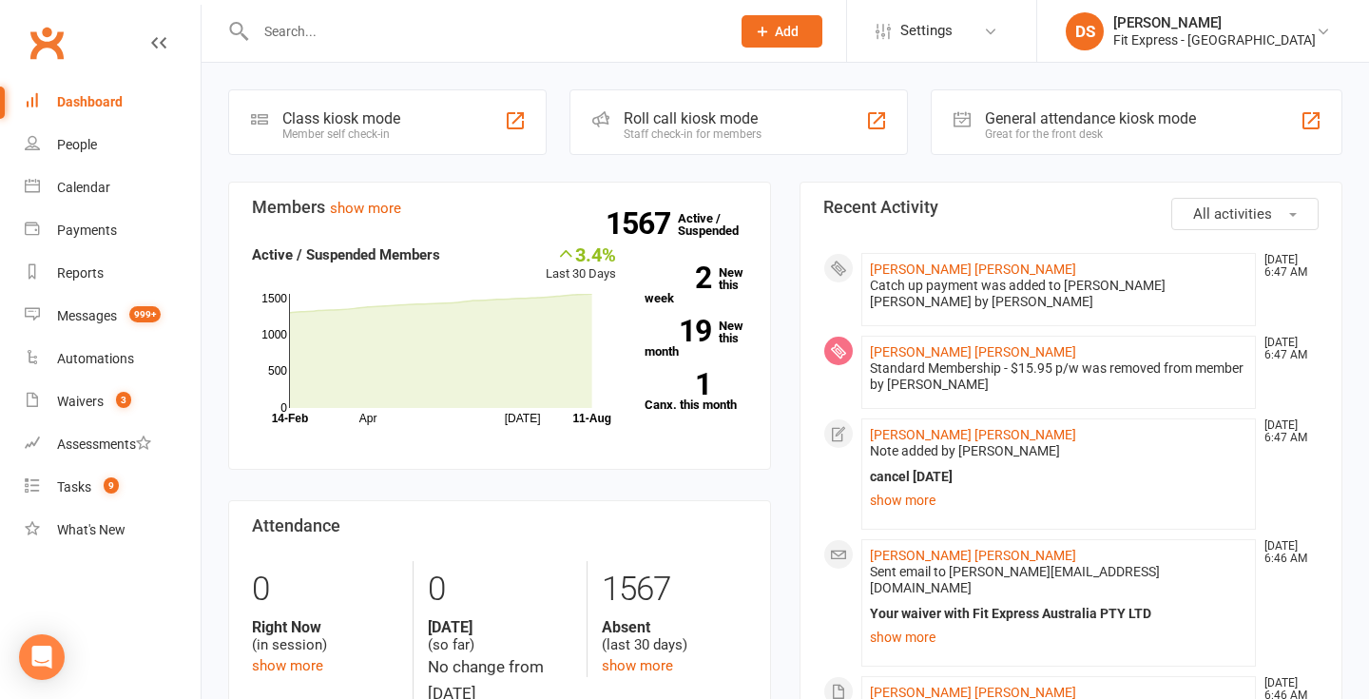
click at [51, 48] on link "Clubworx" at bounding box center [47, 43] width 48 height 48
click at [1222, 20] on div "[PERSON_NAME]" at bounding box center [1214, 22] width 202 height 17
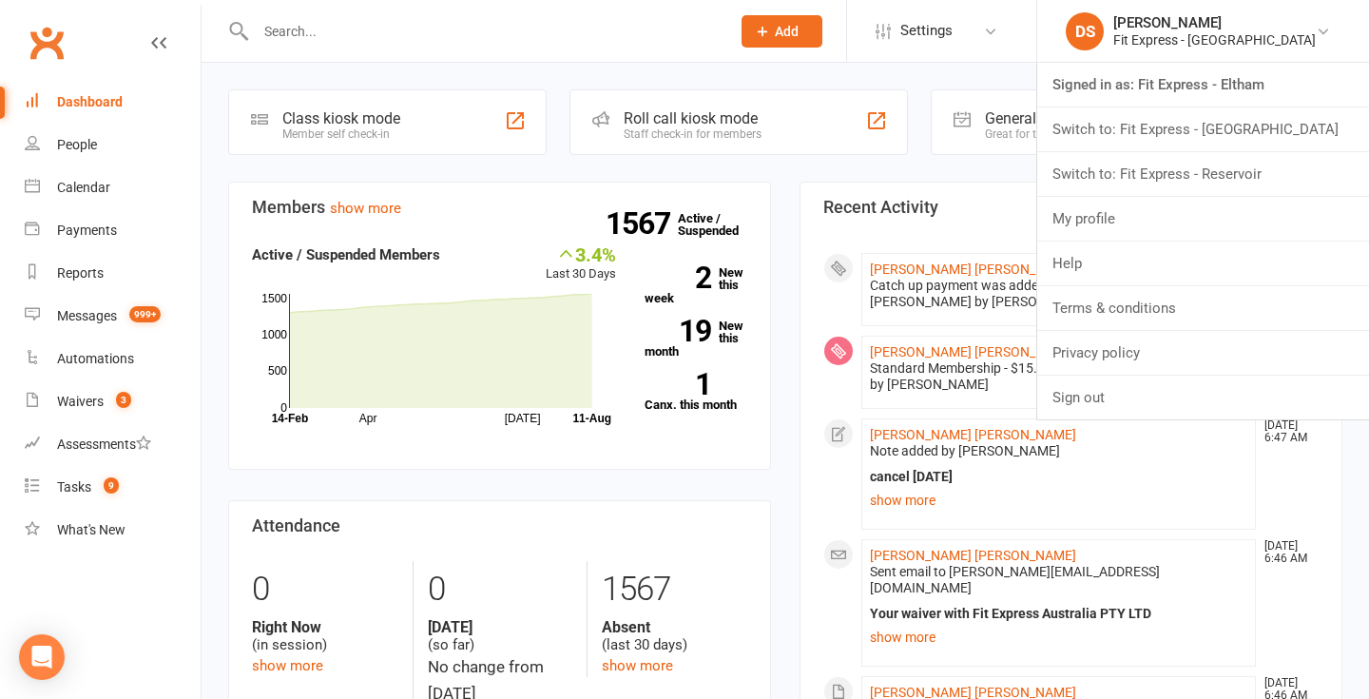
click at [773, 248] on div "Members show more 3.4% Last 30 Days Active / Suspended Members Apr [DATE] Month…" at bounding box center [499, 492] width 571 height 621
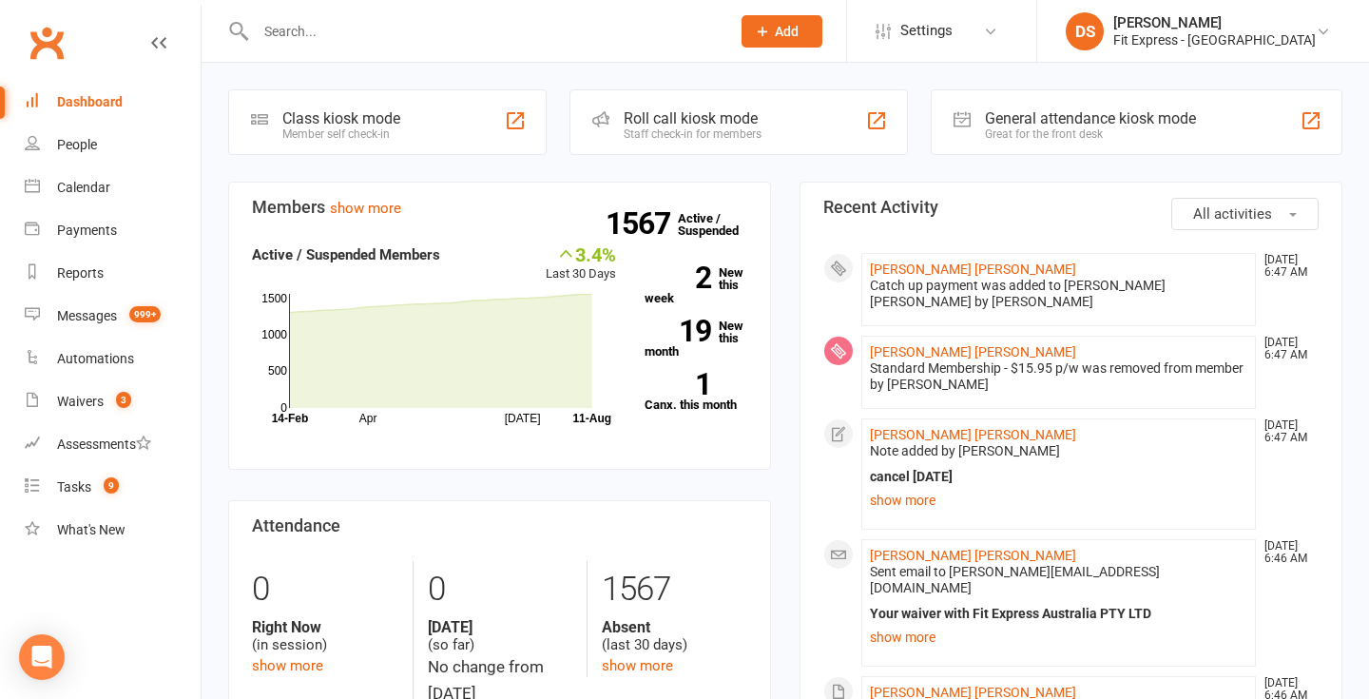
click at [569, 25] on input "text" at bounding box center [483, 31] width 467 height 27
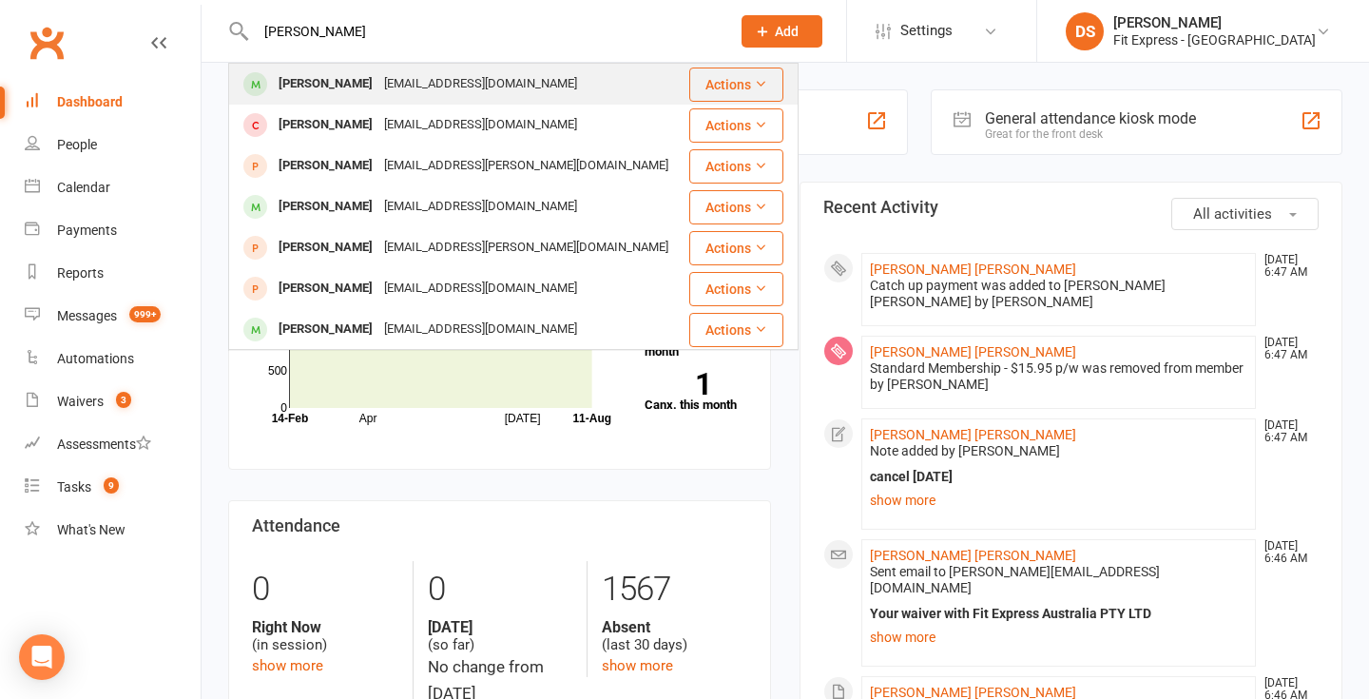
type input "luke reilly"
click at [487, 87] on div "[EMAIL_ADDRESS][DOMAIN_NAME]" at bounding box center [480, 84] width 204 height 28
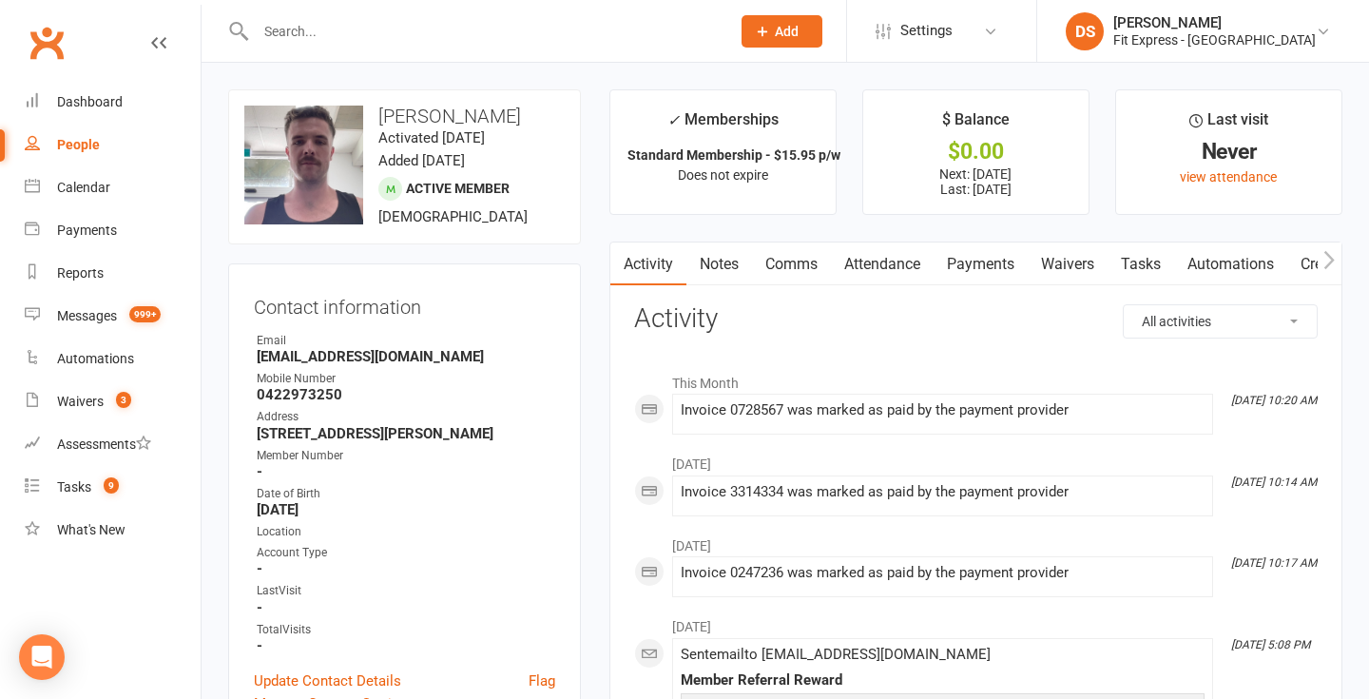
click at [734, 259] on link "Notes" at bounding box center [719, 264] width 66 height 44
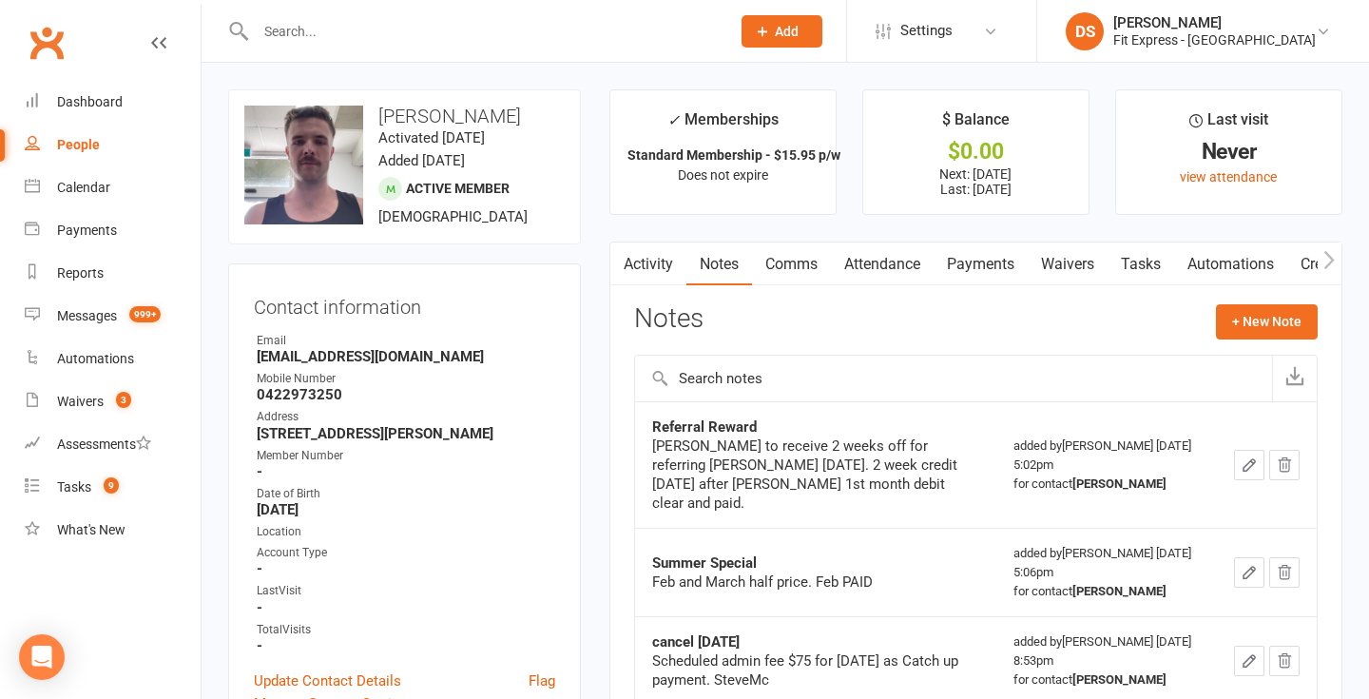
click at [975, 268] on link "Payments" at bounding box center [981, 264] width 94 height 44
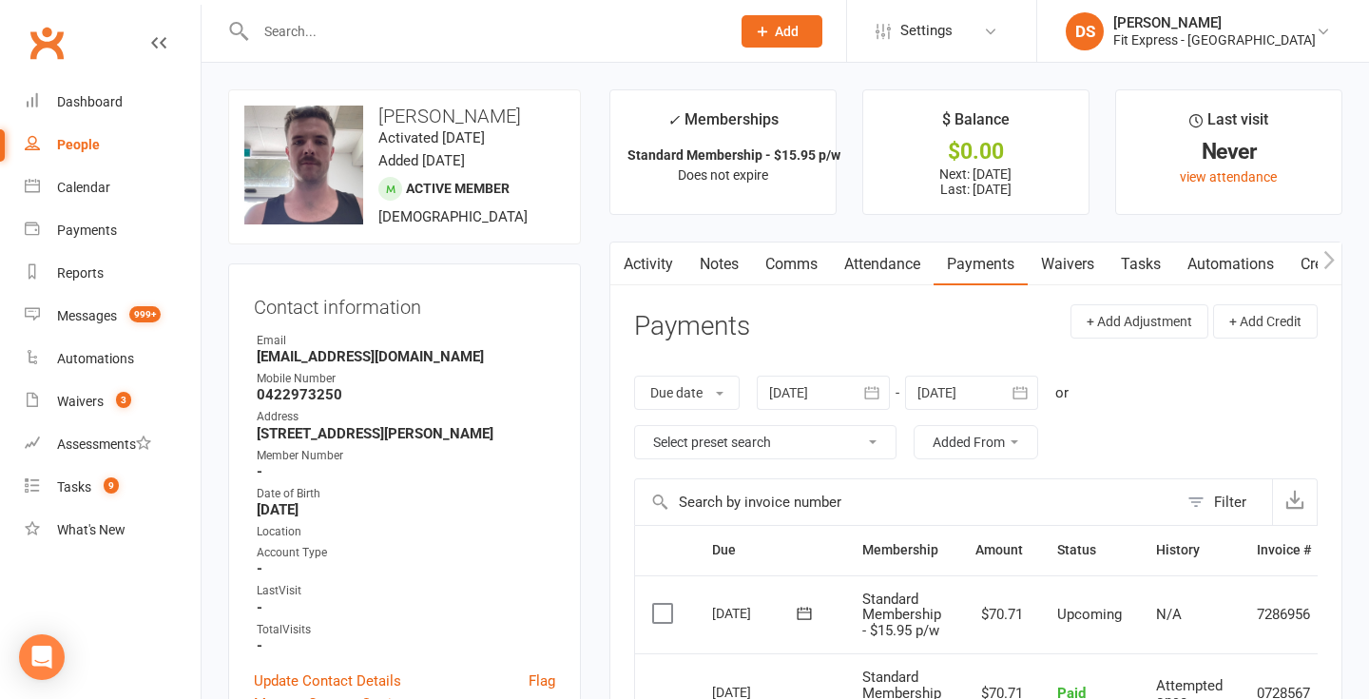
click at [730, 266] on link "Notes" at bounding box center [719, 264] width 66 height 44
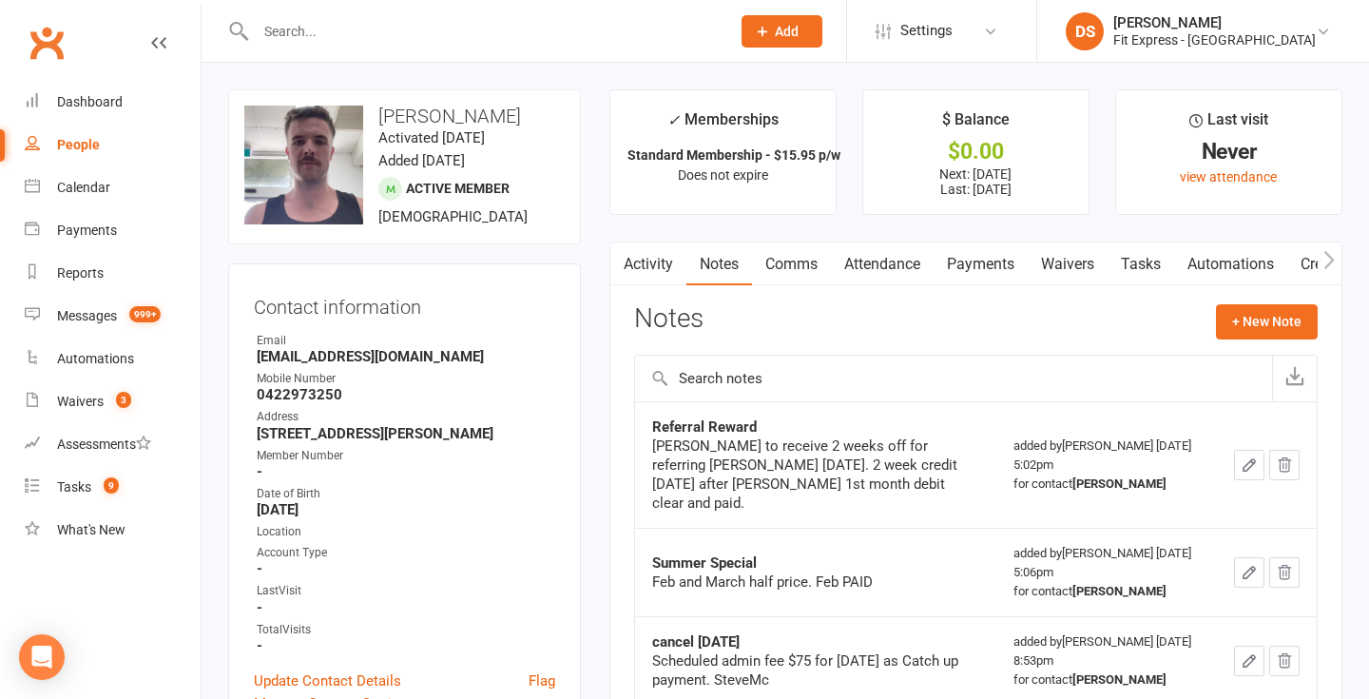
click at [631, 268] on button "button" at bounding box center [622, 263] width 24 height 43
click at [636, 267] on link "Activity" at bounding box center [648, 264] width 76 height 44
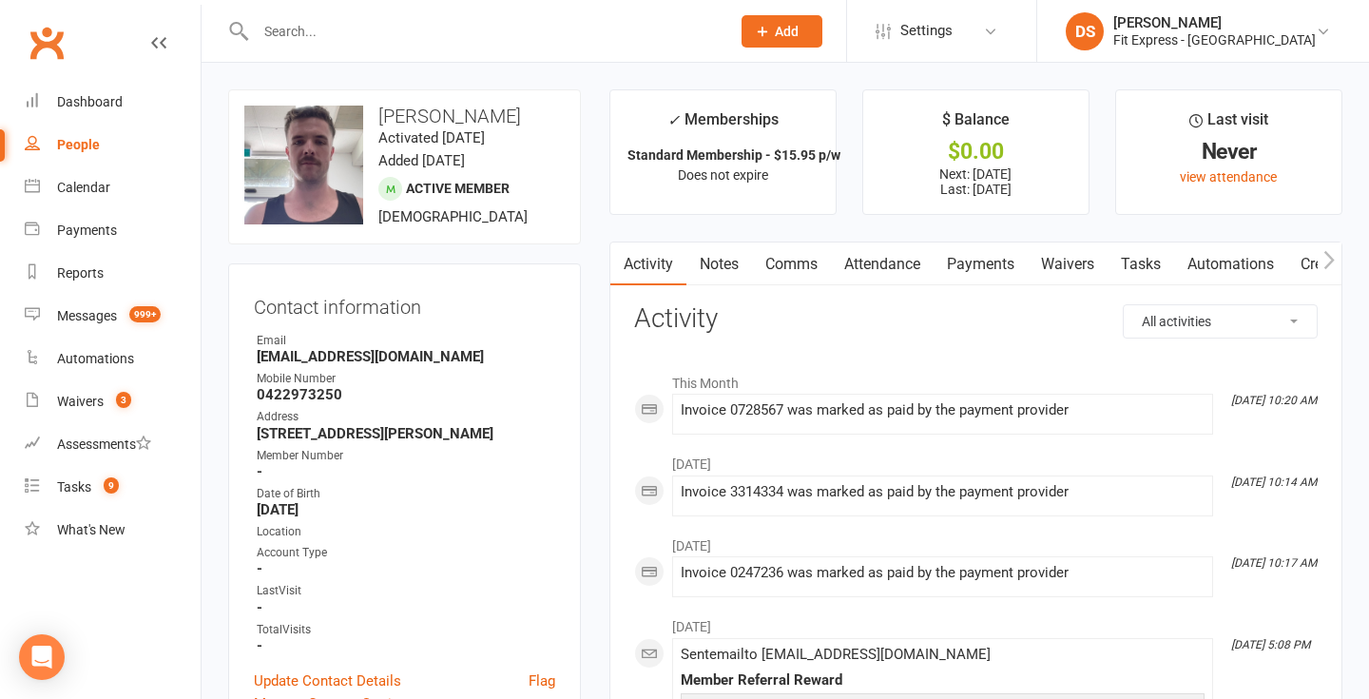
click at [373, 18] on input "text" at bounding box center [483, 31] width 467 height 27
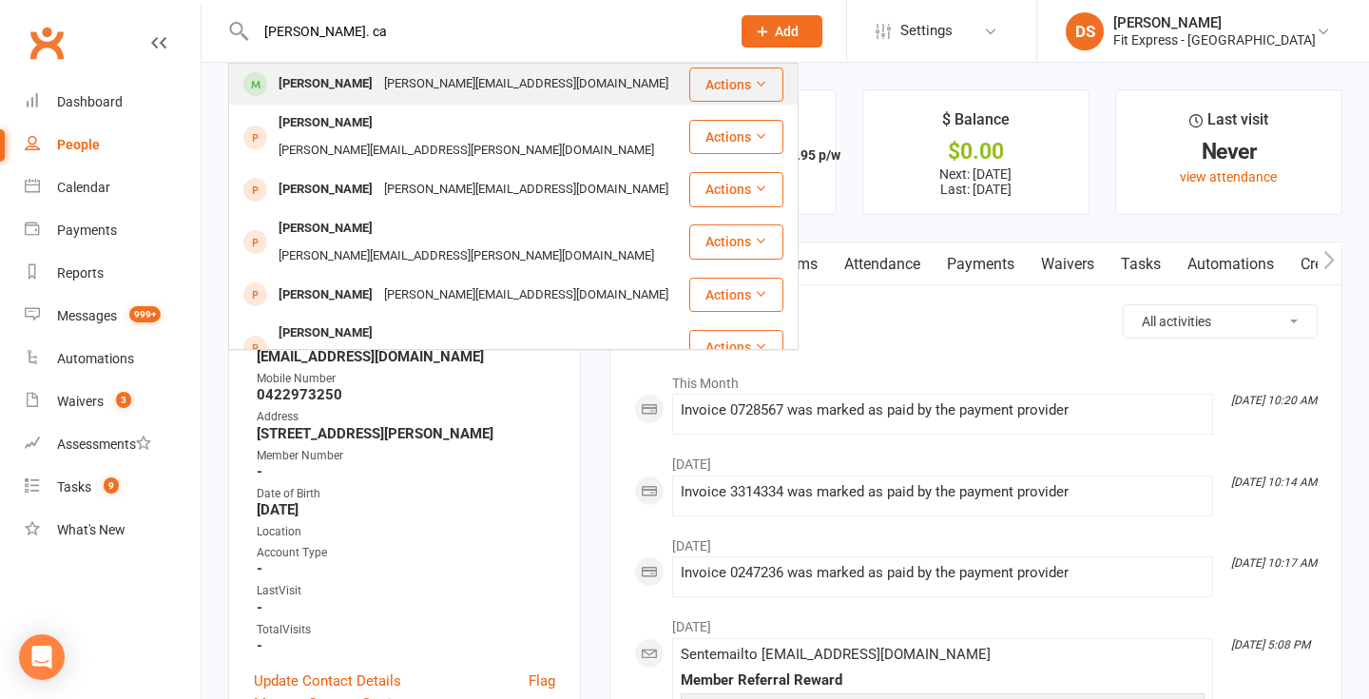
type input "jess. ca"
click at [368, 65] on div "Jessica Caligiore jess_caligiore@hotmail.com" at bounding box center [458, 84] width 457 height 39
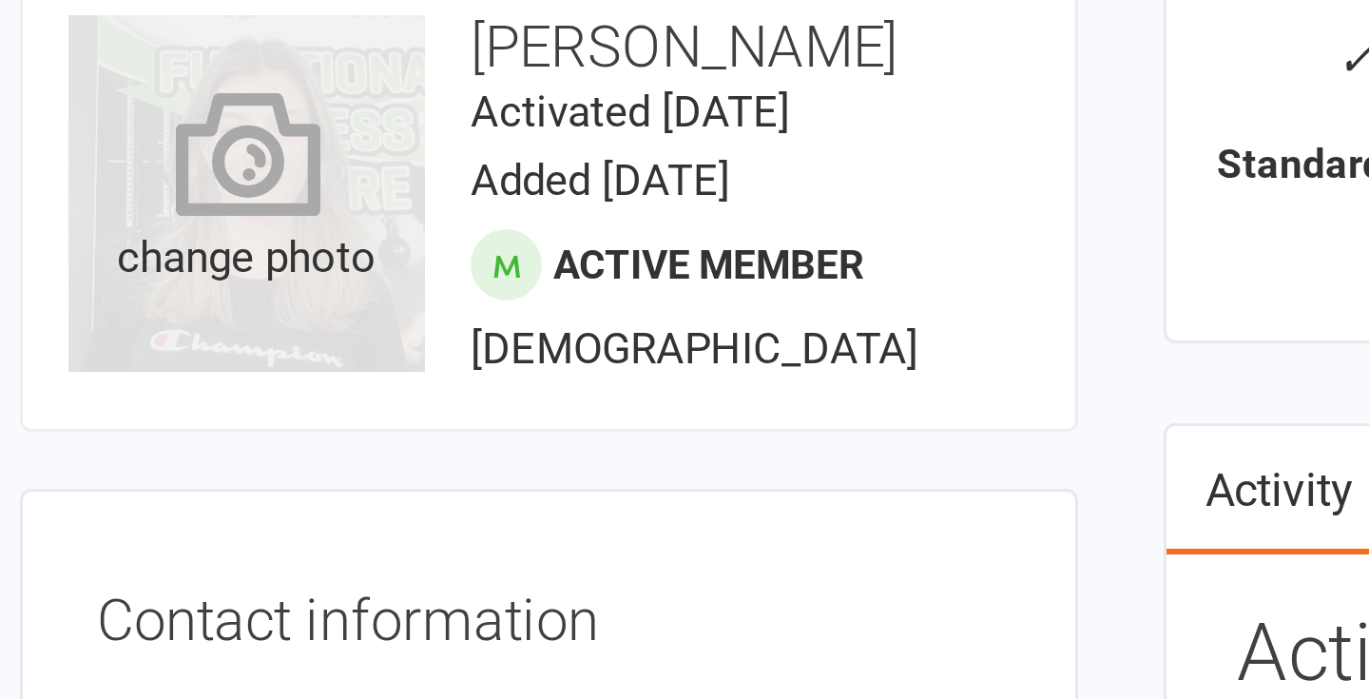
drag, startPoint x: 337, startPoint y: 152, endPoint x: 337, endPoint y: 140, distance: 12.4
click at [337, 141] on div "change photo" at bounding box center [303, 165] width 119 height 119
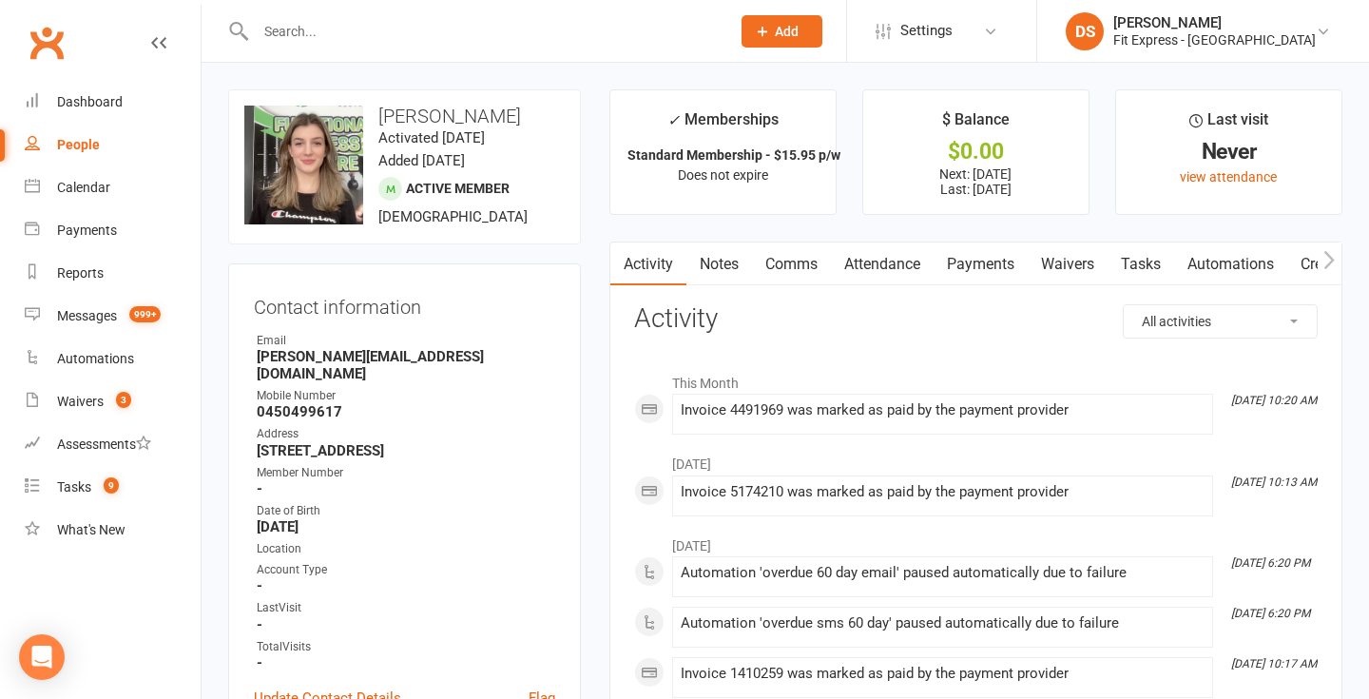
click at [711, 255] on link "Notes" at bounding box center [719, 264] width 66 height 44
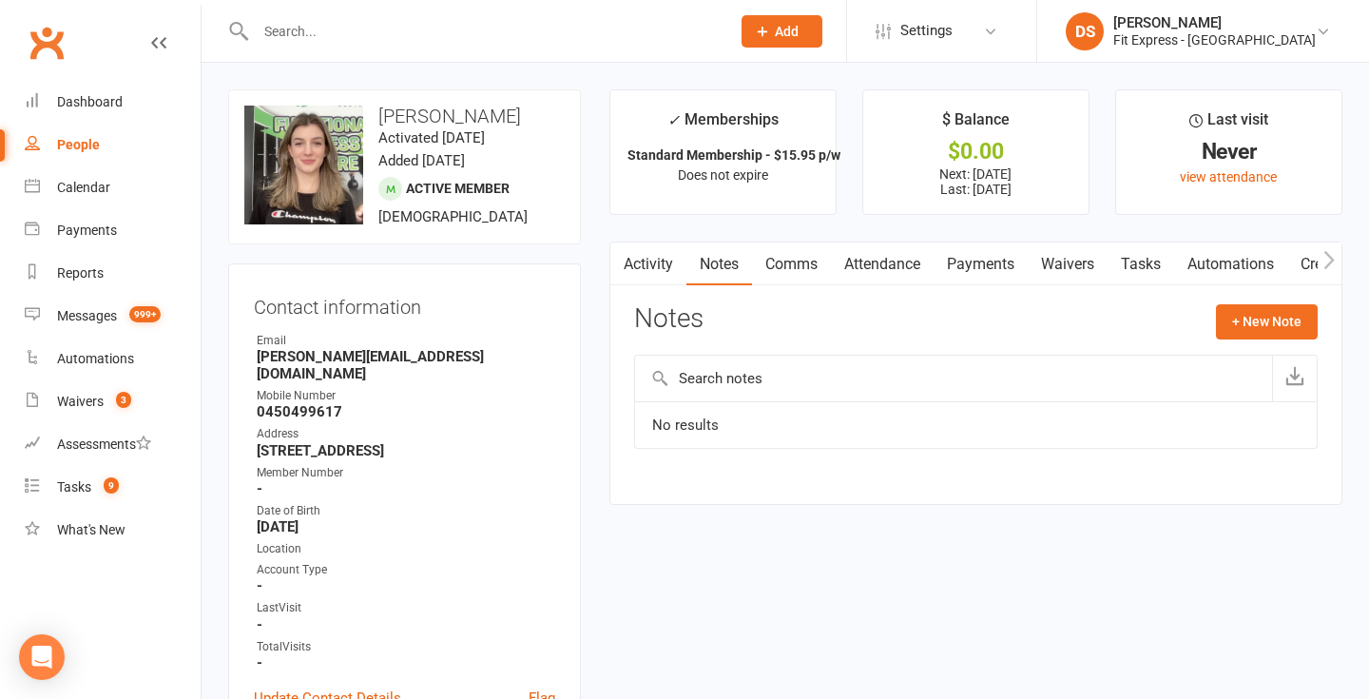
click at [981, 260] on link "Payments" at bounding box center [981, 264] width 94 height 44
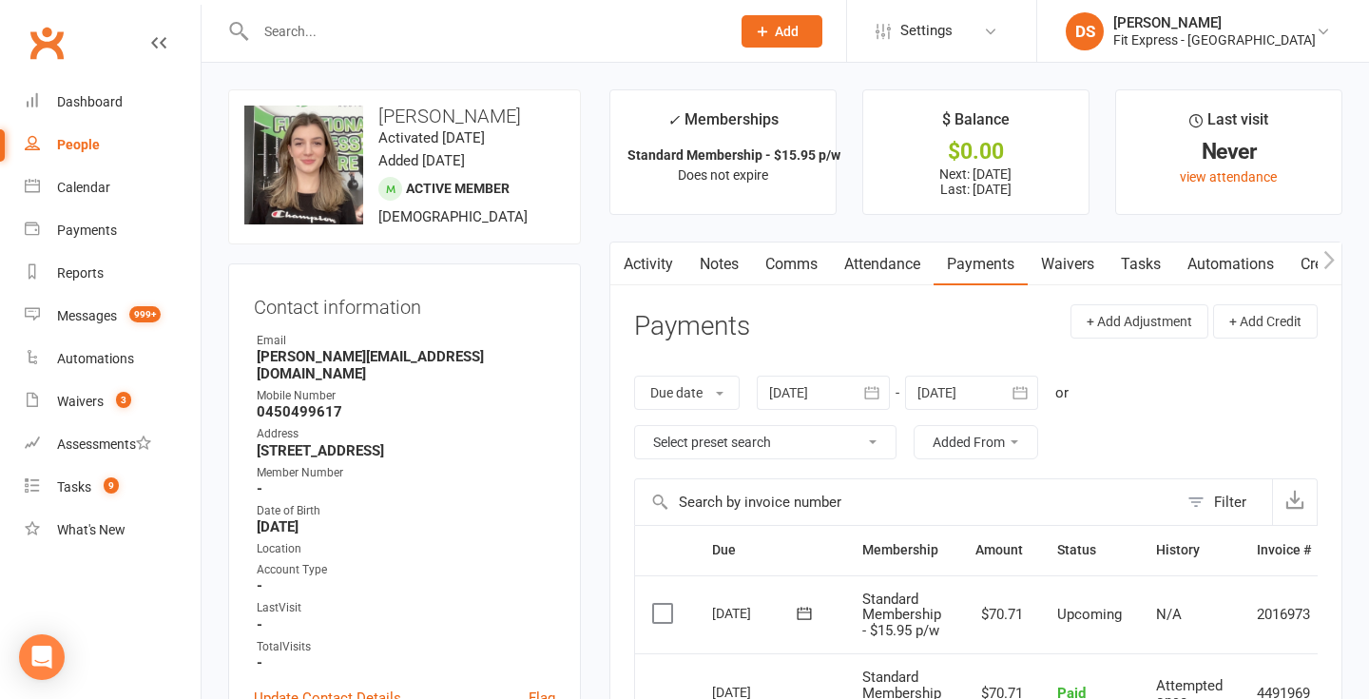
click at [832, 390] on div at bounding box center [823, 393] width 133 height 34
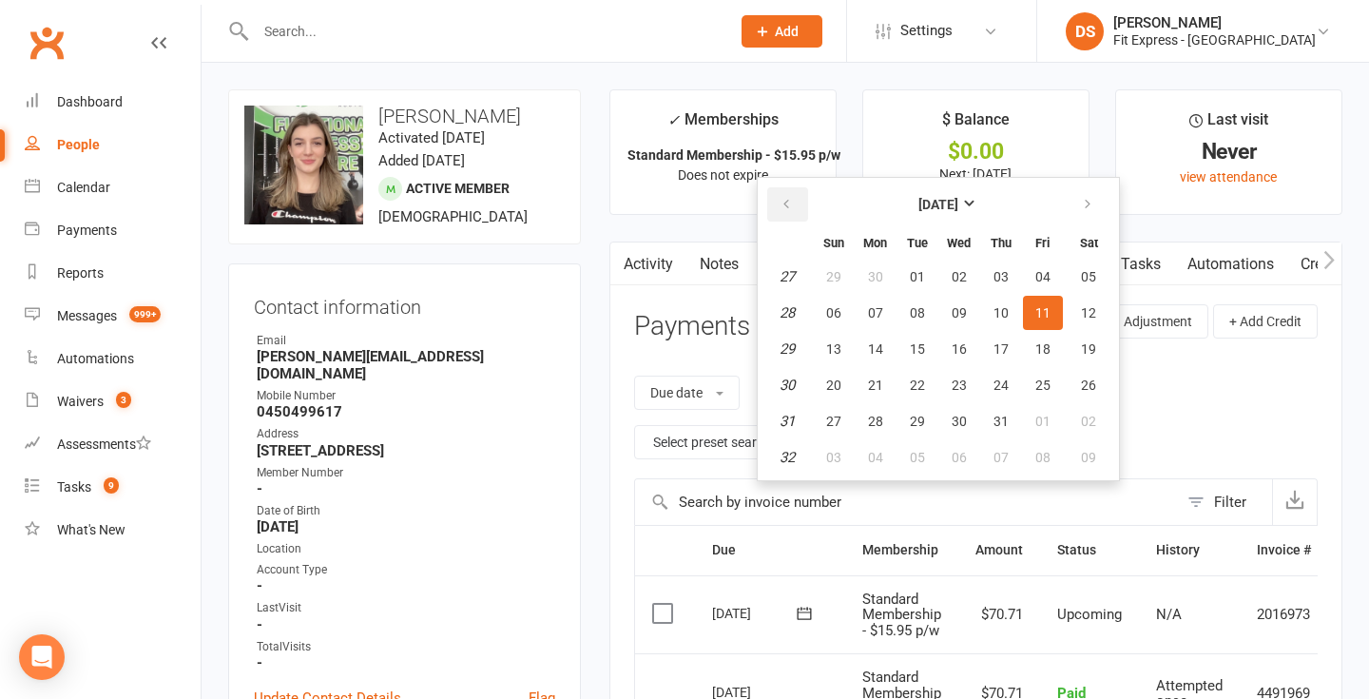
click at [780, 202] on button "button" at bounding box center [787, 204] width 41 height 34
click at [1103, 276] on button "01" at bounding box center [1089, 277] width 48 height 34
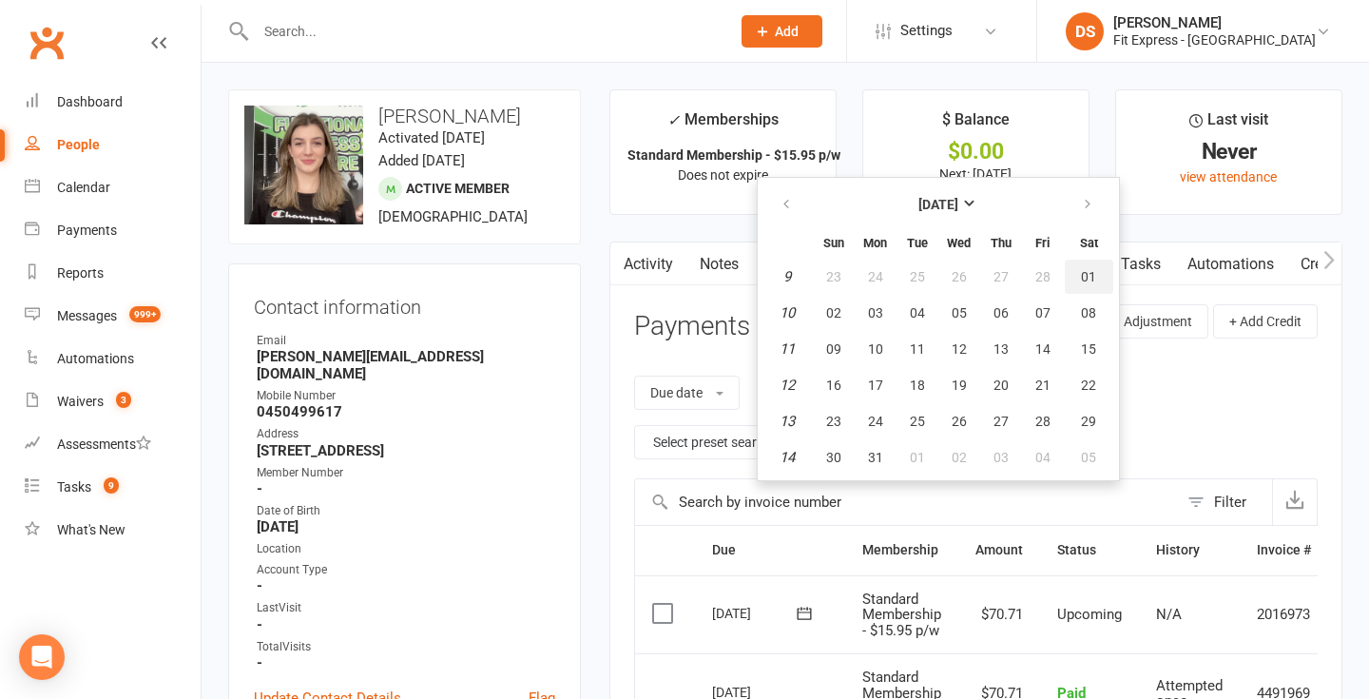
type input "01 Mar 2025"
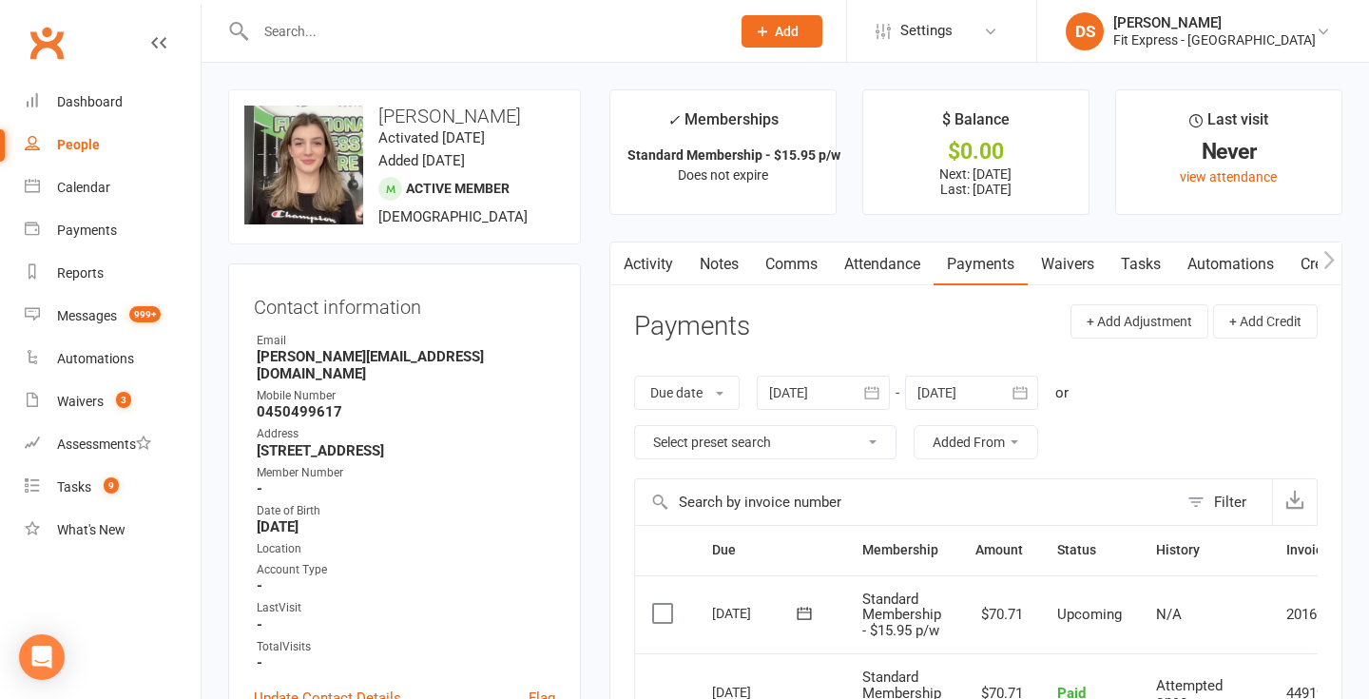
click at [53, 55] on link "Clubworx" at bounding box center [47, 43] width 48 height 48
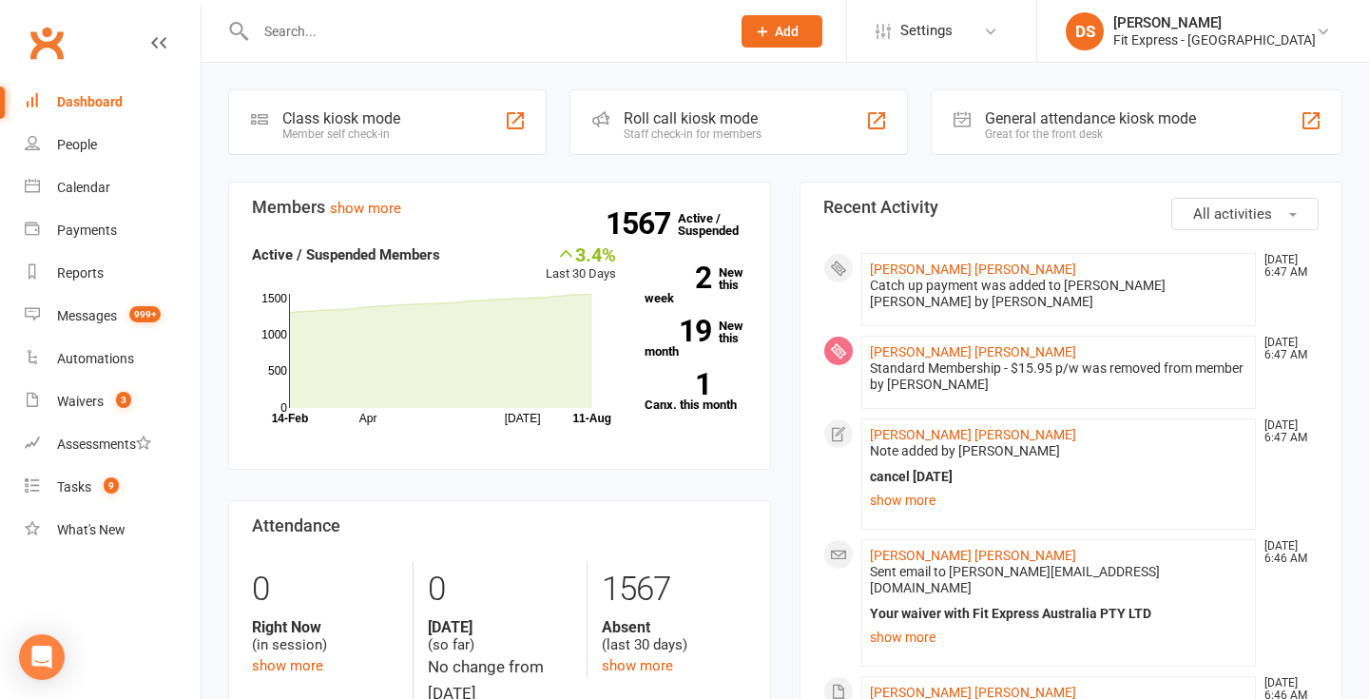
click at [46, 47] on link "Clubworx" at bounding box center [47, 43] width 48 height 48
click at [899, 264] on link "jackson bell" at bounding box center [973, 268] width 206 height 15
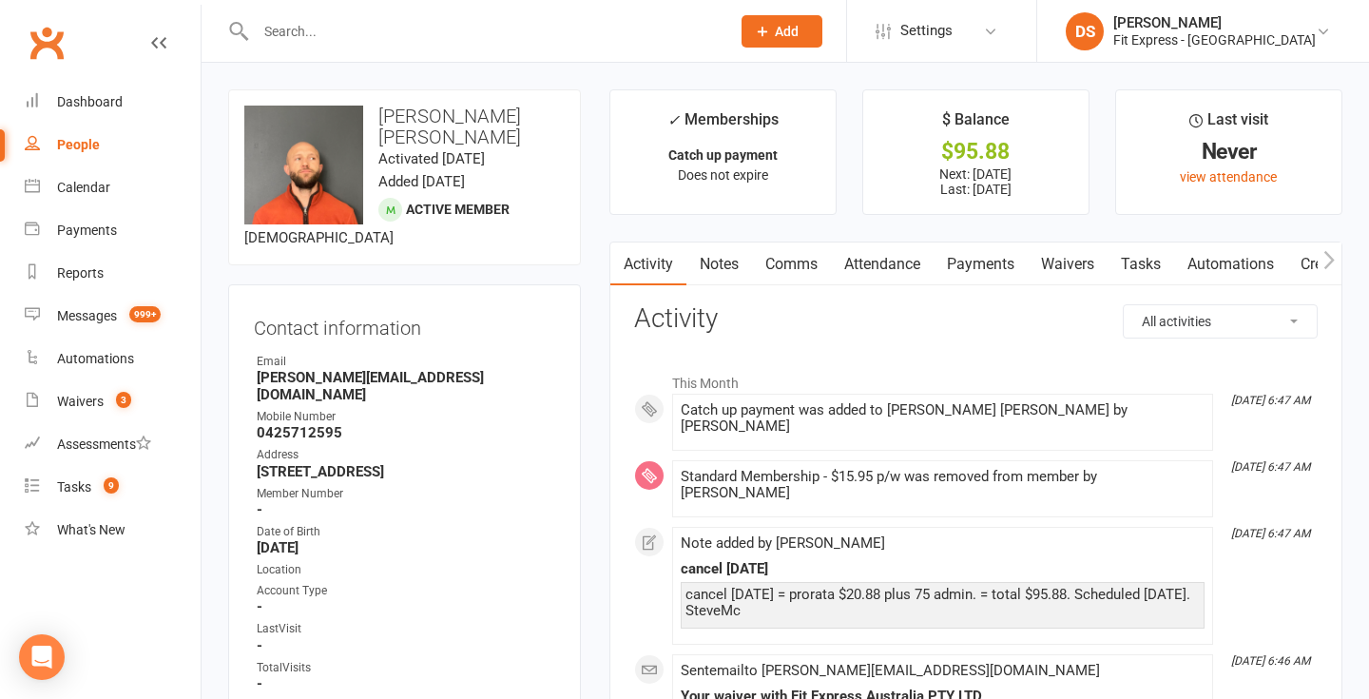
click at [43, 37] on link "Clubworx" at bounding box center [47, 43] width 48 height 48
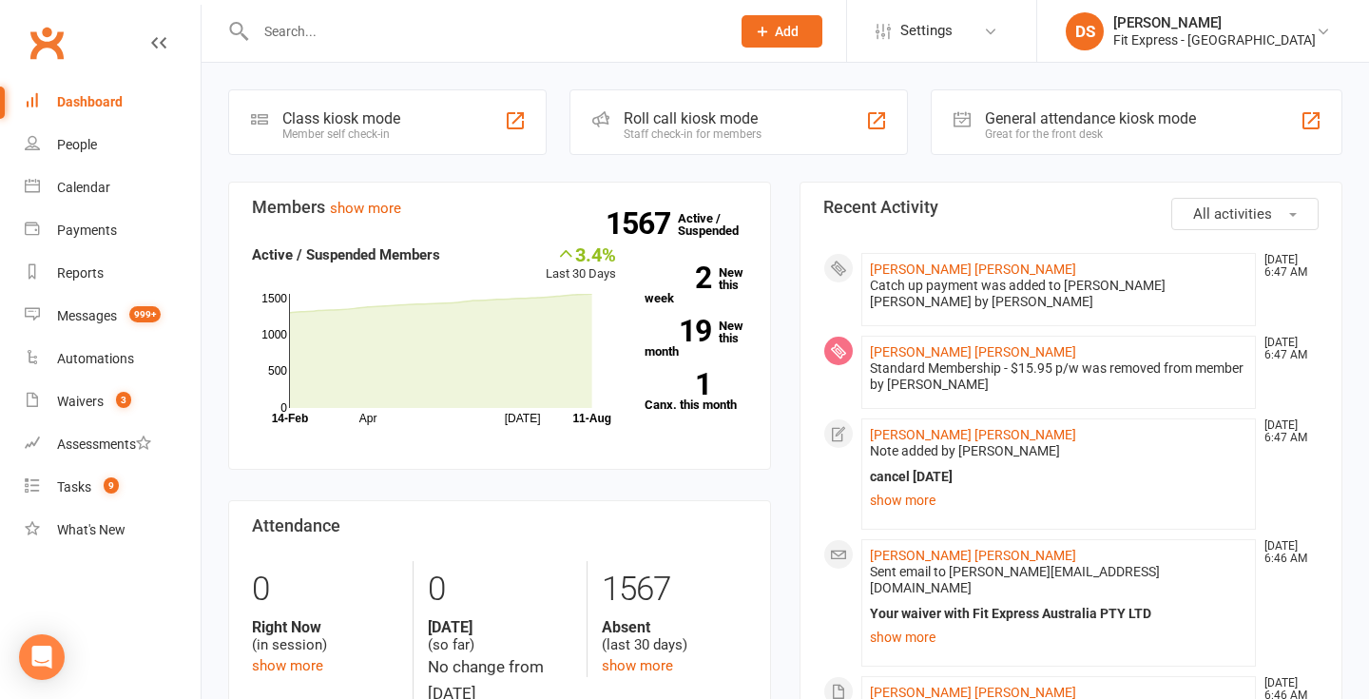
click at [34, 36] on link "Clubworx" at bounding box center [47, 43] width 48 height 48
click at [106, 396] on link "Waivers 3" at bounding box center [113, 401] width 176 height 43
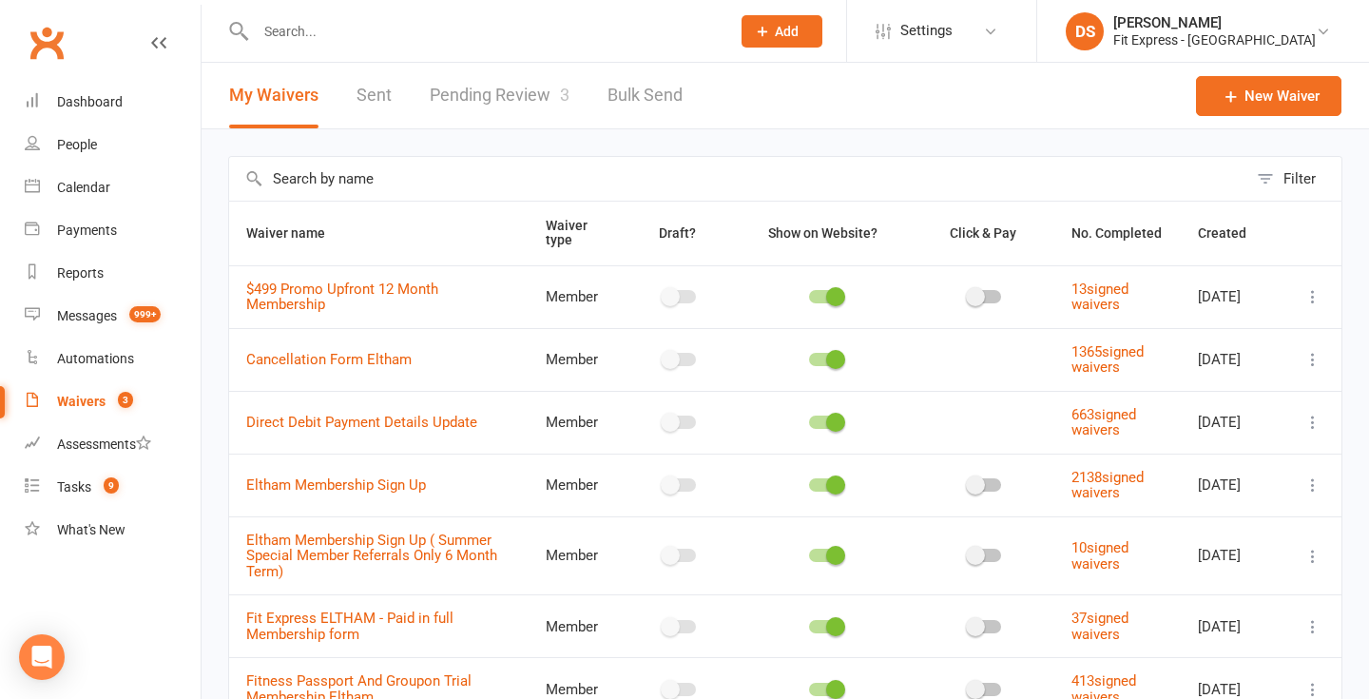
click at [502, 99] on link "Pending Review 3" at bounding box center [500, 96] width 140 height 66
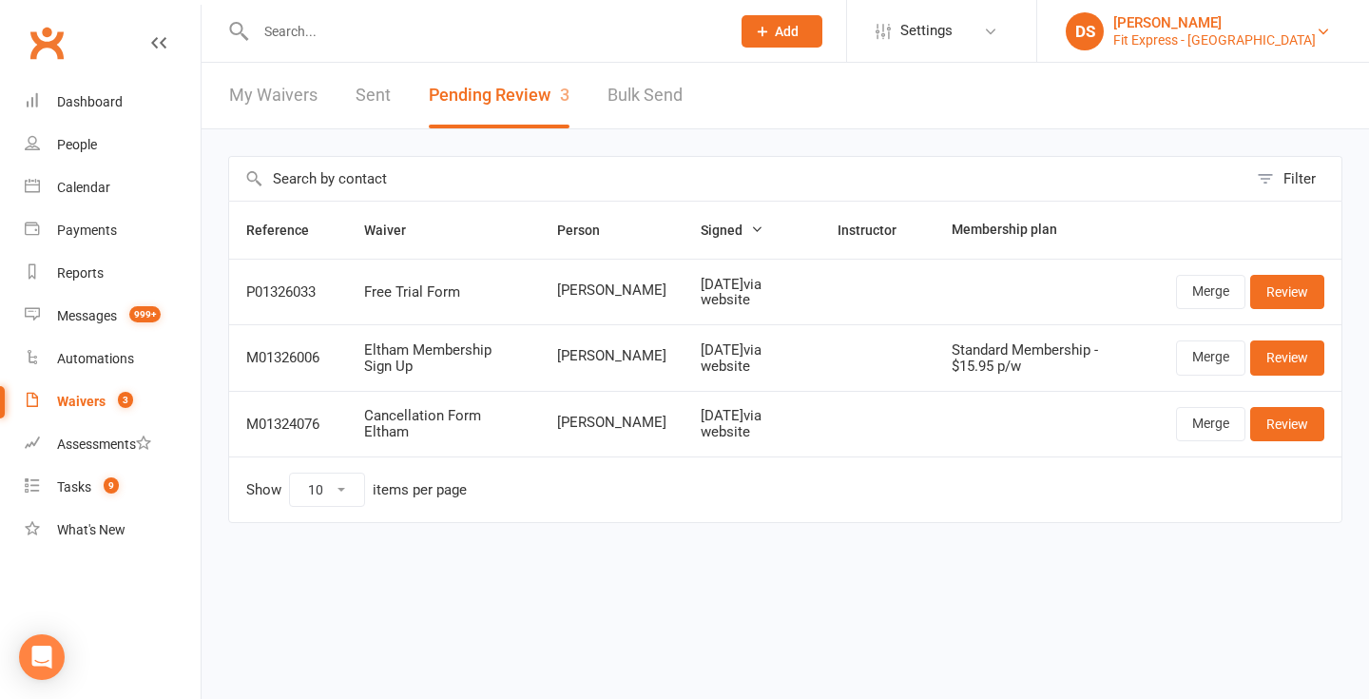
click at [1196, 37] on div "Fit Express - [GEOGRAPHIC_DATA]" at bounding box center [1214, 39] width 202 height 17
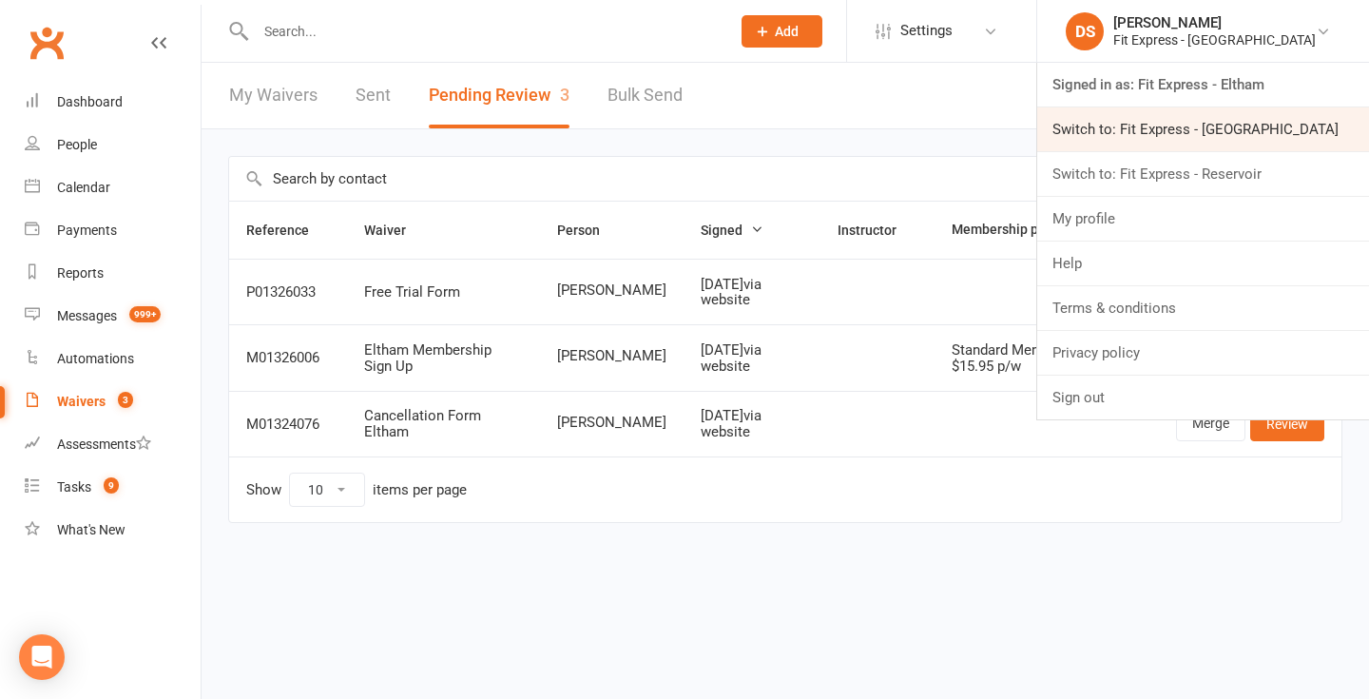
click at [1181, 141] on link "Switch to: Fit Express - [GEOGRAPHIC_DATA]" at bounding box center [1203, 129] width 332 height 44
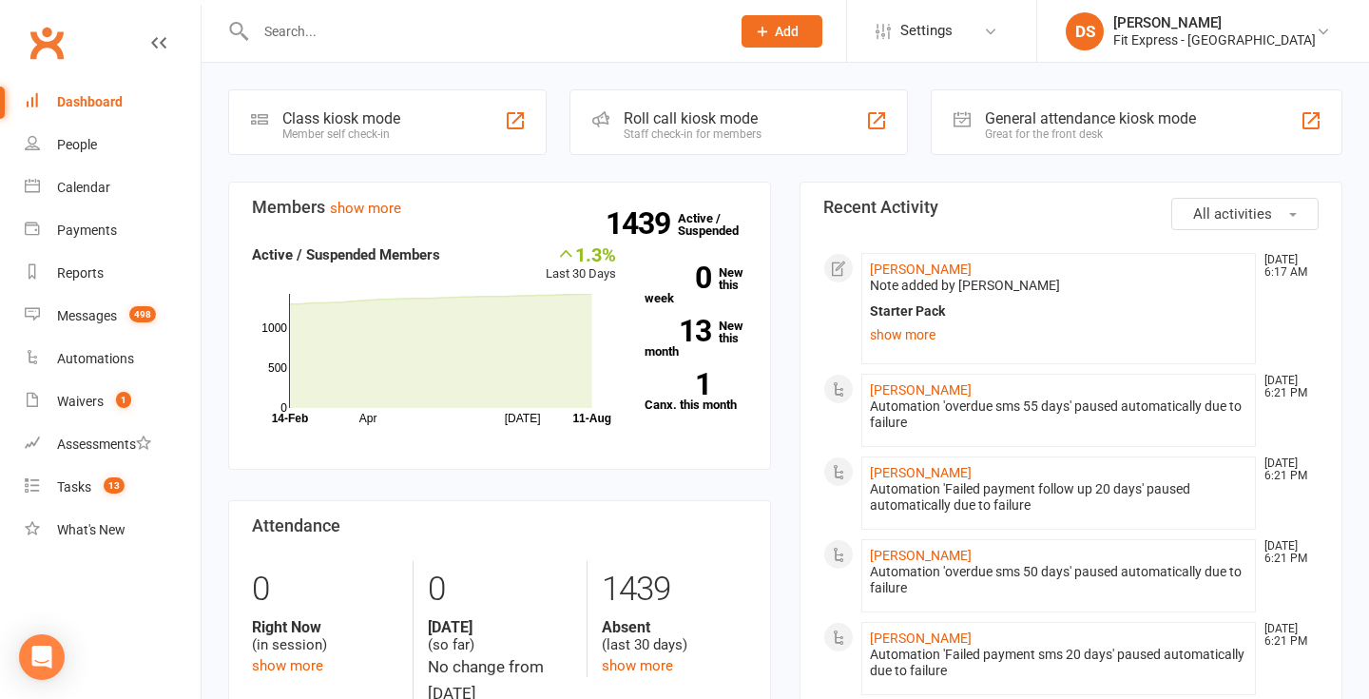
click at [44, 44] on link "Clubworx" at bounding box center [47, 43] width 48 height 48
click at [34, 55] on link "Clubworx" at bounding box center [47, 43] width 48 height 48
click at [51, 49] on link "Clubworx" at bounding box center [47, 43] width 48 height 48
click at [1104, 29] on div "DS" at bounding box center [1085, 31] width 38 height 38
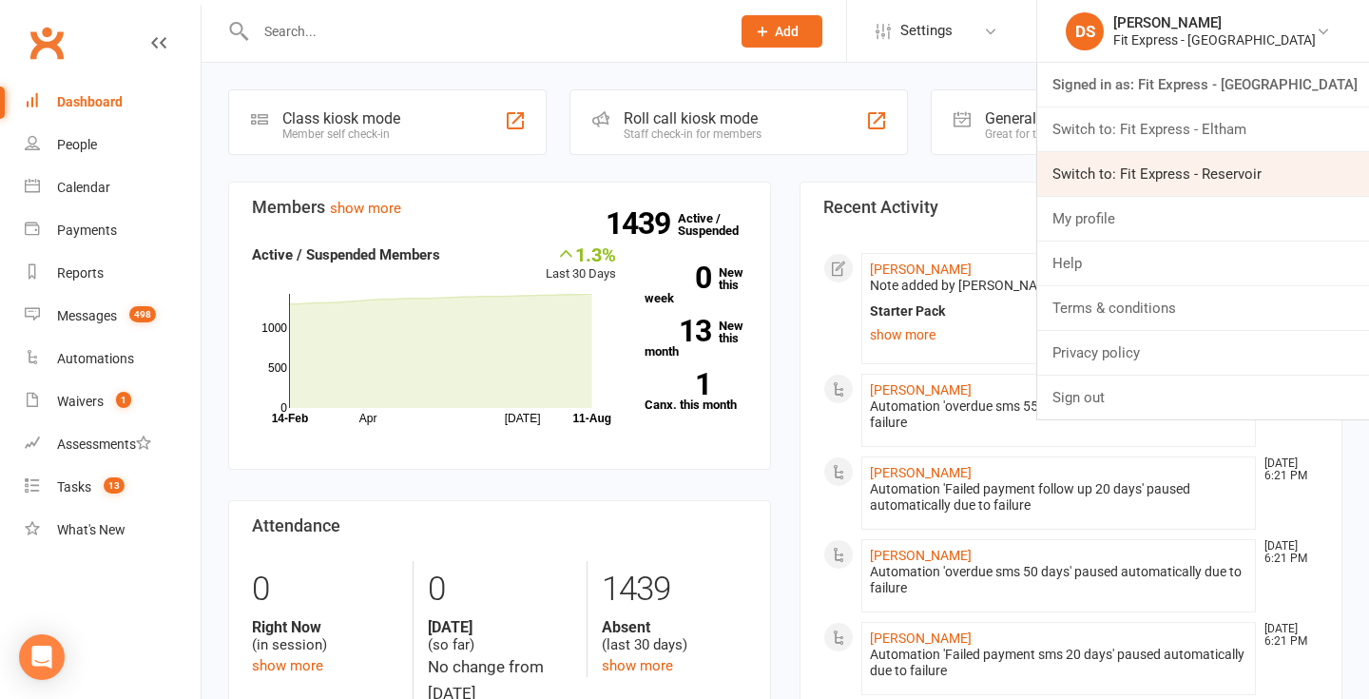
click at [1168, 157] on link "Switch to: Fit Express - Reservoir" at bounding box center [1203, 174] width 332 height 44
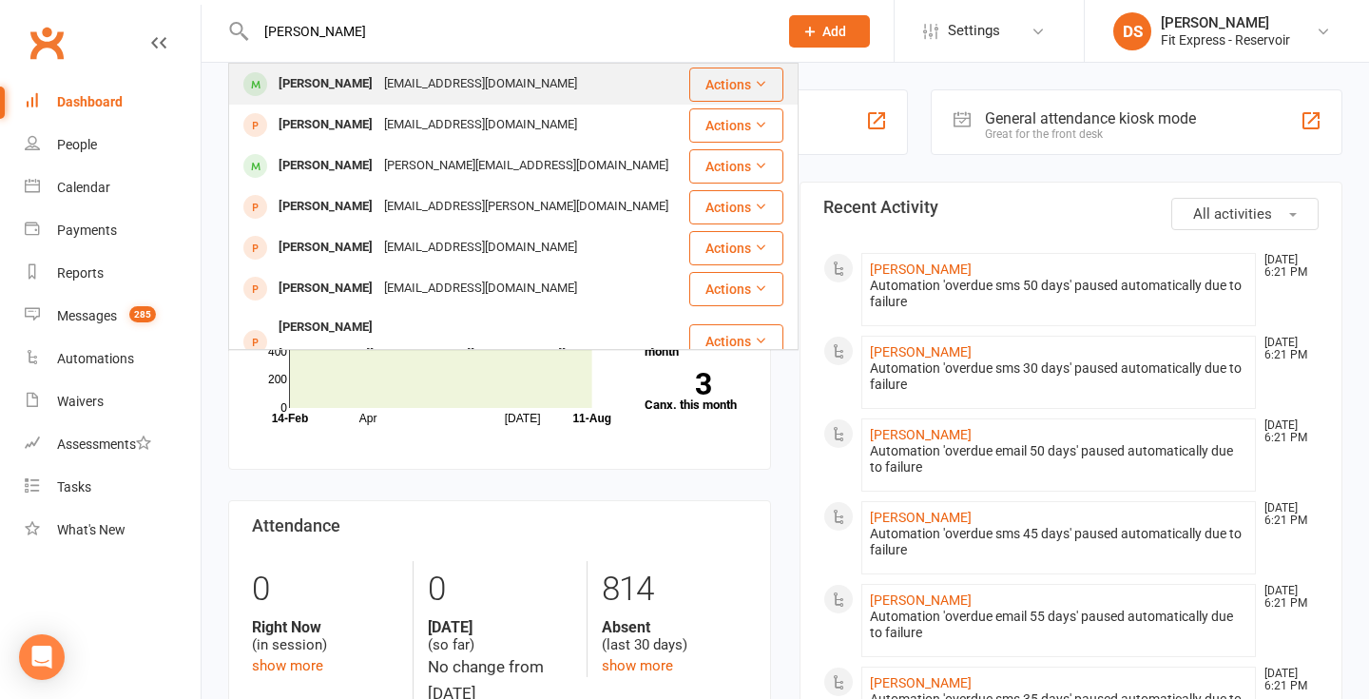
type input "[PERSON_NAME]"
click at [481, 78] on div "[EMAIL_ADDRESS][DOMAIN_NAME]" at bounding box center [480, 84] width 204 height 28
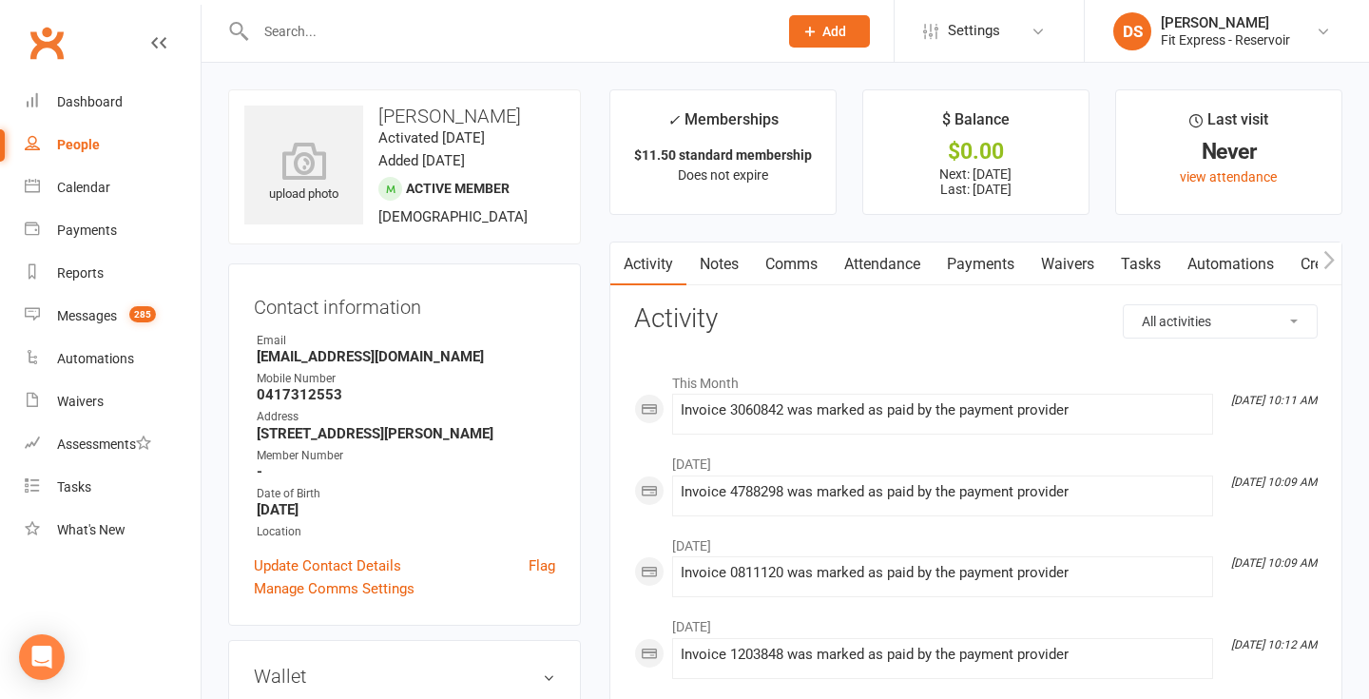
click at [1072, 284] on link "Waivers" at bounding box center [1068, 264] width 80 height 44
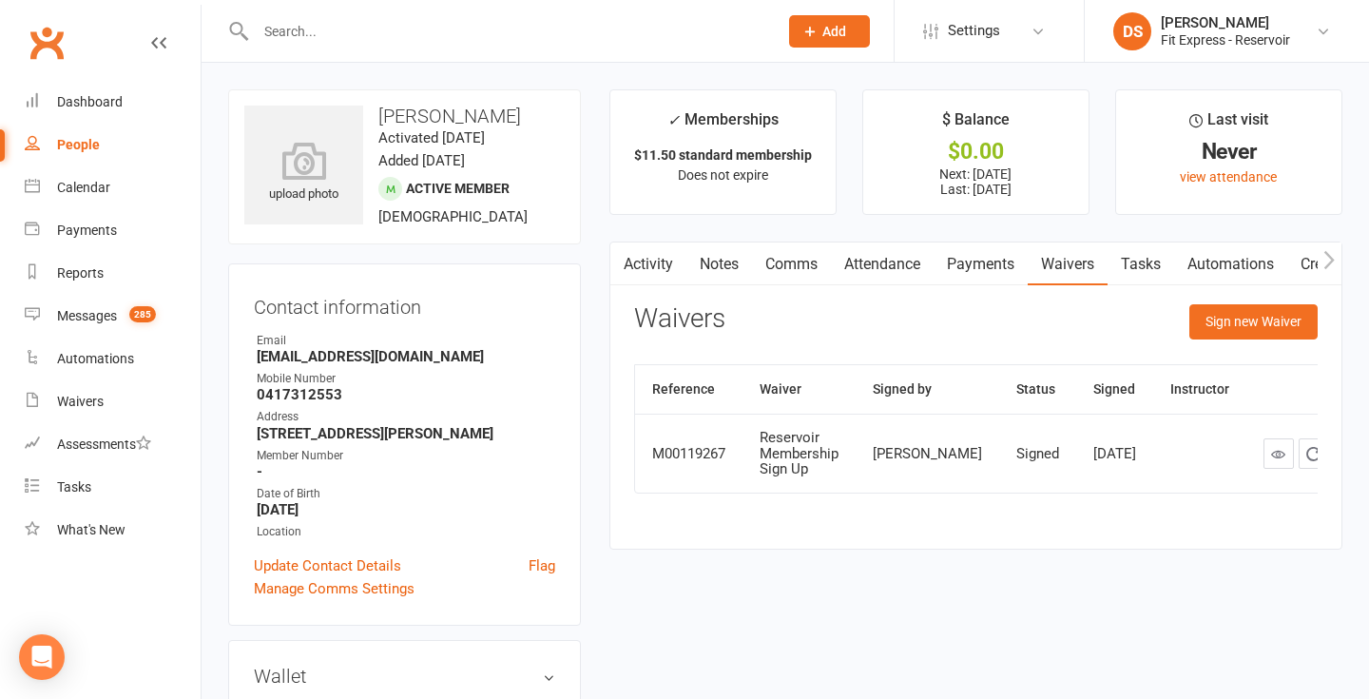
click at [639, 275] on link "Activity" at bounding box center [648, 264] width 76 height 44
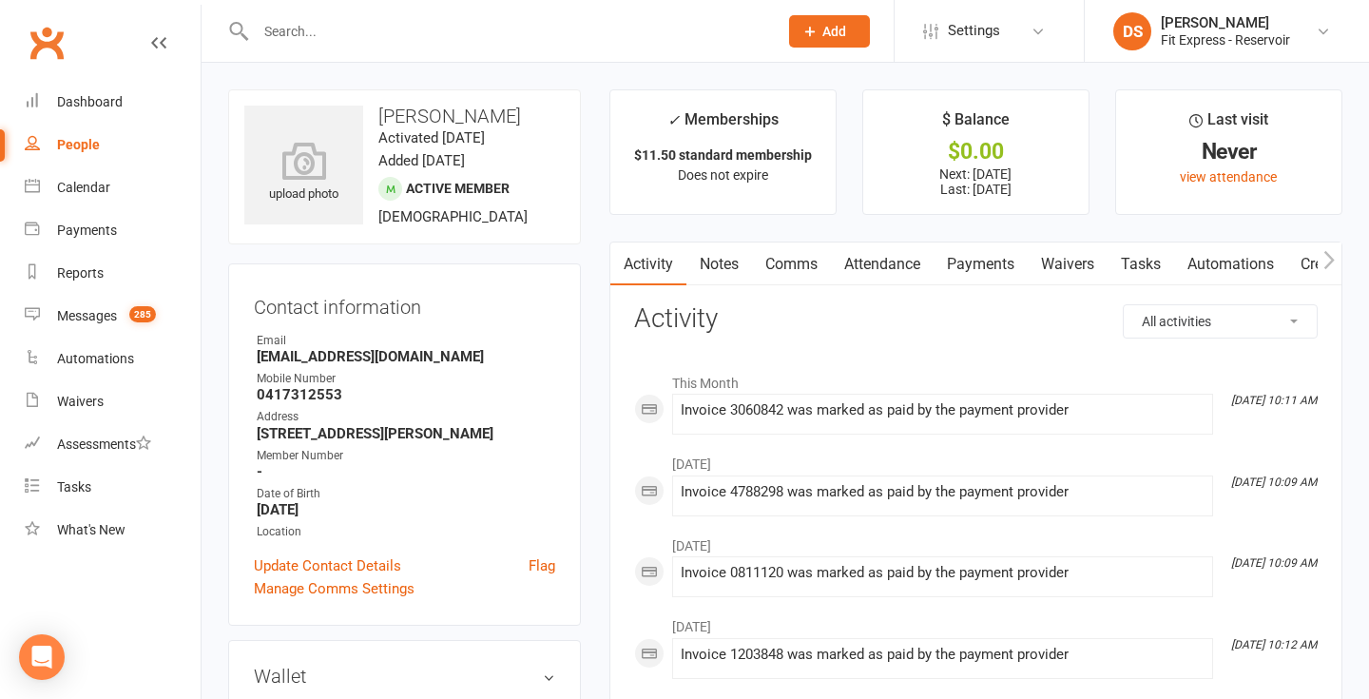
click at [1216, 49] on li "DS Drew Stubbs Fit Express - Reservoir Signed in as: Fit Express - Reservoir Sw…" at bounding box center [1226, 31] width 285 height 62
click at [1223, 42] on div "Fit Express - Reservoir" at bounding box center [1225, 39] width 129 height 17
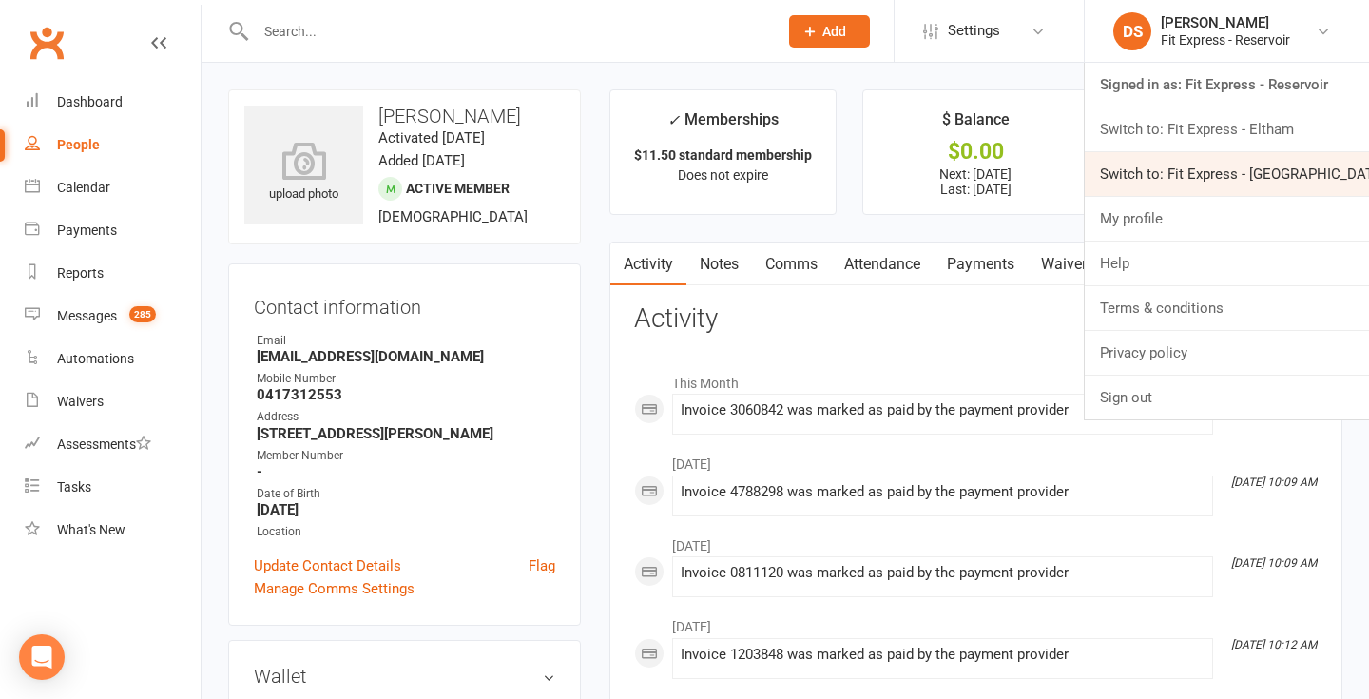
click at [1203, 173] on link "Switch to: Fit Express - [GEOGRAPHIC_DATA]" at bounding box center [1227, 174] width 284 height 44
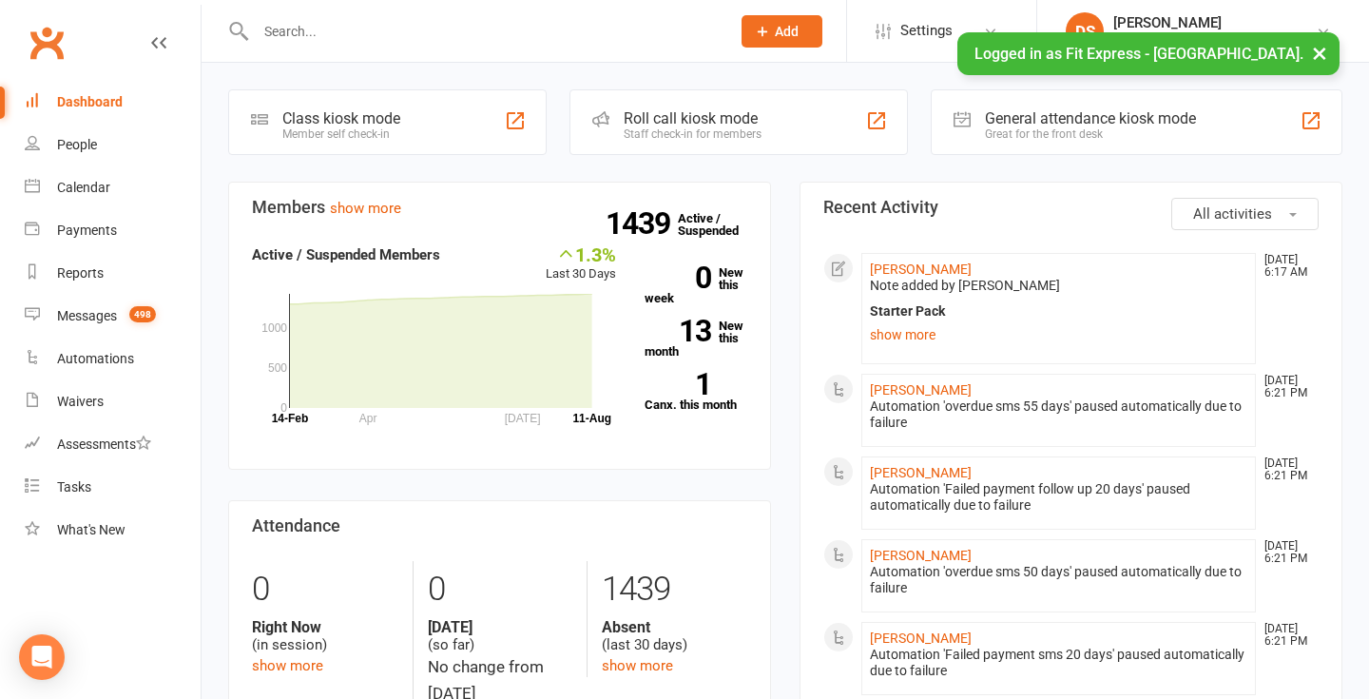
click at [604, 50] on div at bounding box center [472, 31] width 489 height 62
click at [622, 33] on input "text" at bounding box center [483, 31] width 467 height 27
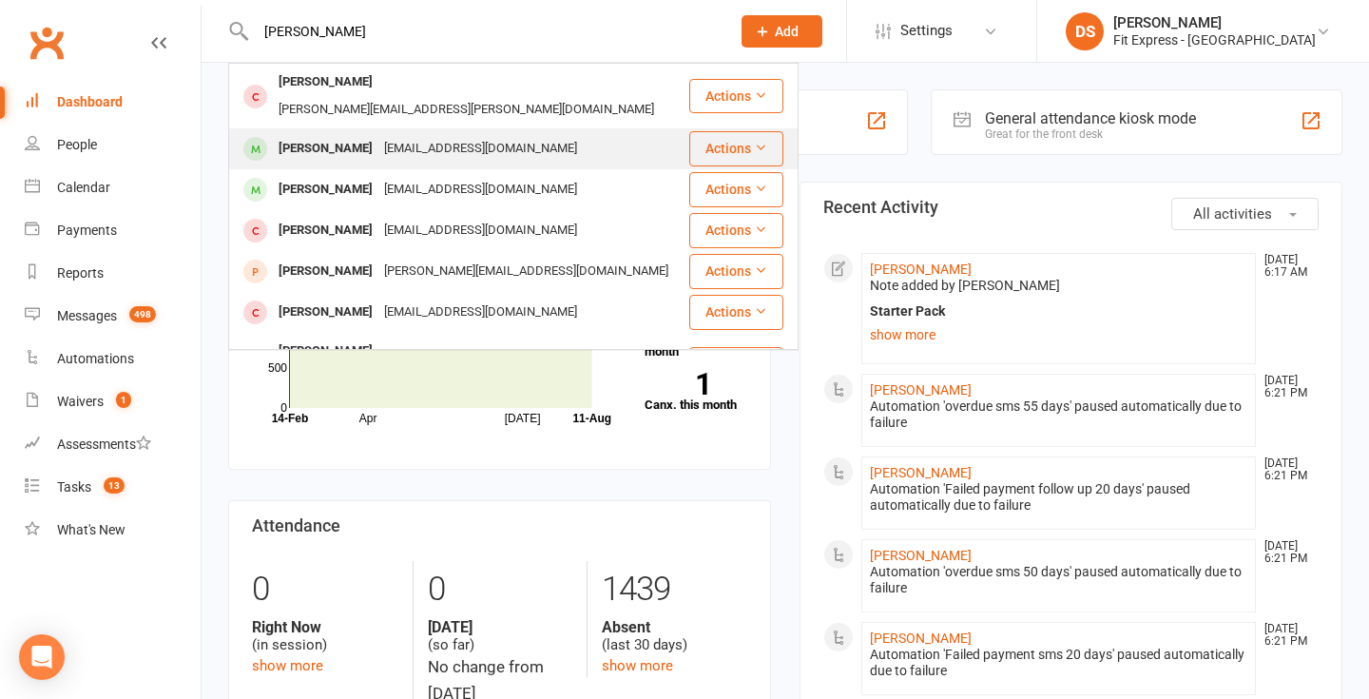
type input "[PERSON_NAME]"
click at [541, 137] on div "[PERSON_NAME] [EMAIL_ADDRESS][DOMAIN_NAME]" at bounding box center [458, 148] width 457 height 39
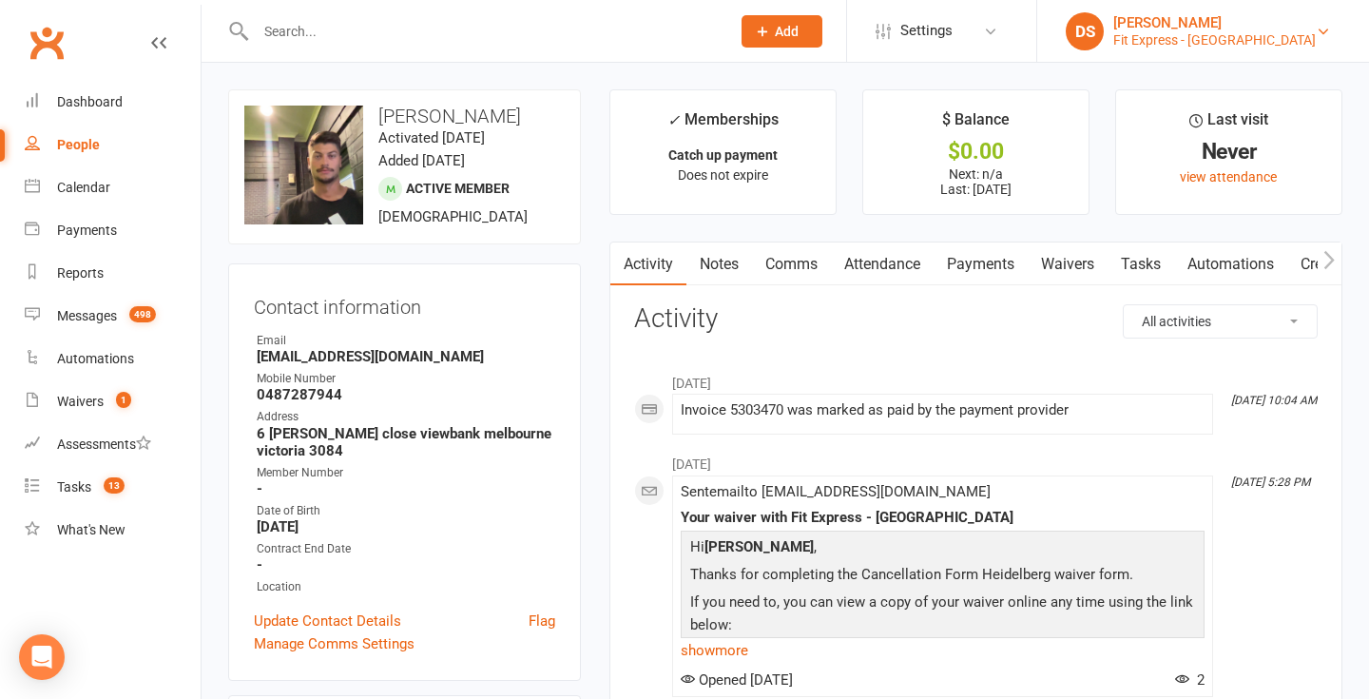
click at [1197, 29] on div "[PERSON_NAME]" at bounding box center [1214, 22] width 202 height 17
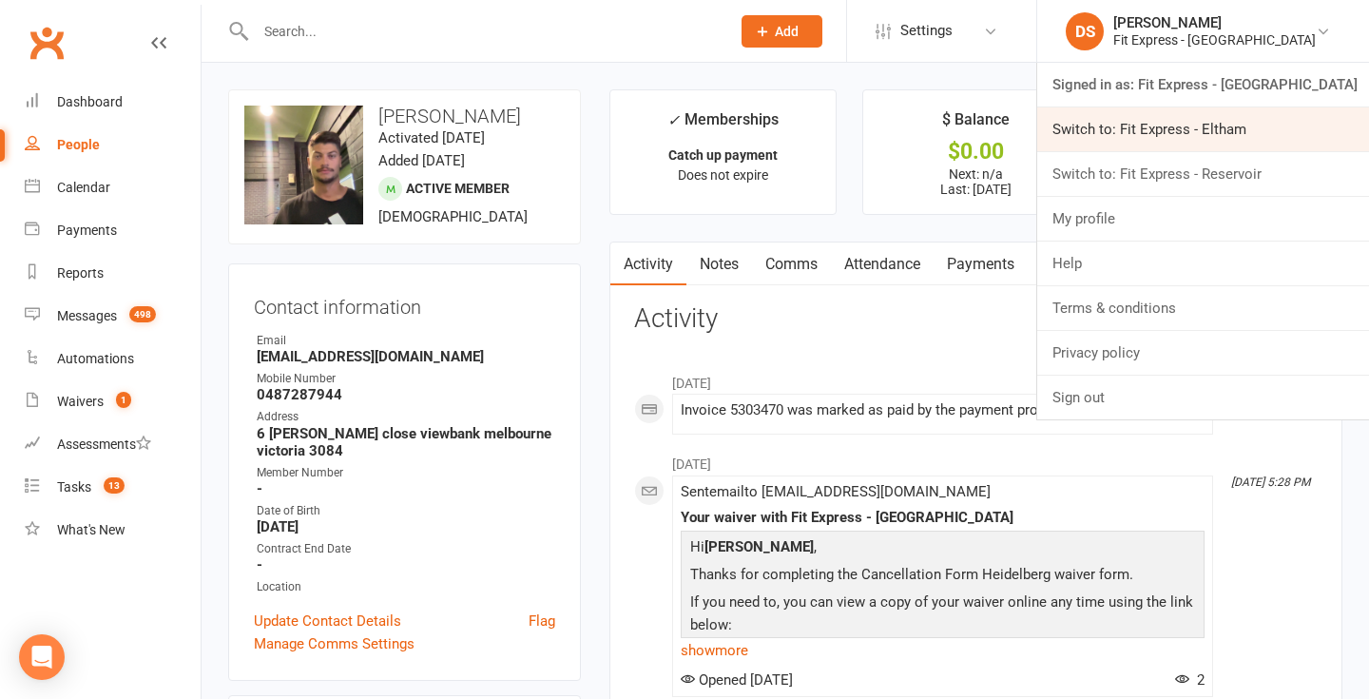
click at [1188, 127] on link "Switch to: Fit Express - Eltham" at bounding box center [1203, 129] width 332 height 44
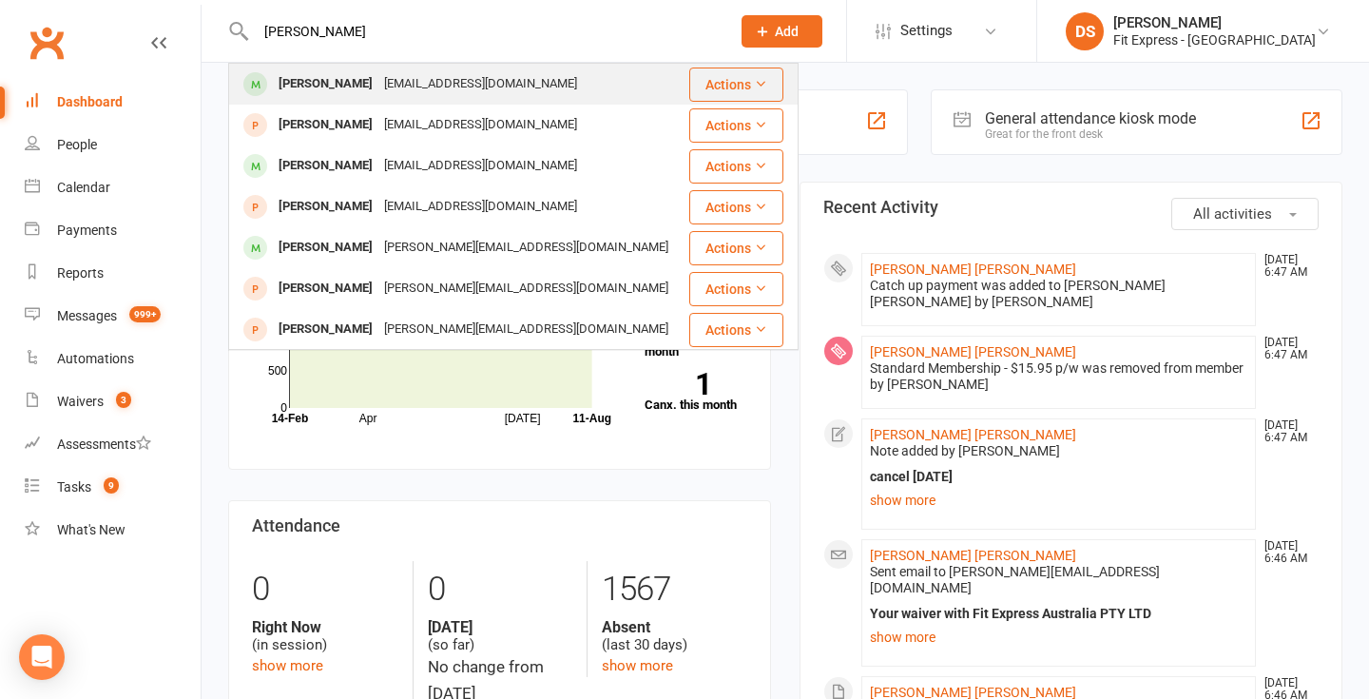
type input "[PERSON_NAME]"
click at [471, 77] on div "[EMAIL_ADDRESS][DOMAIN_NAME]" at bounding box center [480, 84] width 204 height 28
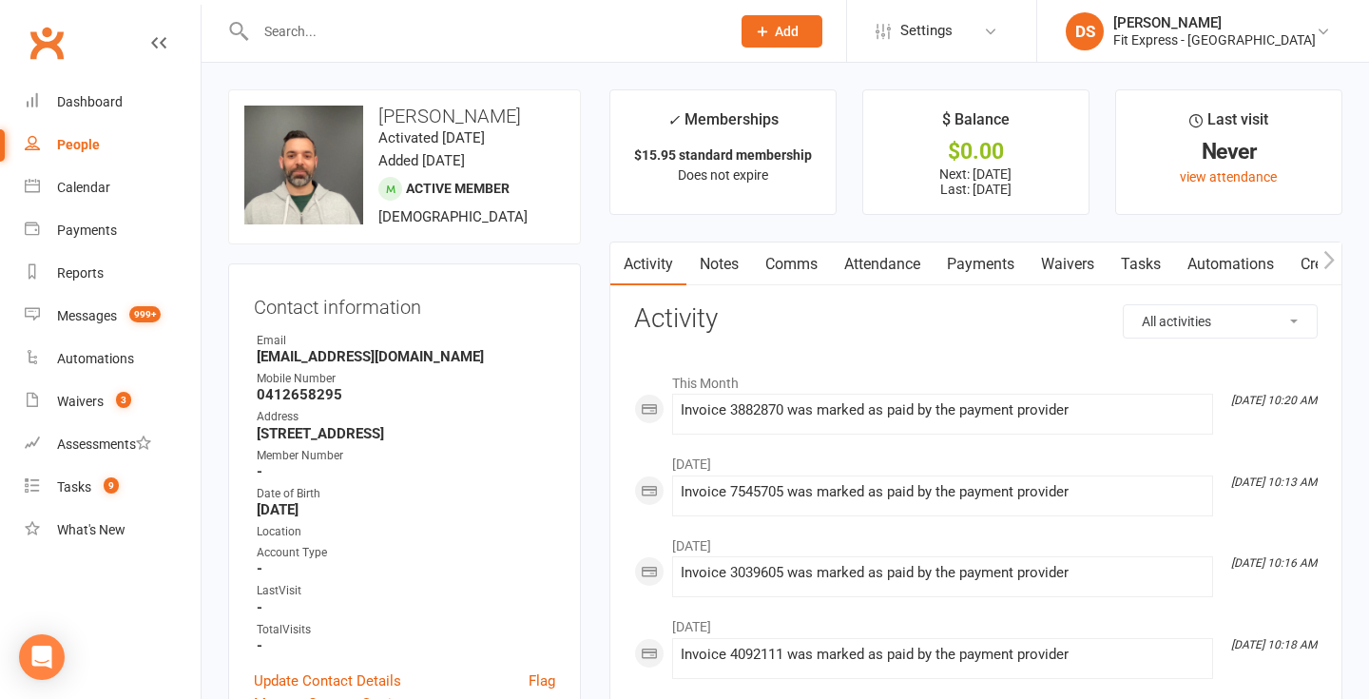
click at [54, 42] on link "Clubworx" at bounding box center [47, 43] width 48 height 48
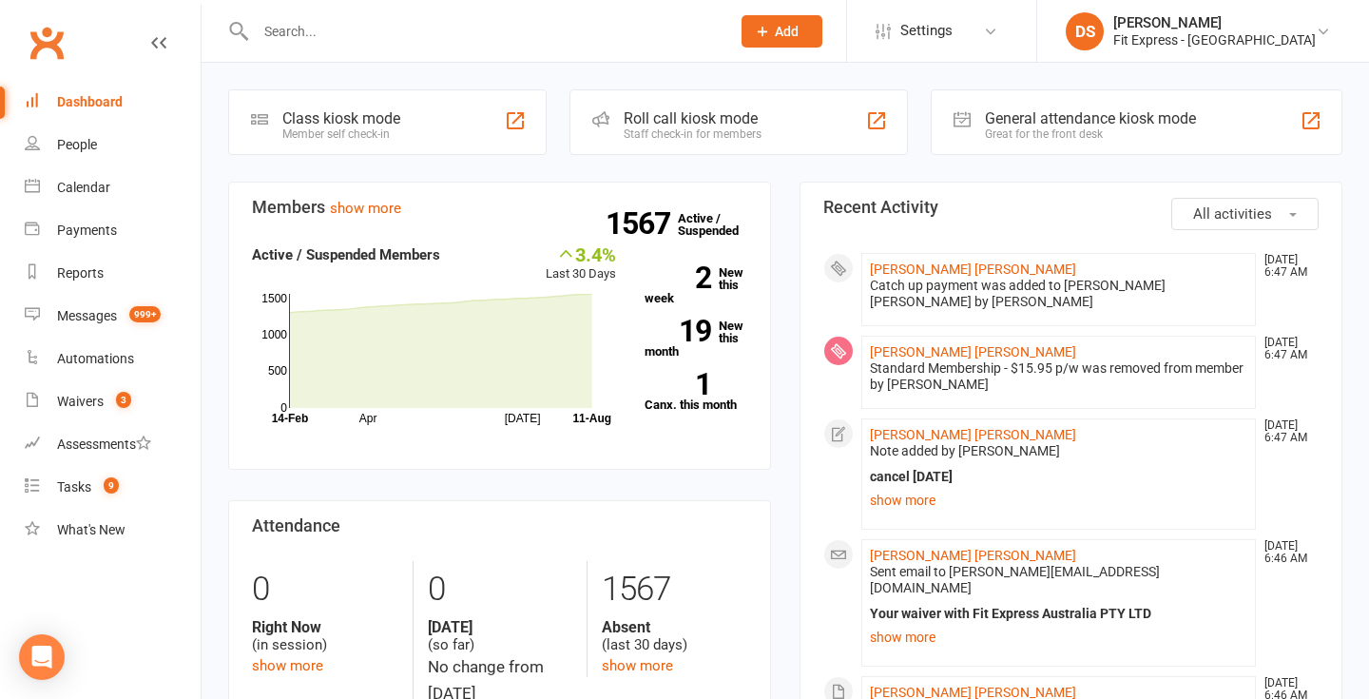
click at [48, 51] on link "Clubworx" at bounding box center [47, 43] width 48 height 48
click at [87, 399] on div "Waivers" at bounding box center [80, 401] width 47 height 15
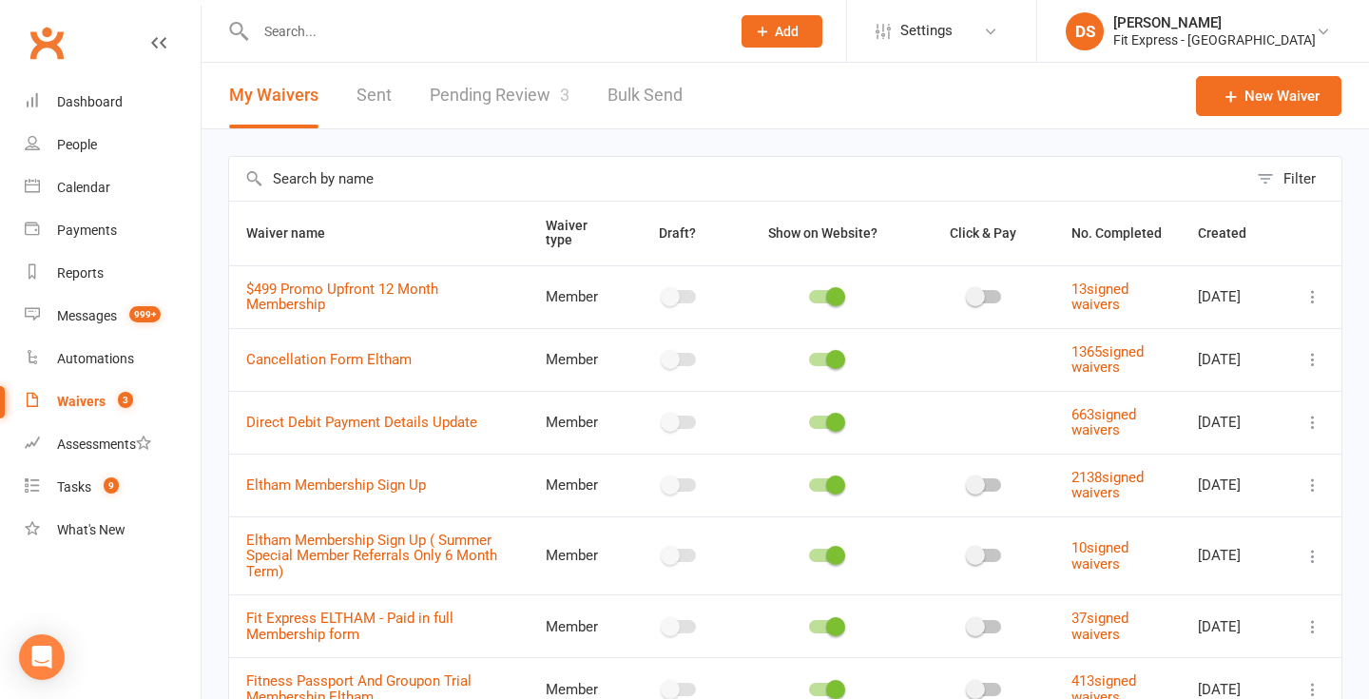
click at [506, 111] on link "Pending Review 3" at bounding box center [500, 96] width 140 height 66
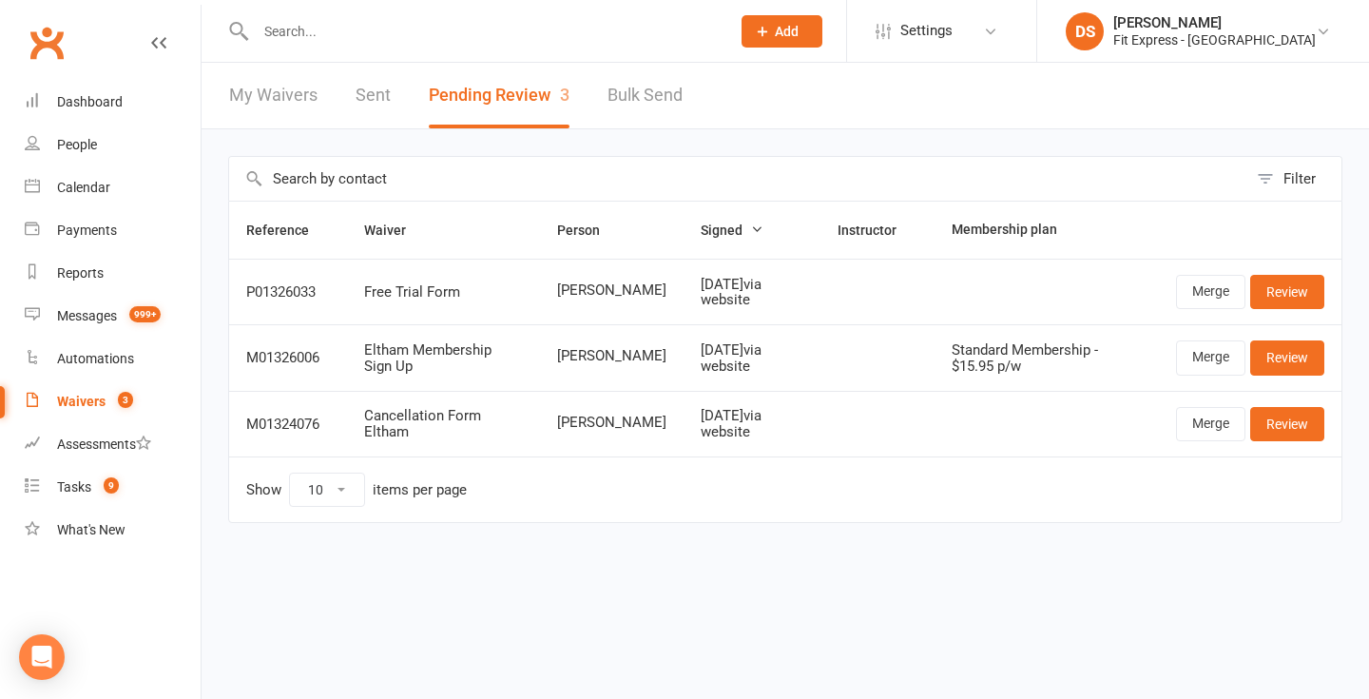
click at [1204, 9] on li "DS Drew Stubbs Fit Express - Eltham Signed in as: Fit Express - Eltham Switch t…" at bounding box center [1202, 31] width 333 height 62
click at [1204, 31] on div "Fit Express - Eltham" at bounding box center [1214, 39] width 202 height 17
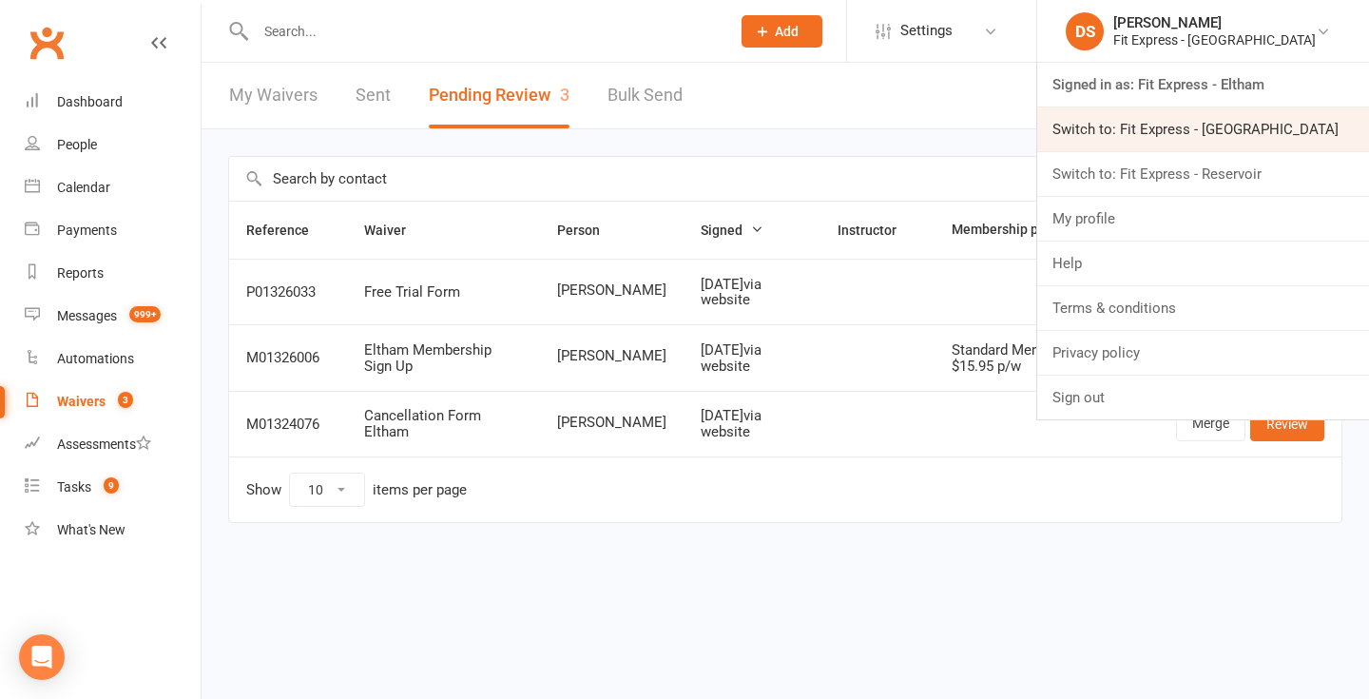
click at [1157, 117] on link "Switch to: Fit Express - Heidelberg" at bounding box center [1203, 129] width 332 height 44
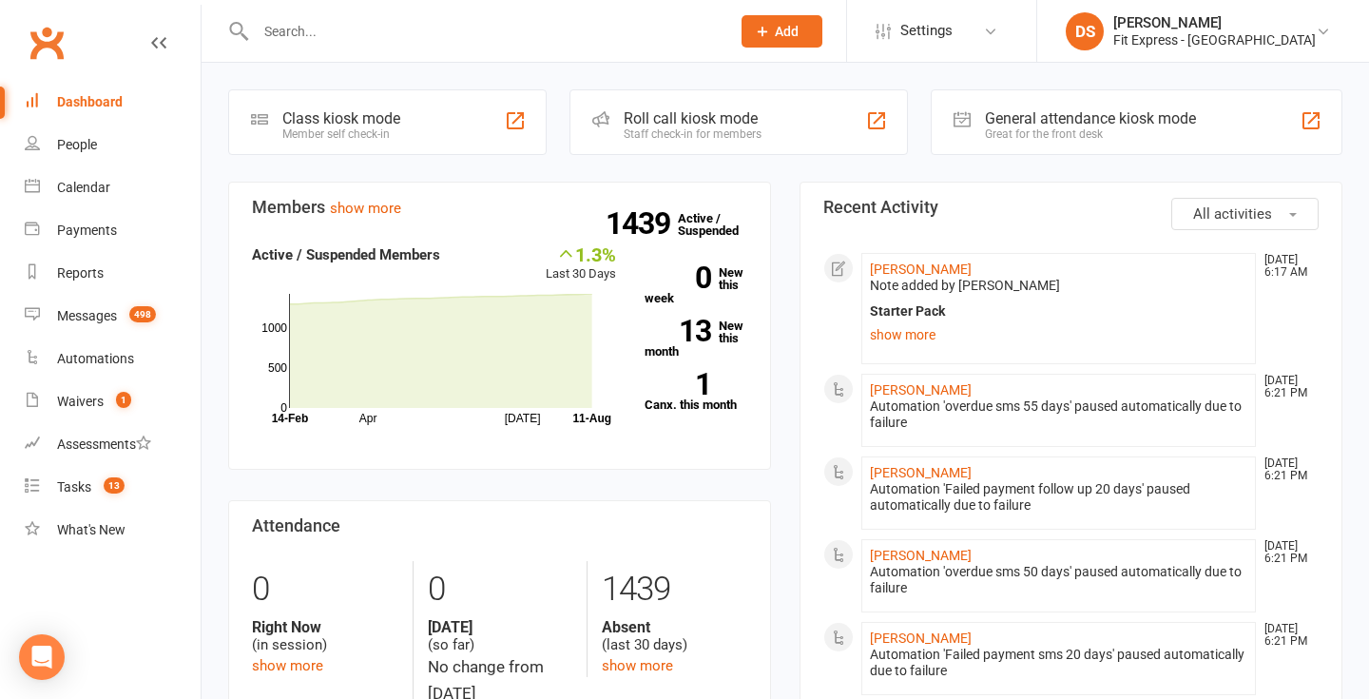
click at [44, 48] on link "Clubworx" at bounding box center [47, 43] width 48 height 48
click at [1208, 29] on div "[PERSON_NAME]" at bounding box center [1214, 22] width 202 height 17
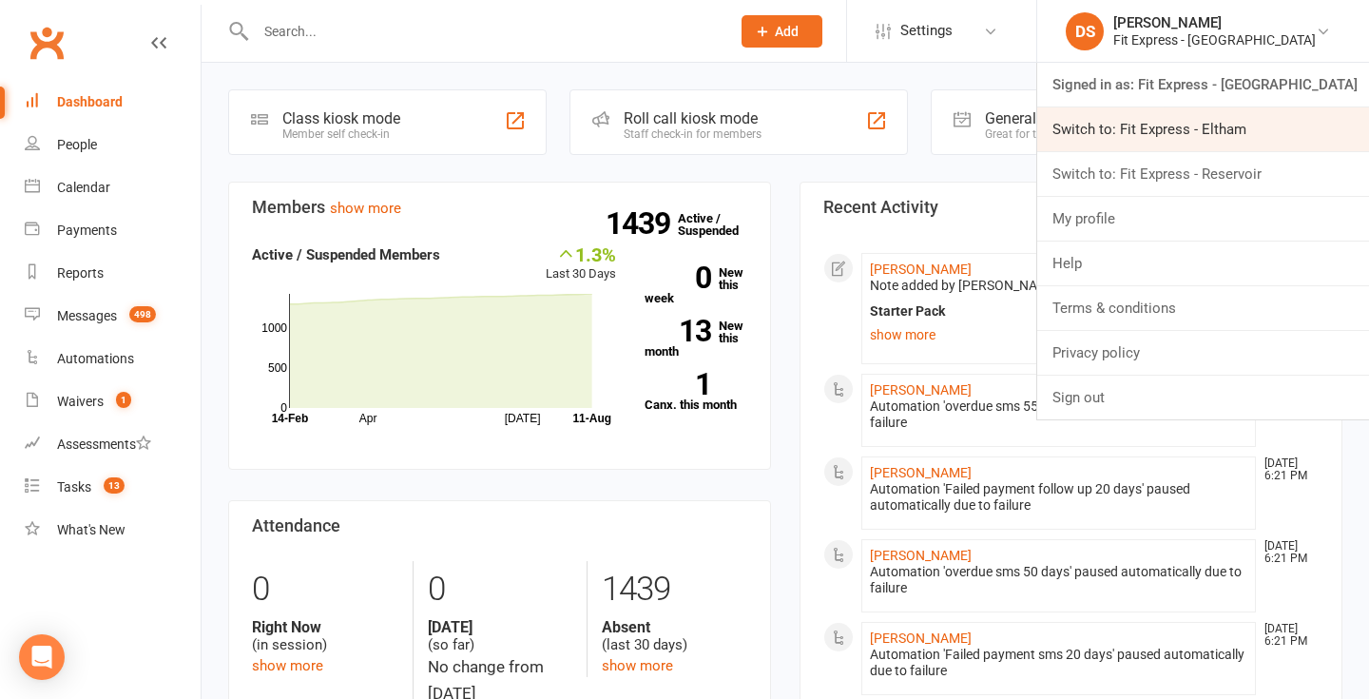
click at [1170, 130] on link "Switch to: Fit Express - Eltham" at bounding box center [1203, 129] width 332 height 44
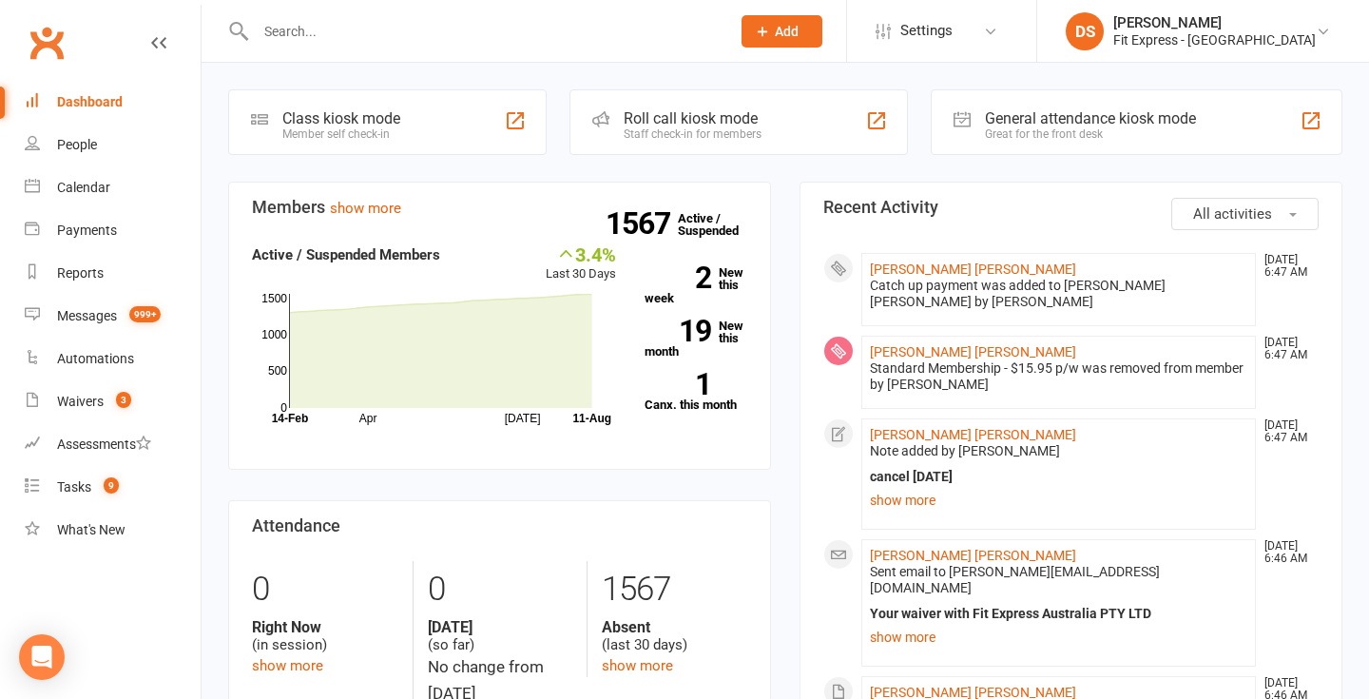
click at [54, 35] on link "Clubworx" at bounding box center [47, 43] width 48 height 48
click at [61, 35] on link "Clubworx" at bounding box center [47, 43] width 48 height 48
click at [61, 49] on link "Clubworx" at bounding box center [47, 43] width 48 height 48
click at [87, 413] on link "Waivers 3" at bounding box center [113, 401] width 176 height 43
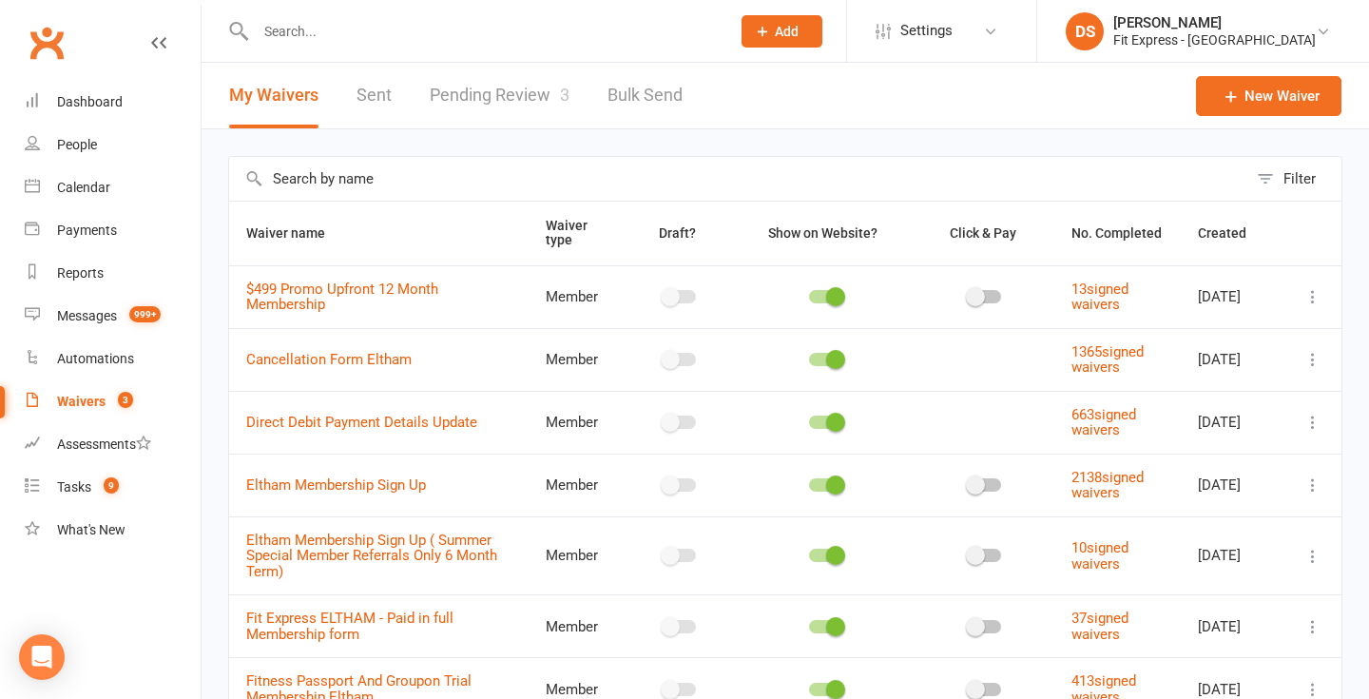
click at [40, 42] on link "Clubworx" at bounding box center [47, 43] width 48 height 48
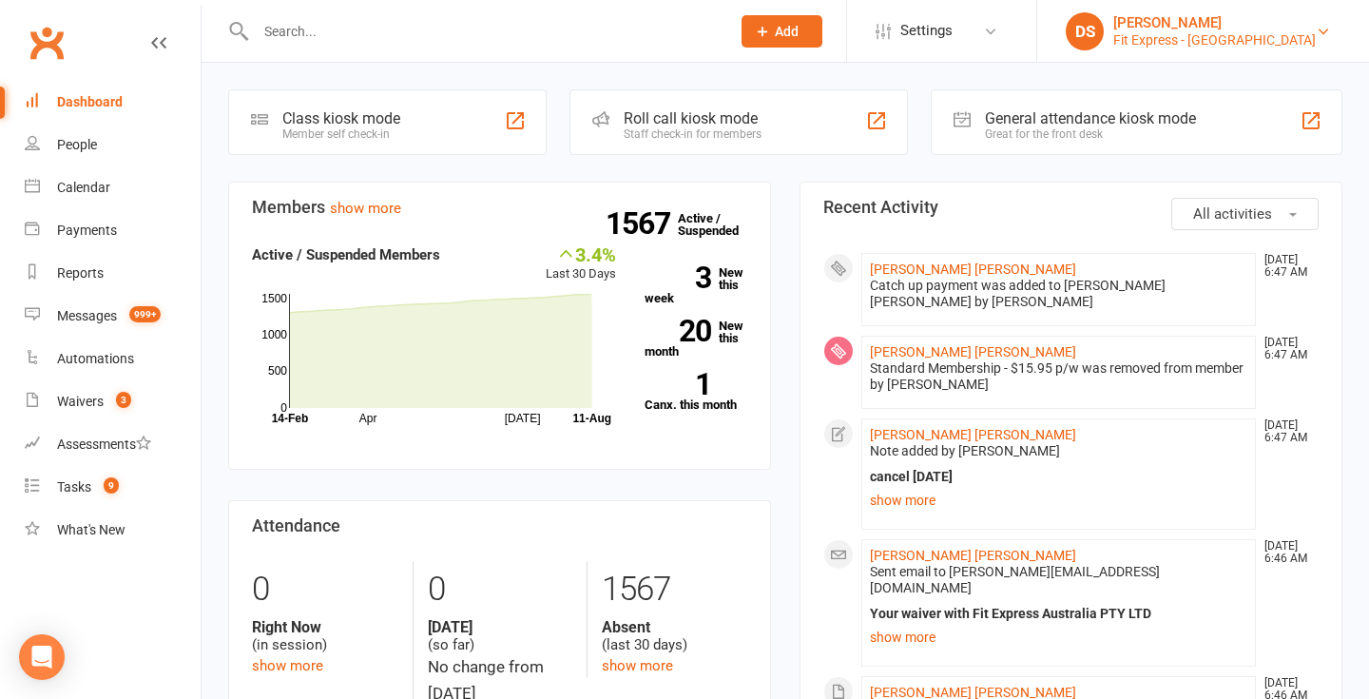
click at [1268, 31] on div "Fit Express - Eltham" at bounding box center [1214, 39] width 202 height 17
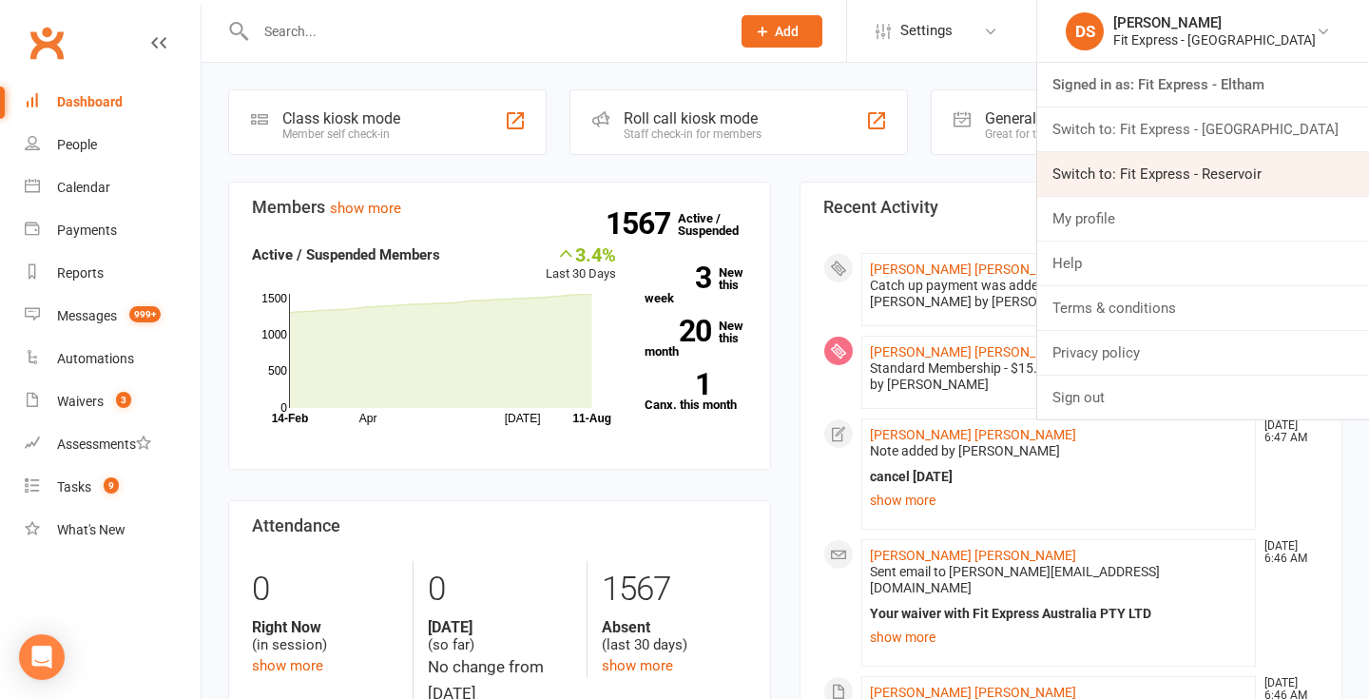
click at [1237, 158] on link "Switch to: Fit Express - Reservoir" at bounding box center [1203, 174] width 332 height 44
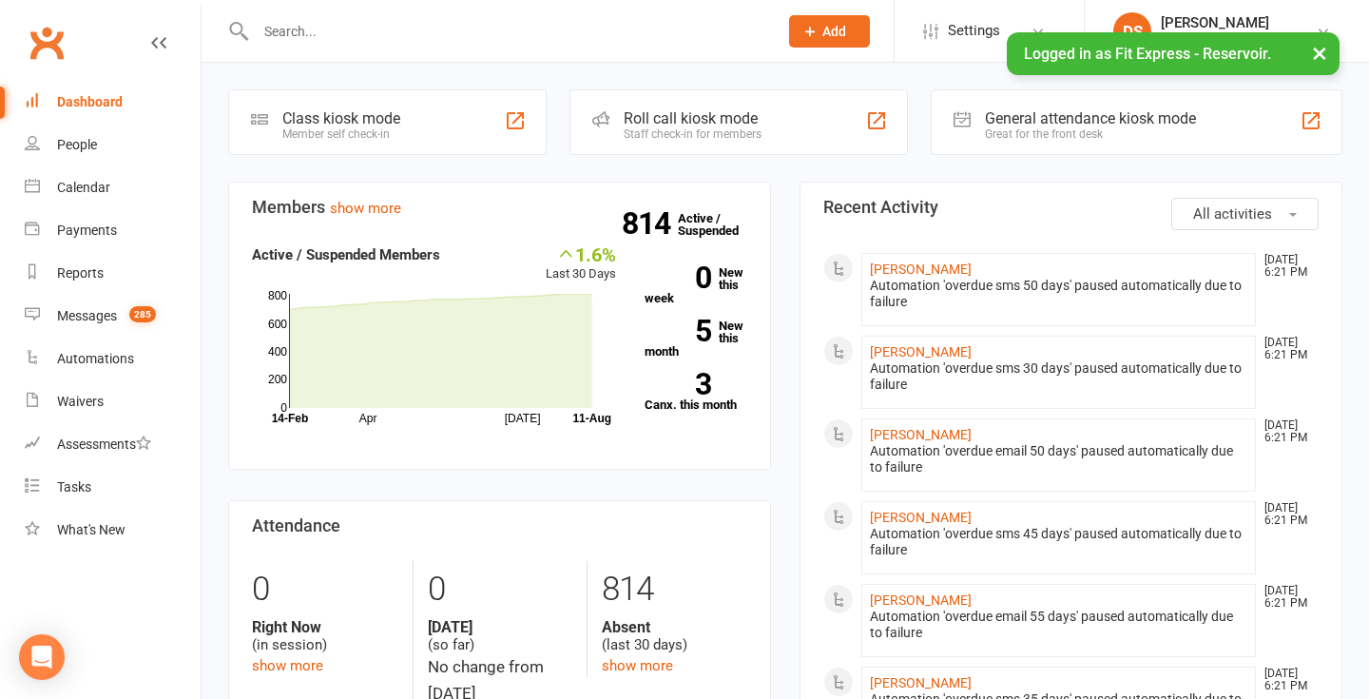
click at [543, 30] on input "text" at bounding box center [507, 31] width 514 height 27
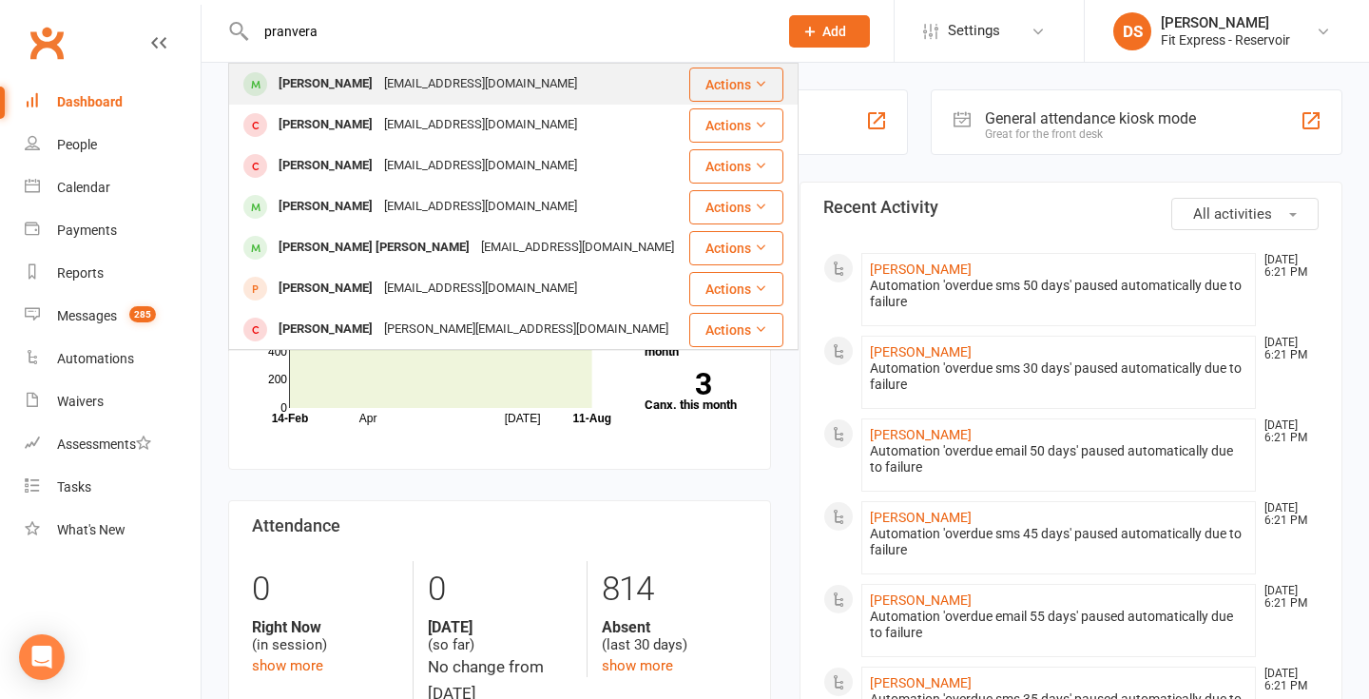
type input "pranvera"
click at [547, 84] on div "Pranvera Zenel dpisl@hotmail.com" at bounding box center [458, 84] width 457 height 39
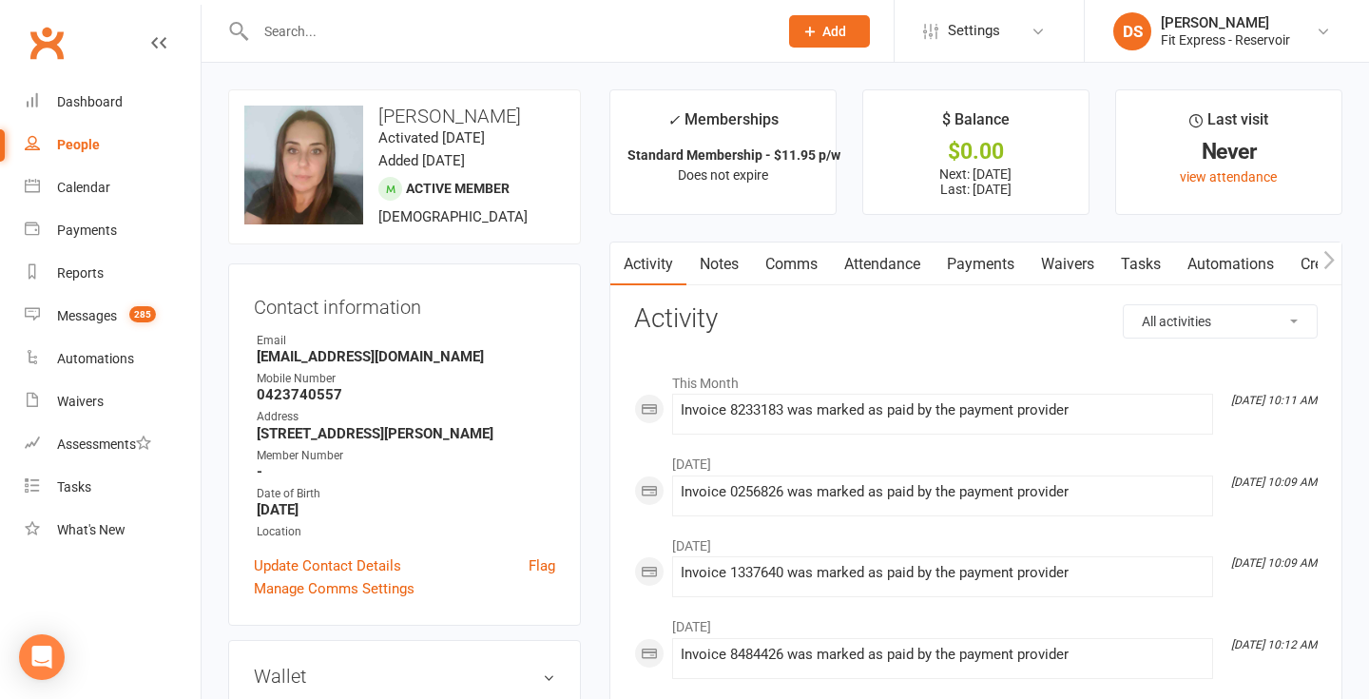
click at [46, 37] on link "Clubworx" at bounding box center [47, 43] width 48 height 48
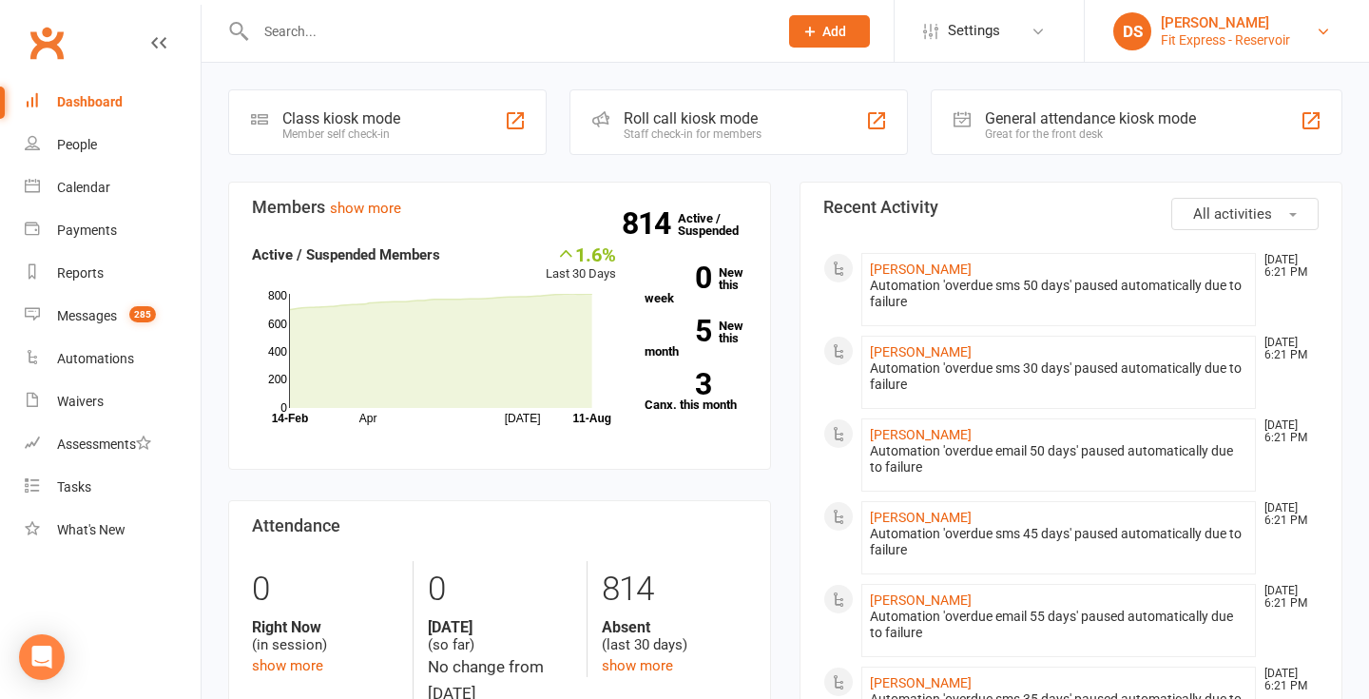
click at [1183, 35] on div "Fit Express - Reservoir" at bounding box center [1225, 39] width 129 height 17
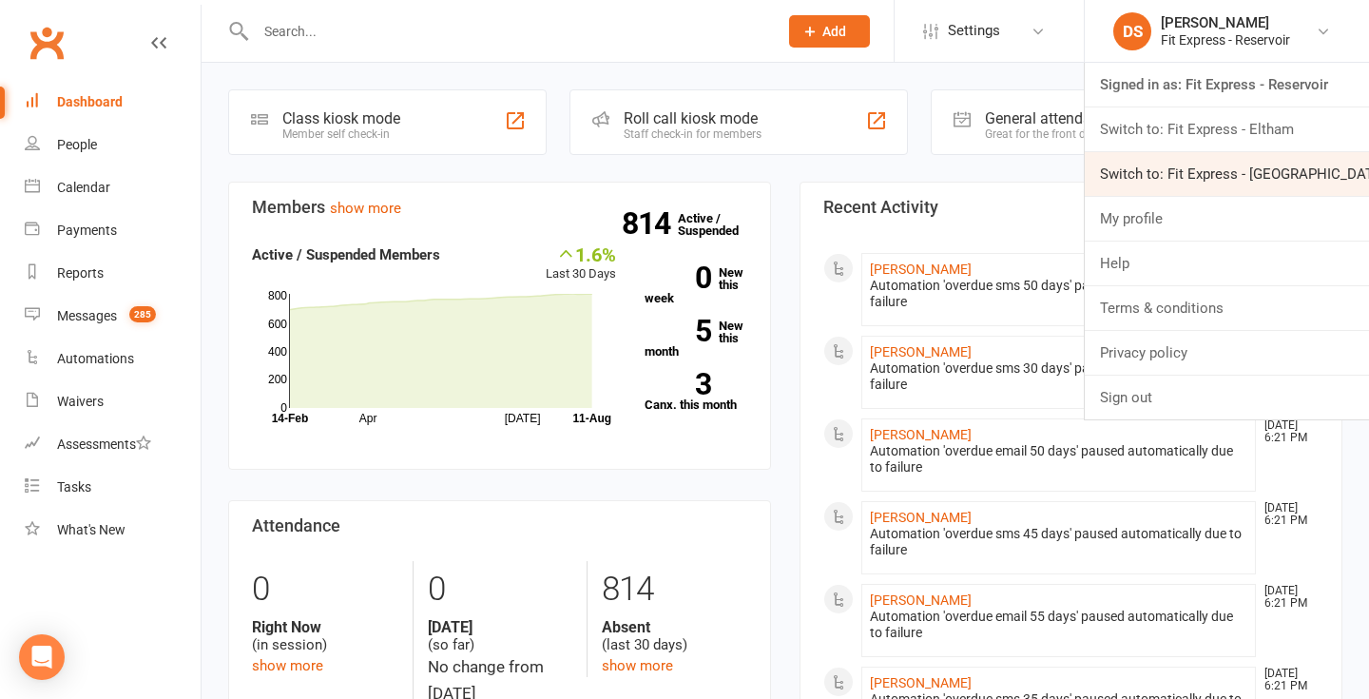
click at [1179, 163] on link "Switch to: Fit Express - [GEOGRAPHIC_DATA]" at bounding box center [1227, 174] width 284 height 44
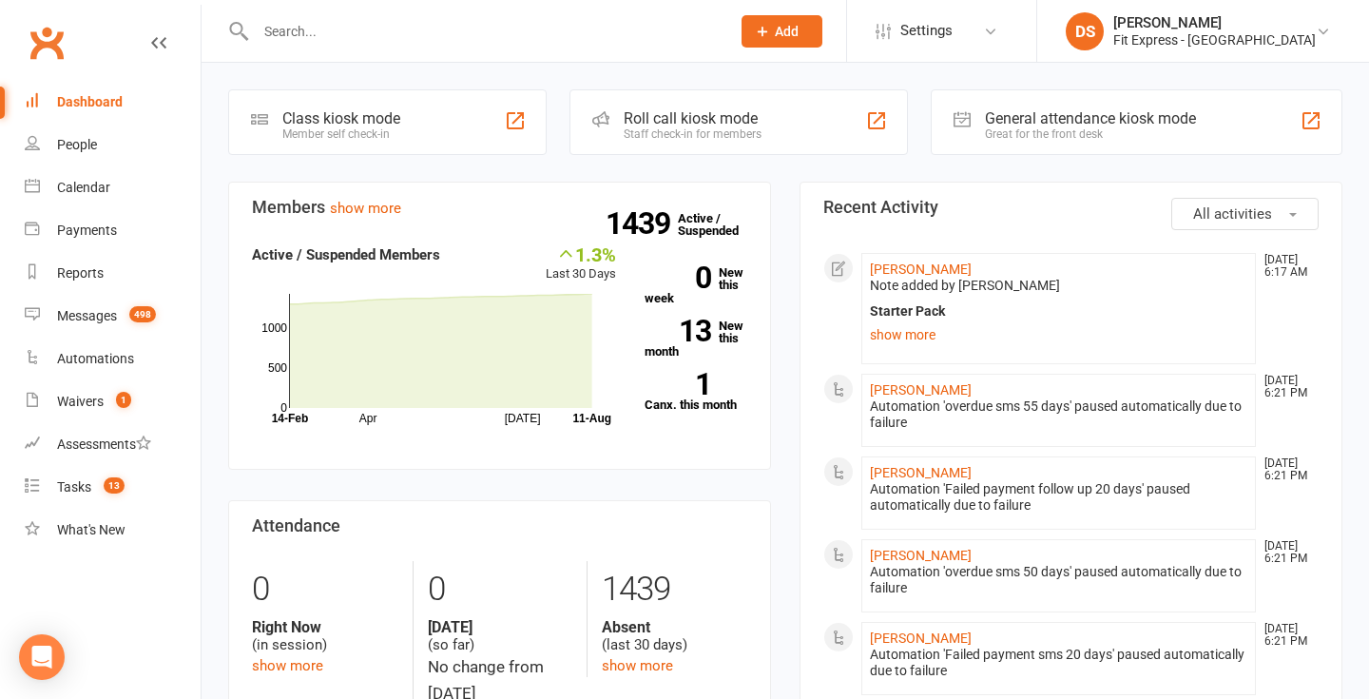
click at [510, 20] on input "text" at bounding box center [483, 31] width 467 height 27
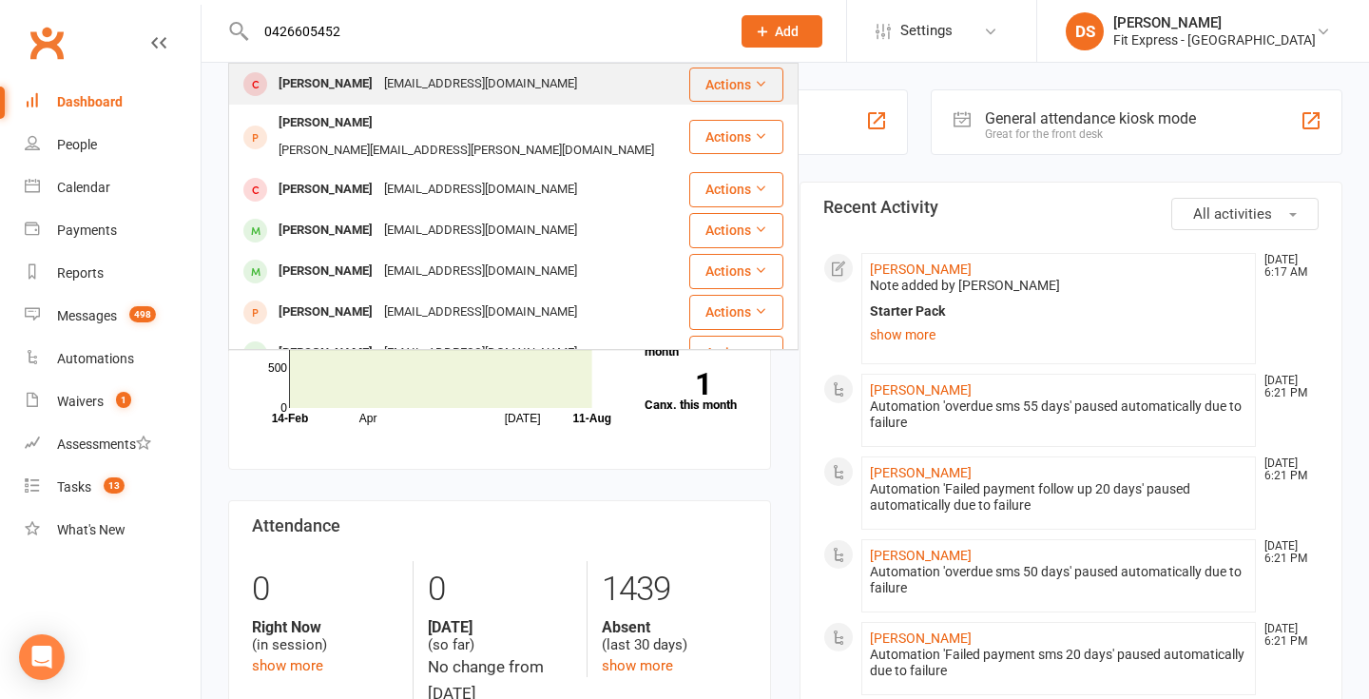
type input "0426605452"
click at [308, 73] on div "Zaid Saraiji" at bounding box center [326, 84] width 106 height 28
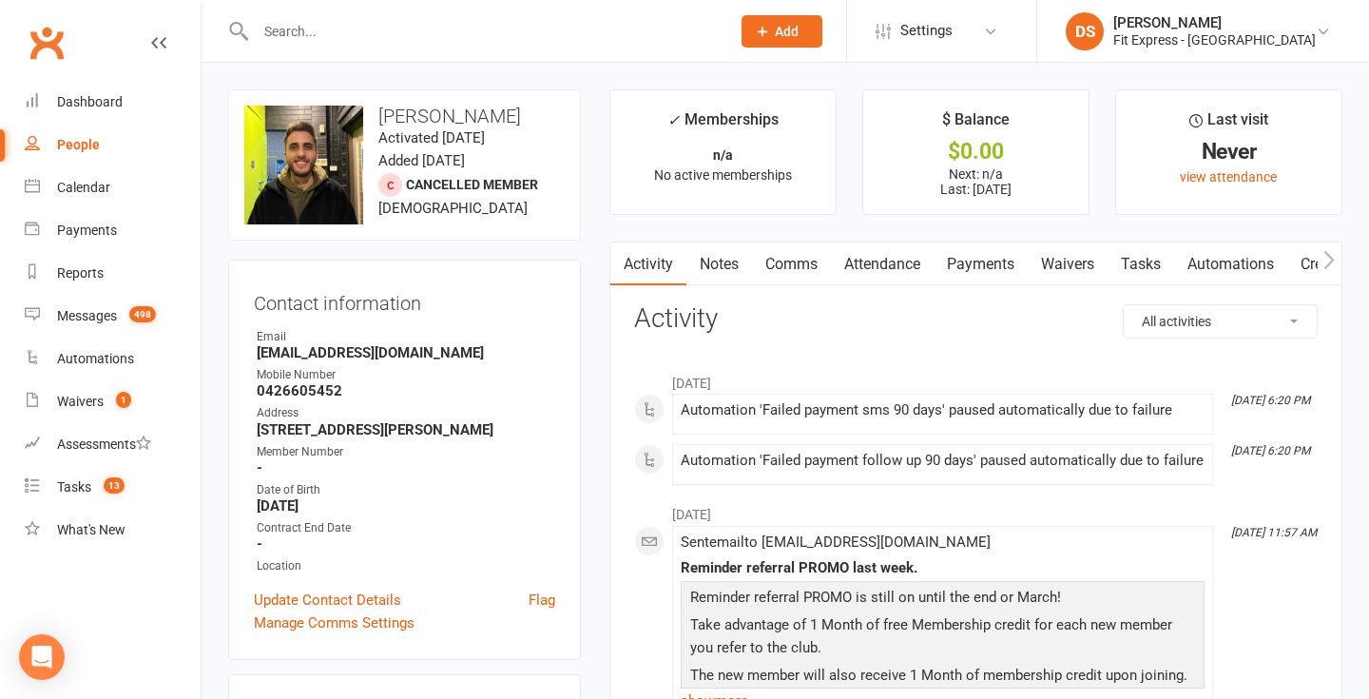
click at [715, 266] on link "Notes" at bounding box center [719, 264] width 66 height 44
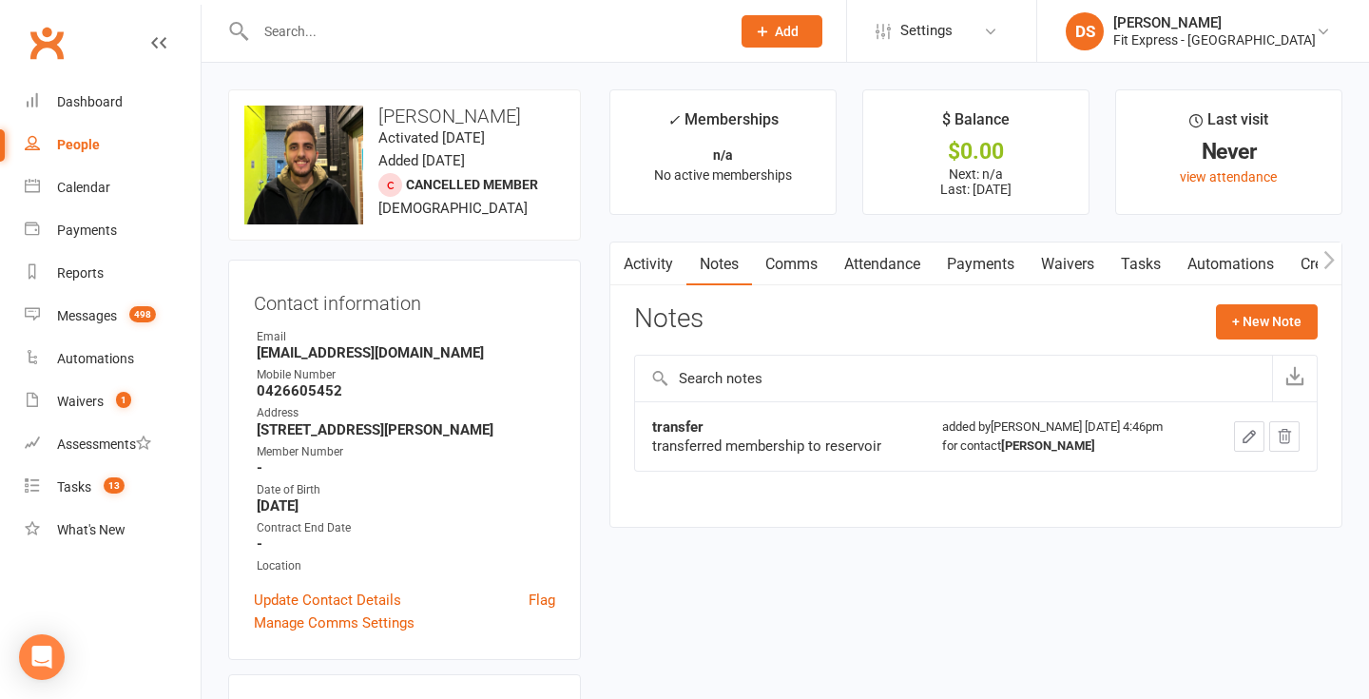
click at [973, 267] on link "Payments" at bounding box center [981, 264] width 94 height 44
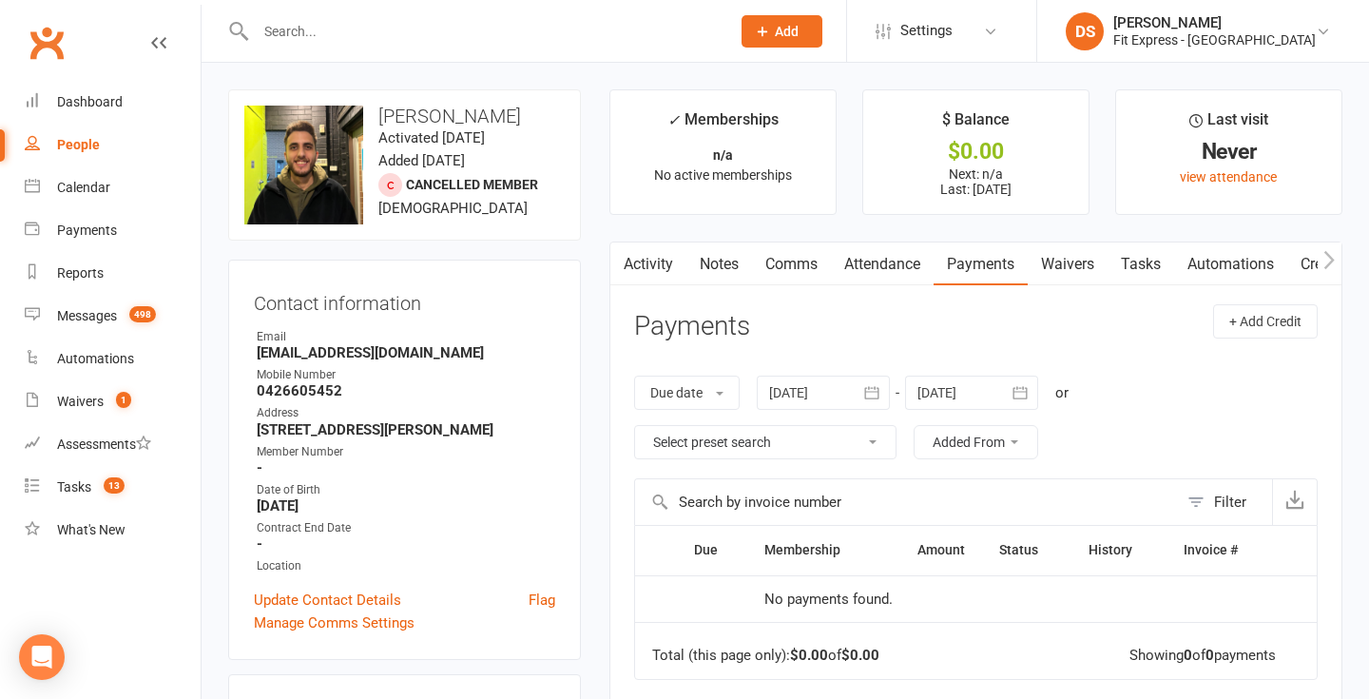
click at [709, 266] on link "Notes" at bounding box center [719, 264] width 66 height 44
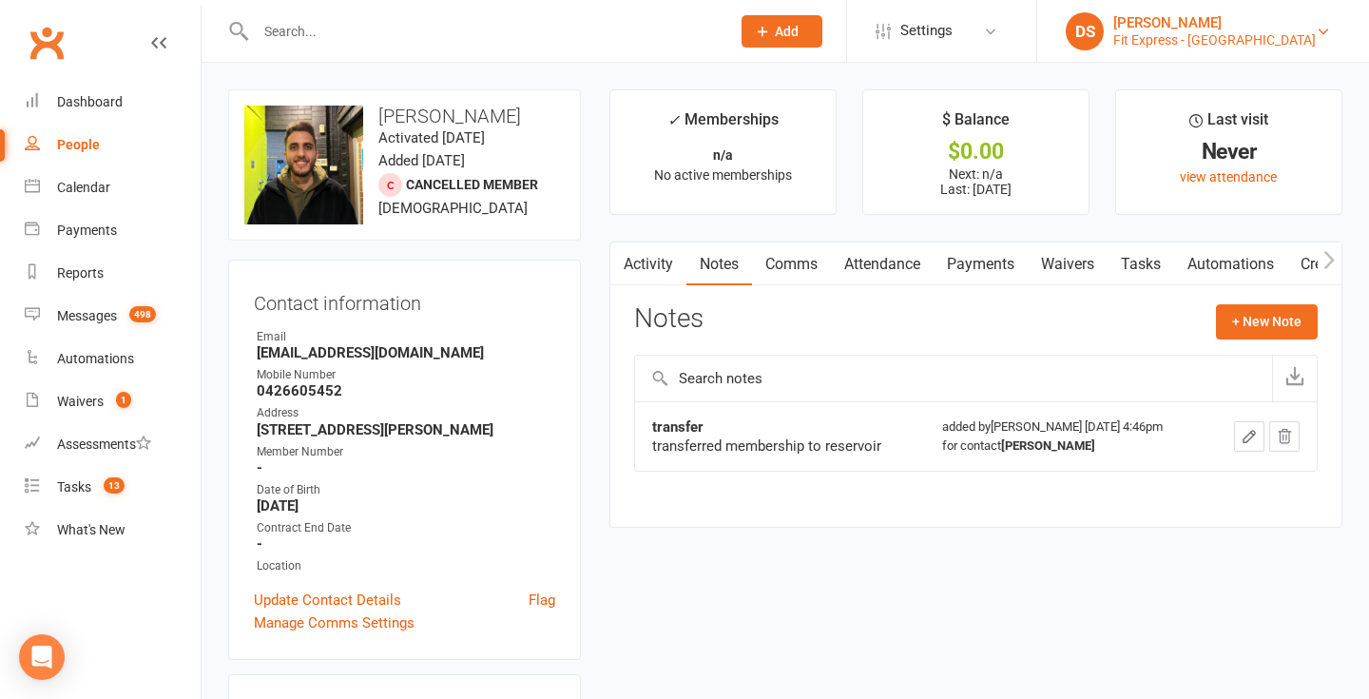
click at [1189, 38] on div "Fit Express - Heidelberg" at bounding box center [1214, 39] width 202 height 17
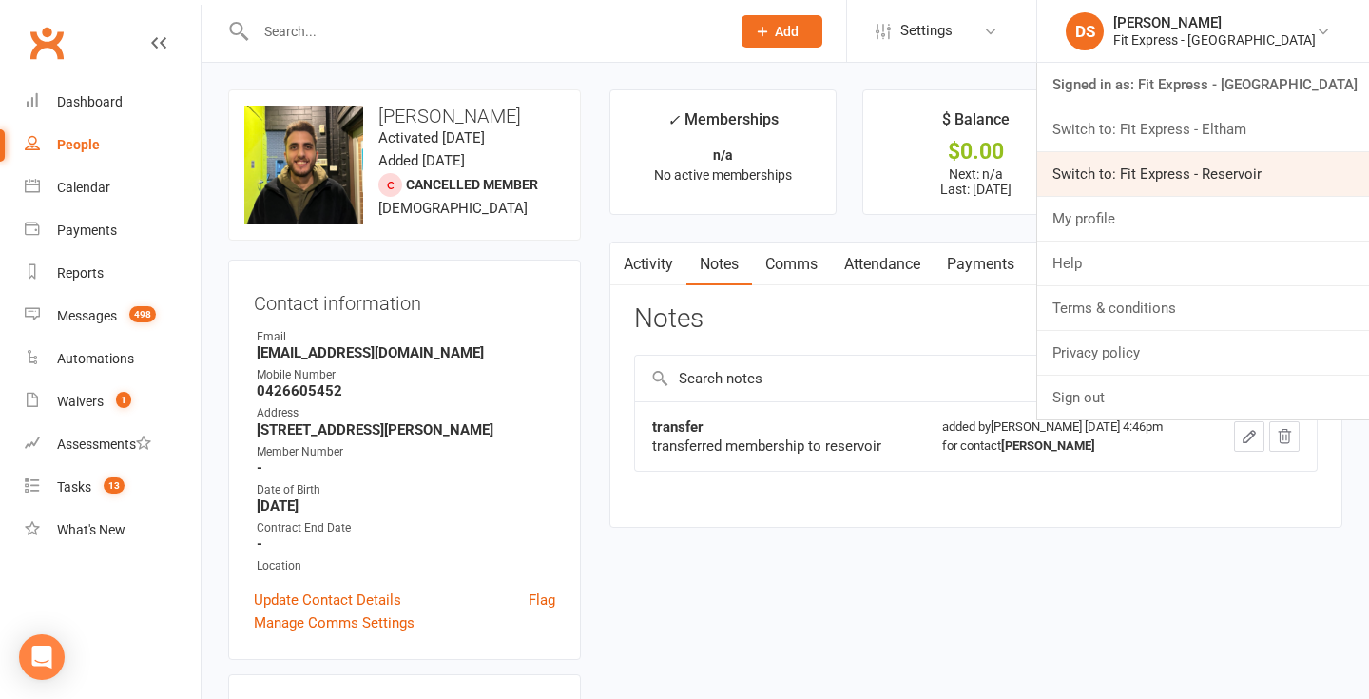
click at [1179, 173] on link "Switch to: Fit Express - Reservoir" at bounding box center [1203, 174] width 332 height 44
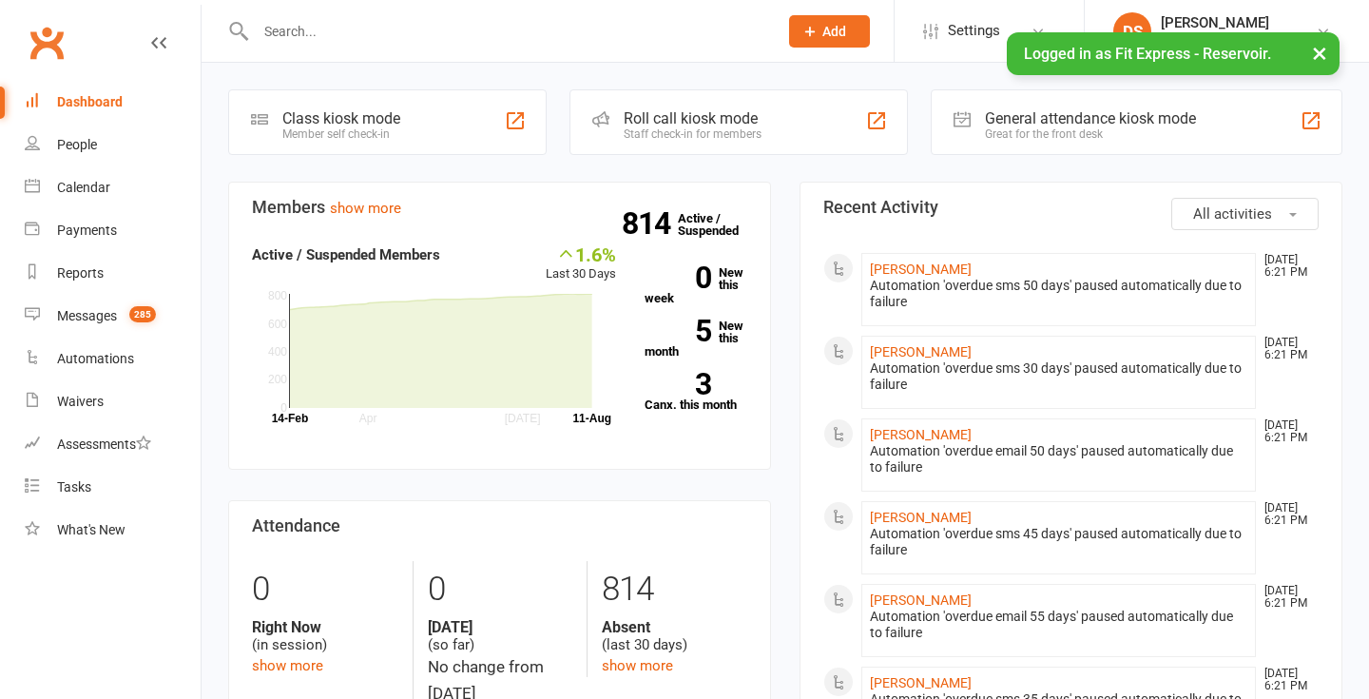
click at [378, 27] on input "text" at bounding box center [507, 31] width 514 height 27
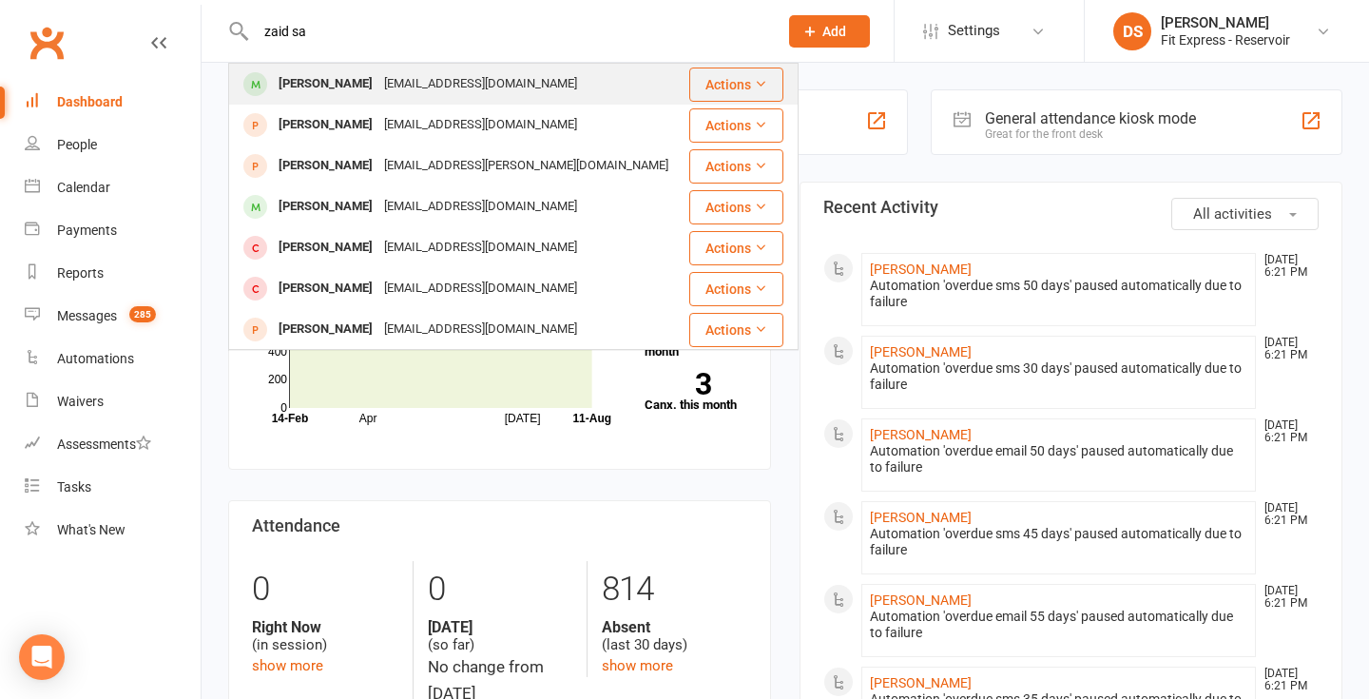
type input "zaid sa"
click at [378, 85] on div "zaidsarayji1997@gmail.com" at bounding box center [480, 84] width 204 height 28
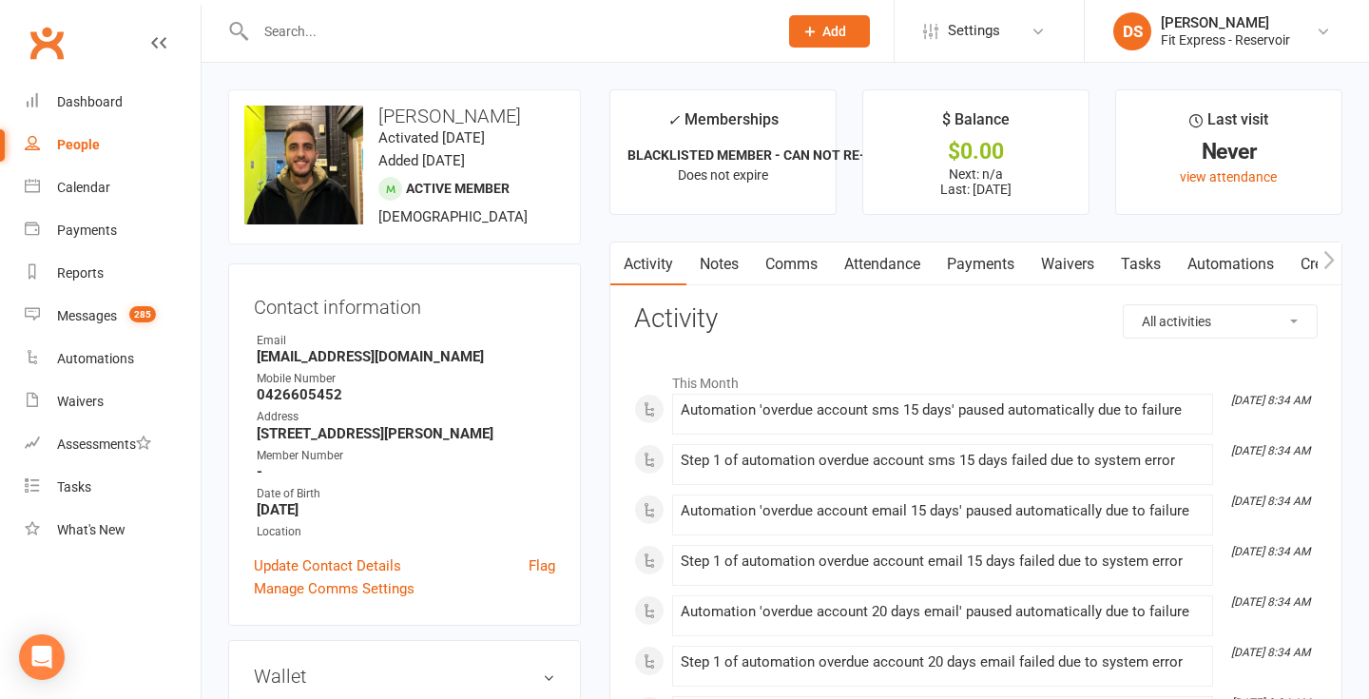
click at [721, 278] on link "Notes" at bounding box center [719, 264] width 66 height 44
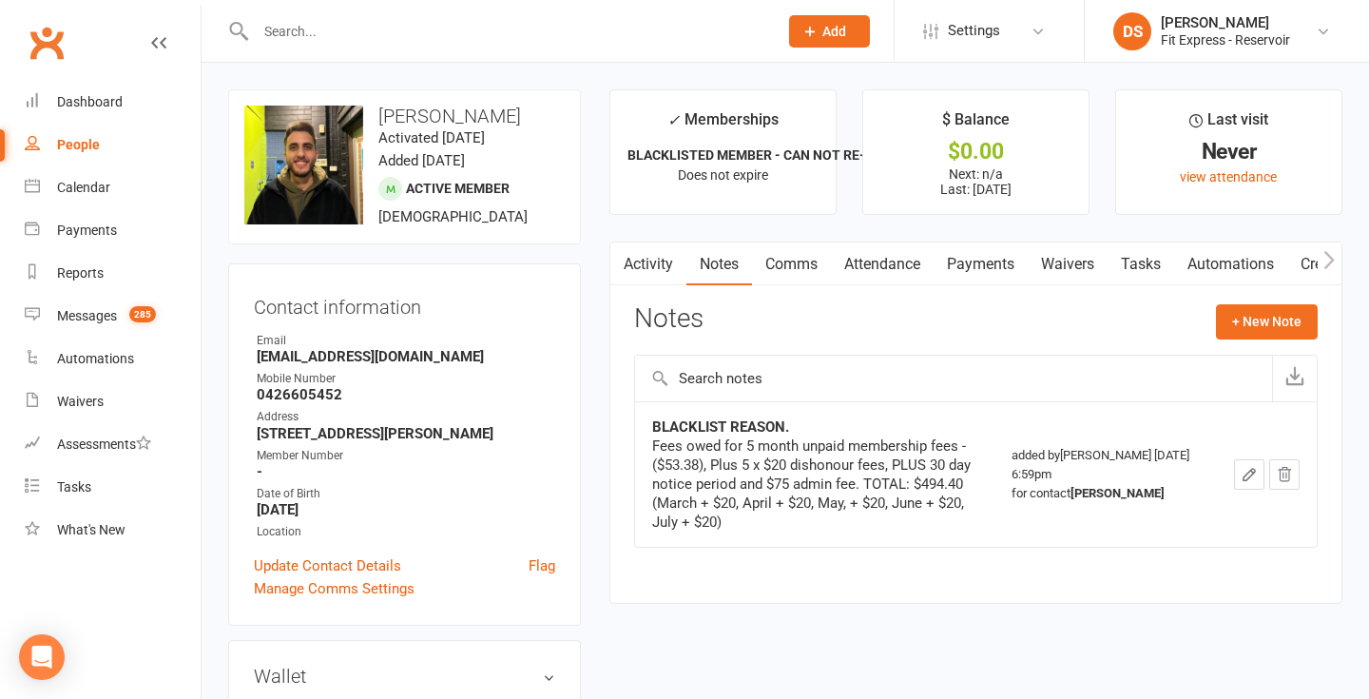
click at [958, 276] on link "Payments" at bounding box center [981, 264] width 94 height 44
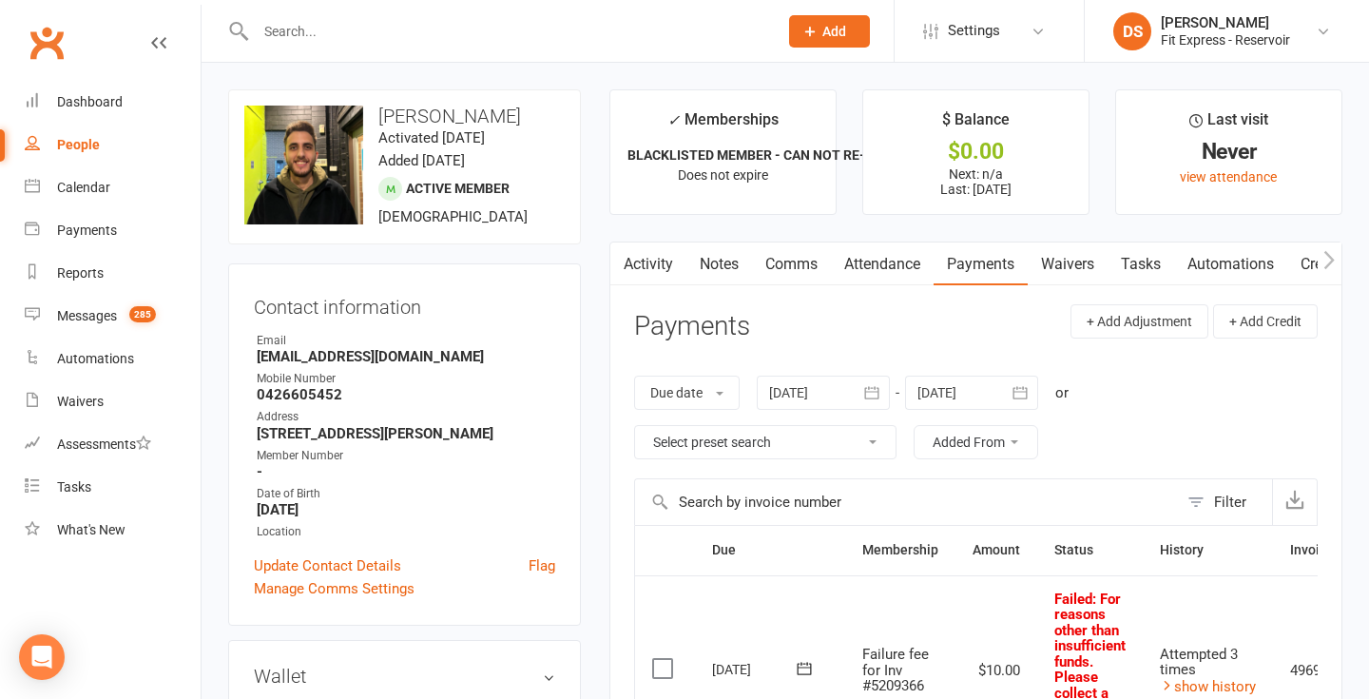
click at [51, 44] on link "Clubworx" at bounding box center [47, 43] width 48 height 48
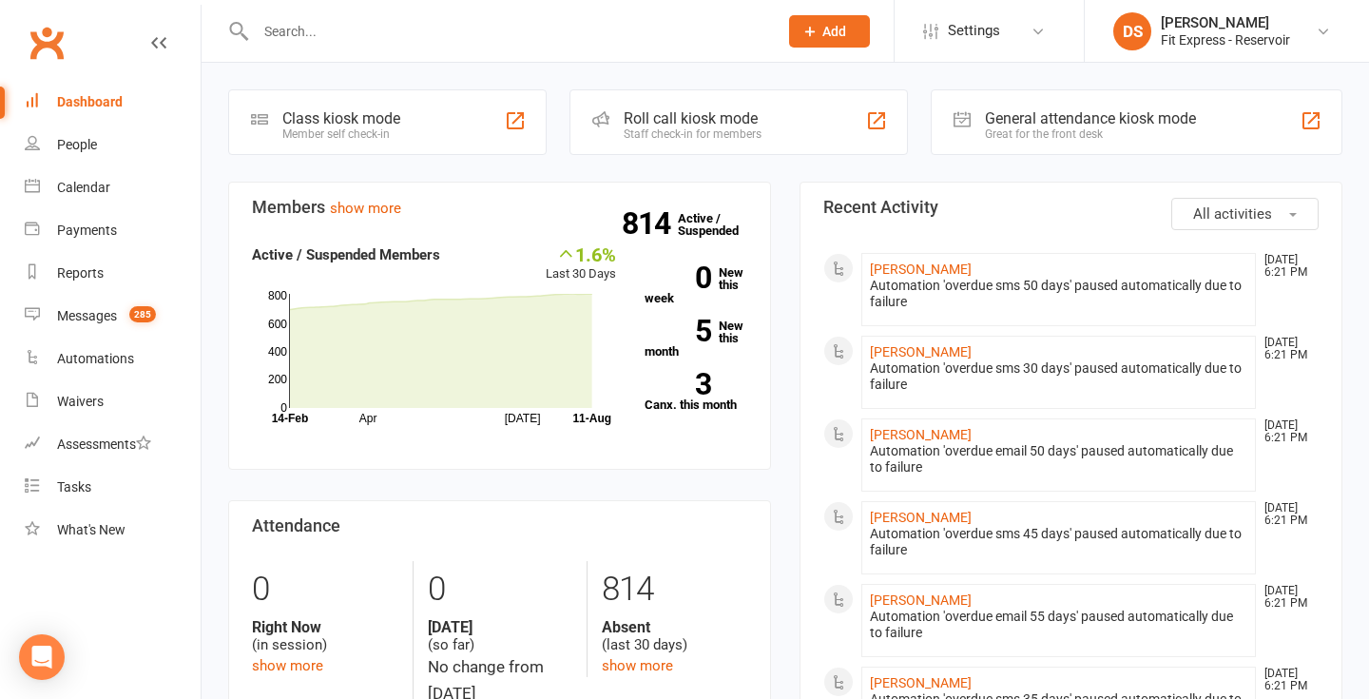
click at [38, 43] on link "Clubworx" at bounding box center [47, 43] width 48 height 48
click at [1196, 30] on div "[PERSON_NAME] Fit Express - Reservoir" at bounding box center [1225, 31] width 129 height 34
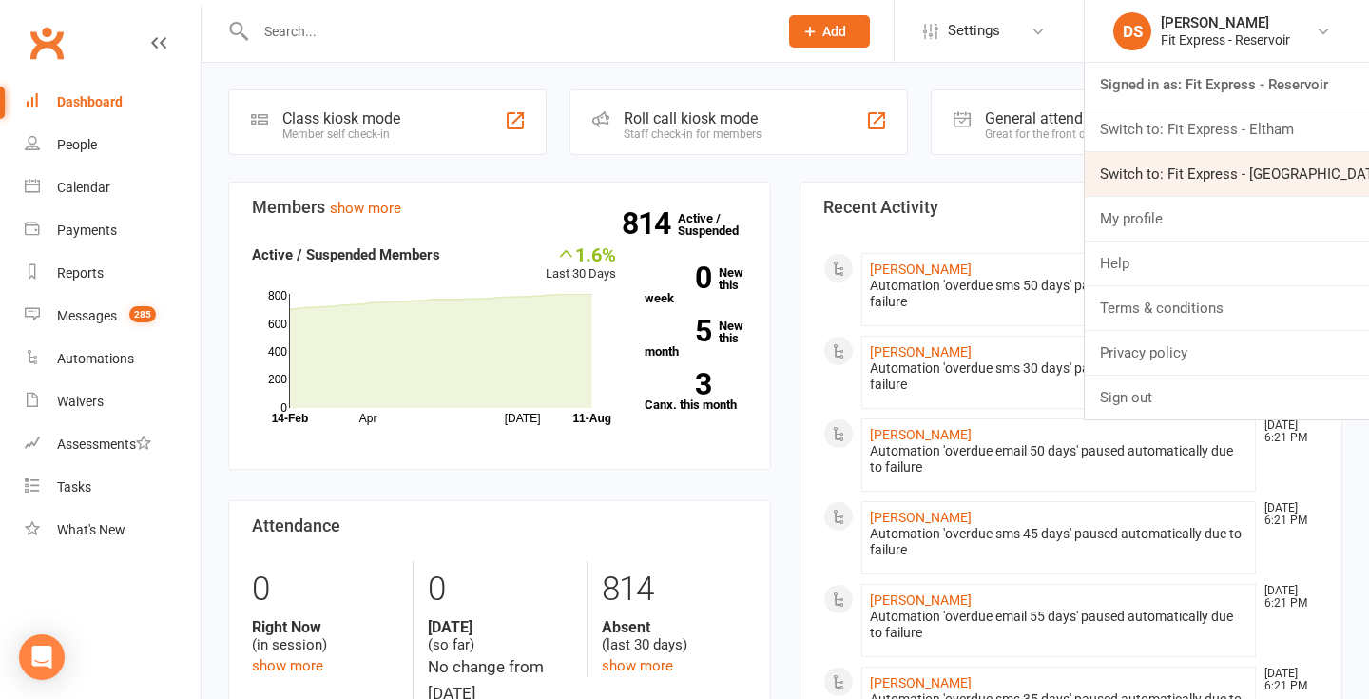
click at [1225, 168] on link "Switch to: Fit Express - [GEOGRAPHIC_DATA]" at bounding box center [1227, 174] width 284 height 44
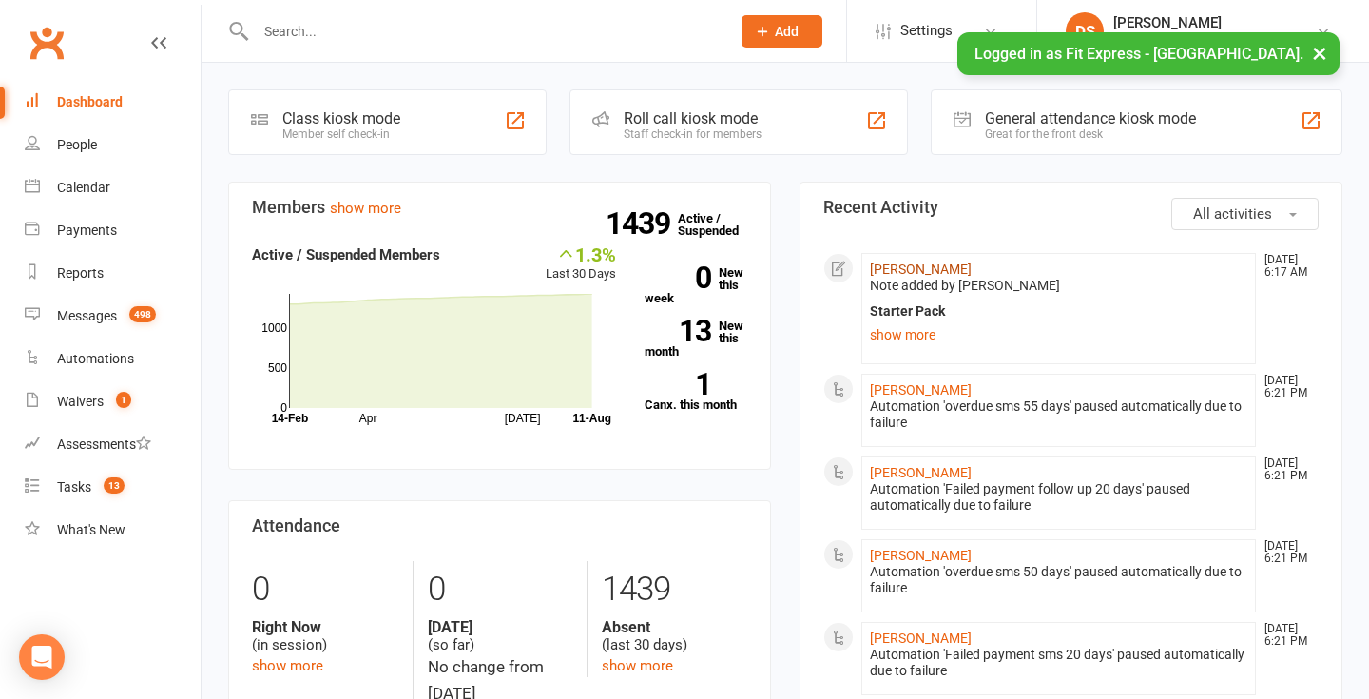
click at [932, 274] on link "[PERSON_NAME]" at bounding box center [921, 268] width 102 height 15
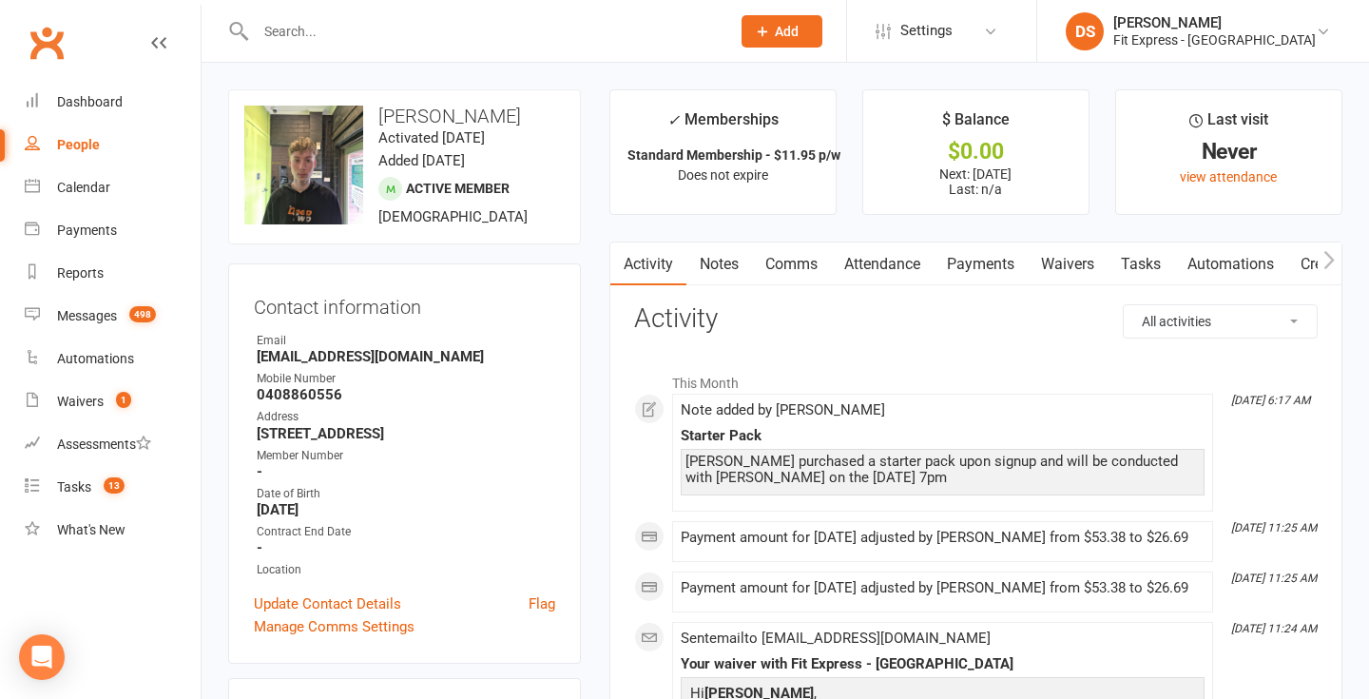
click at [744, 249] on link "Notes" at bounding box center [719, 264] width 66 height 44
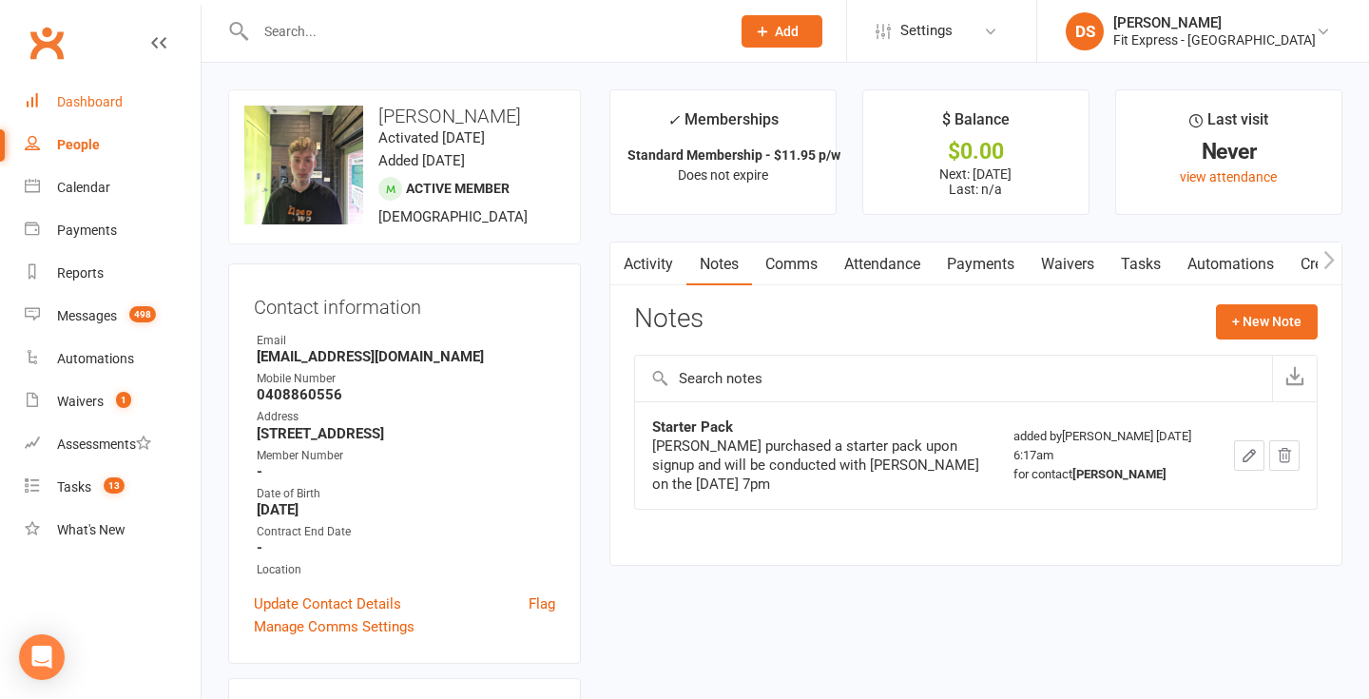
click at [100, 95] on div "Dashboard" at bounding box center [90, 101] width 66 height 15
